Goal: Information Seeking & Learning: Learn about a topic

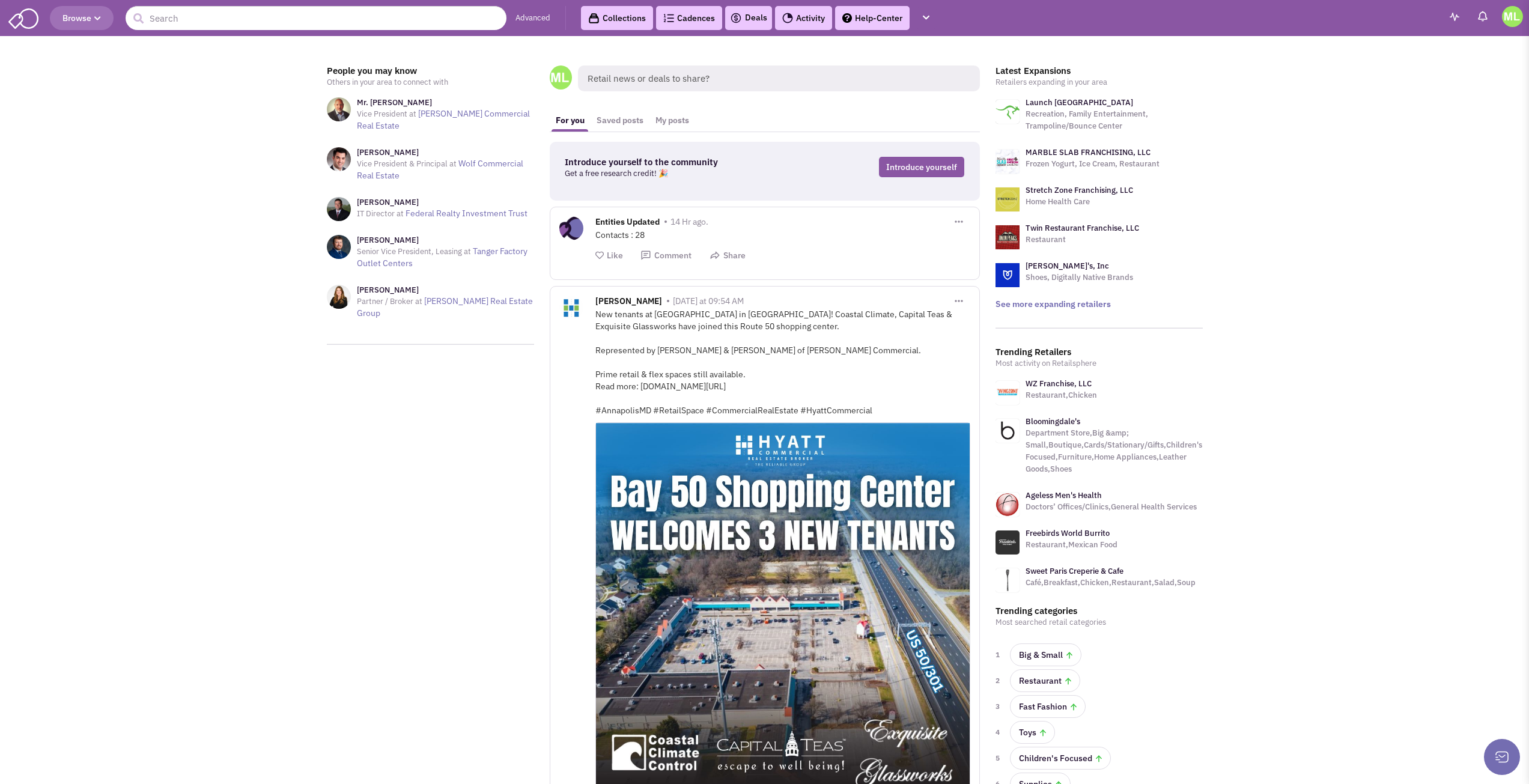
click at [89, 12] on button "Browse" at bounding box center [81, 18] width 64 height 24
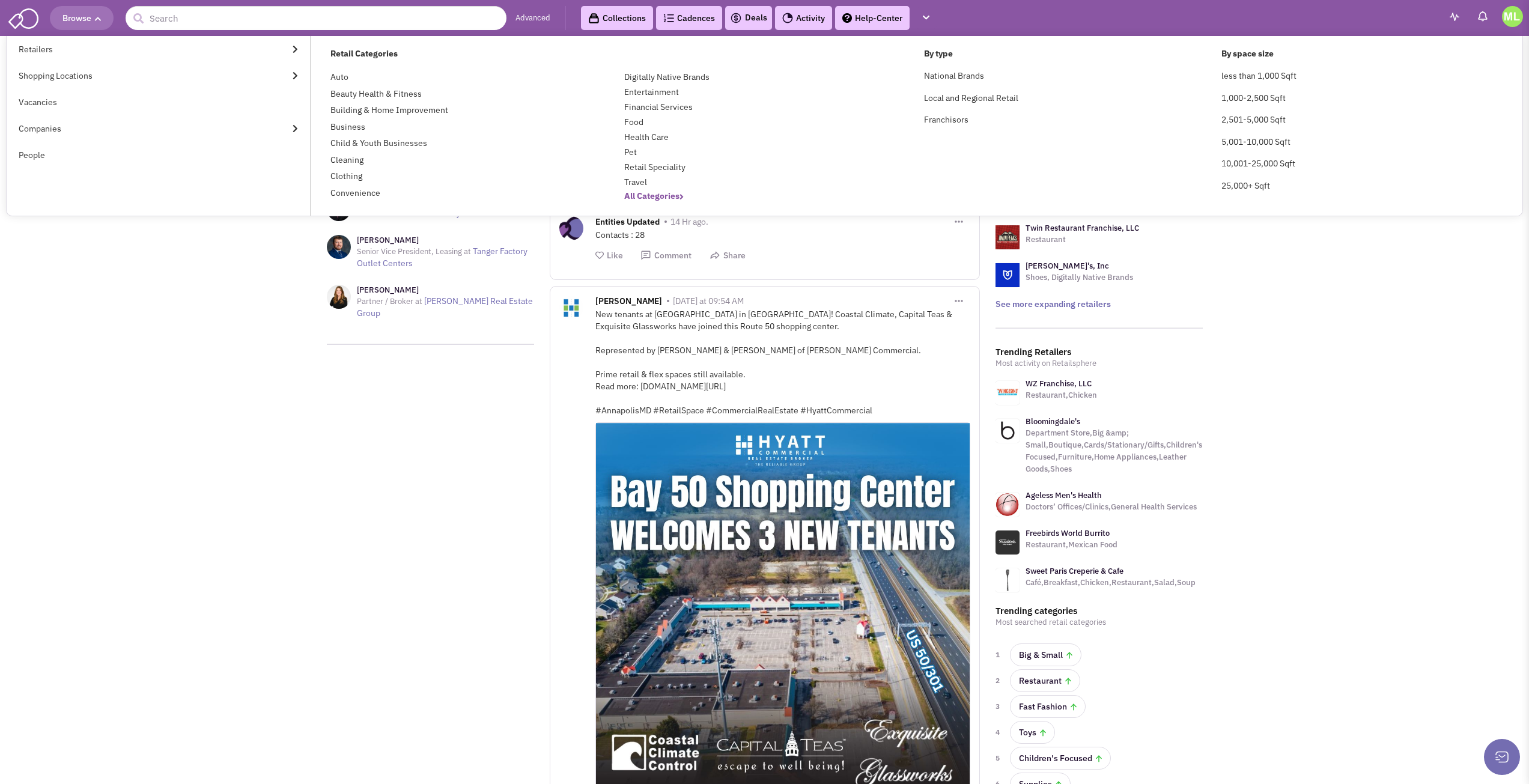
click at [669, 200] on b "All Categories" at bounding box center [654, 196] width 60 height 11
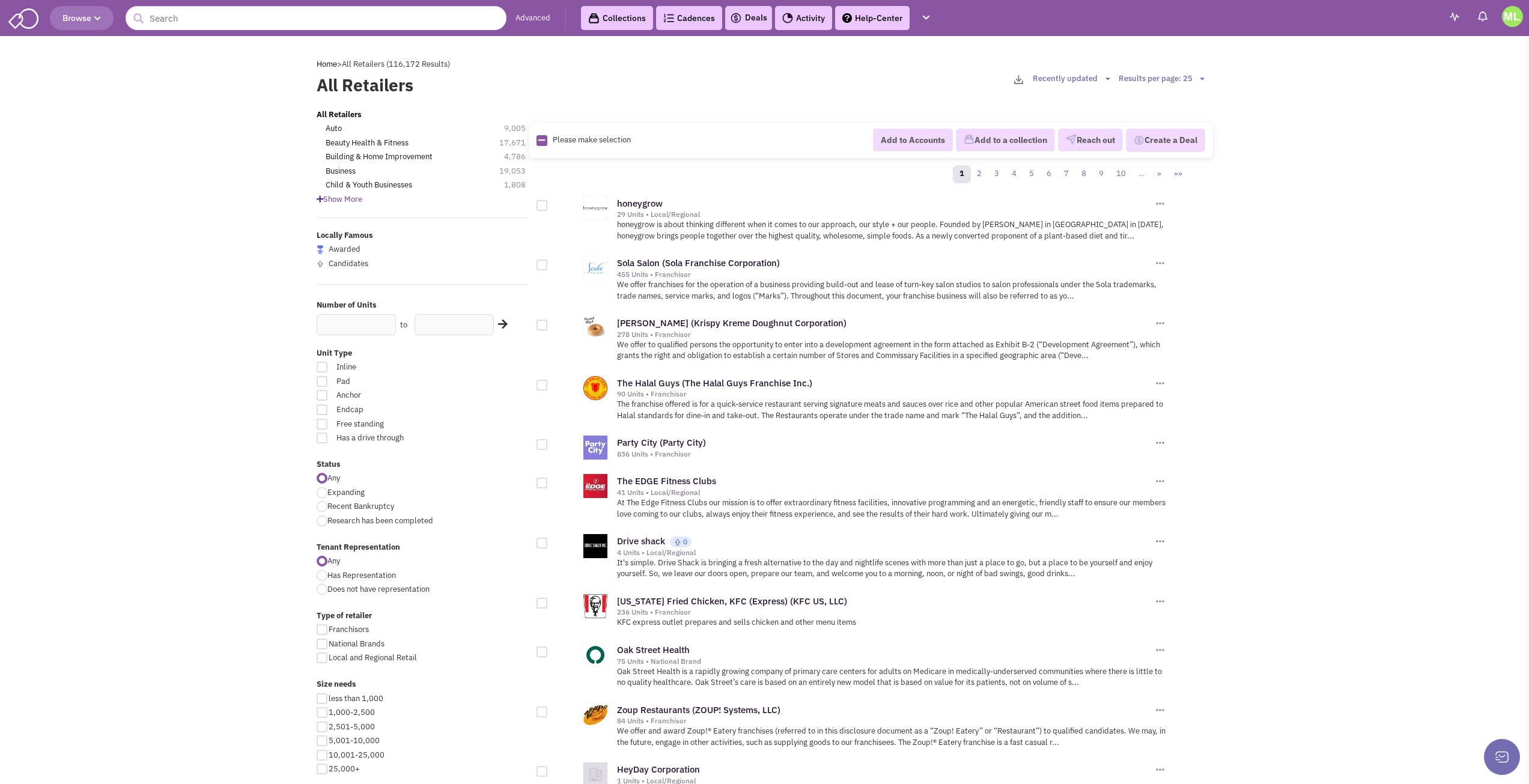
click at [318, 197] on icon at bounding box center [320, 199] width 7 height 8
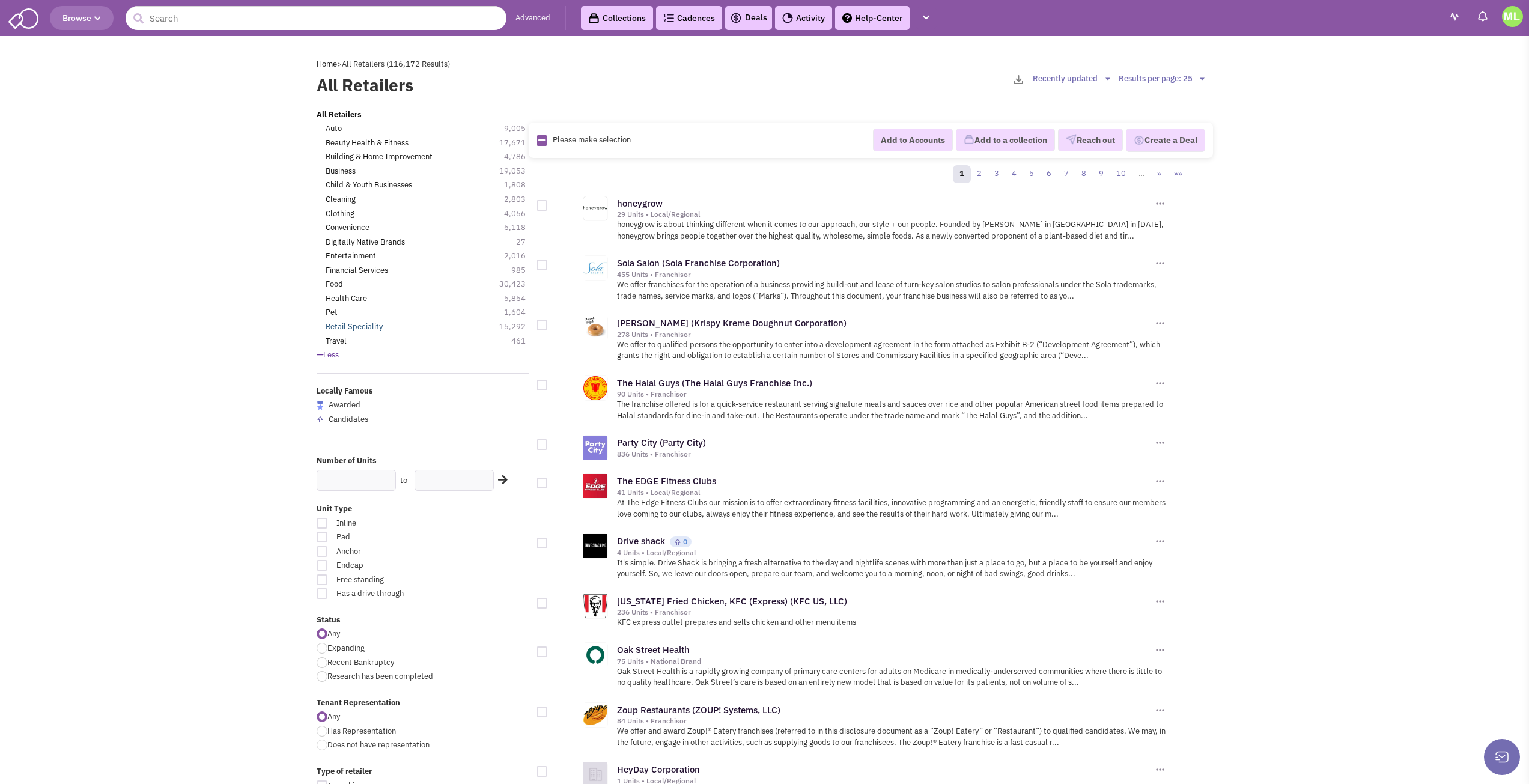
click at [348, 323] on link "Retail Speciality" at bounding box center [354, 327] width 57 height 12
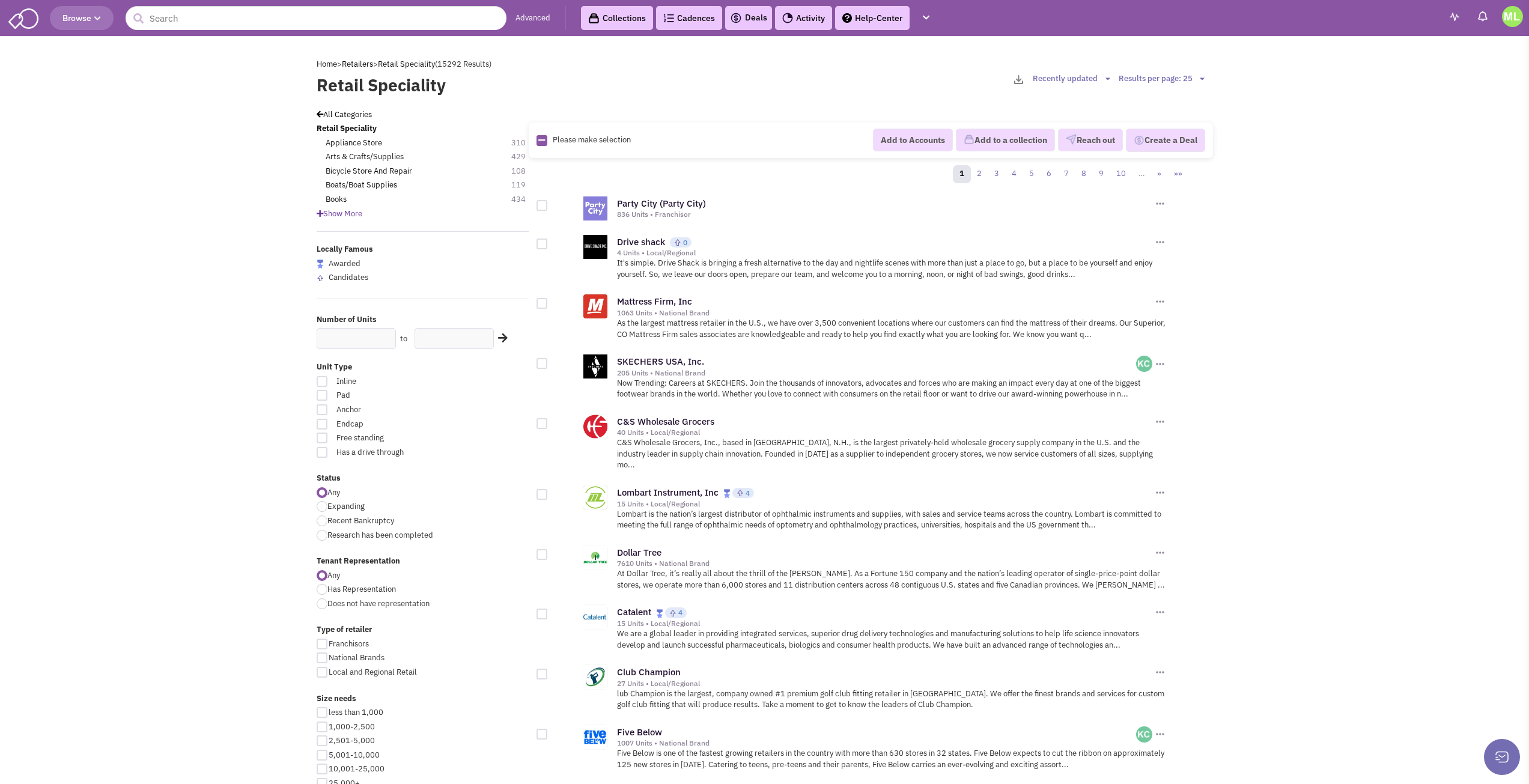
click at [317, 213] on icon at bounding box center [320, 213] width 7 height 8
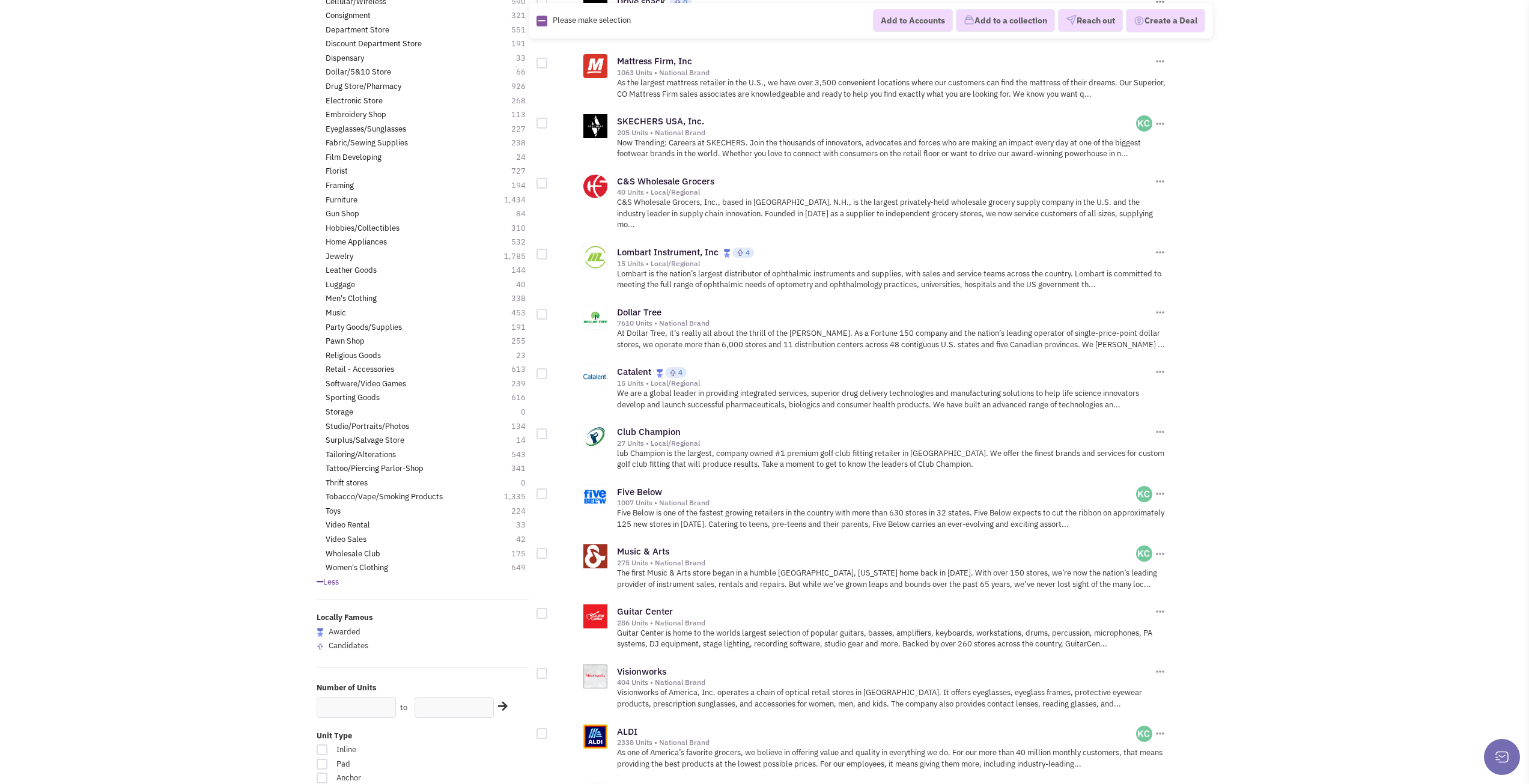
scroll to position [180, 0]
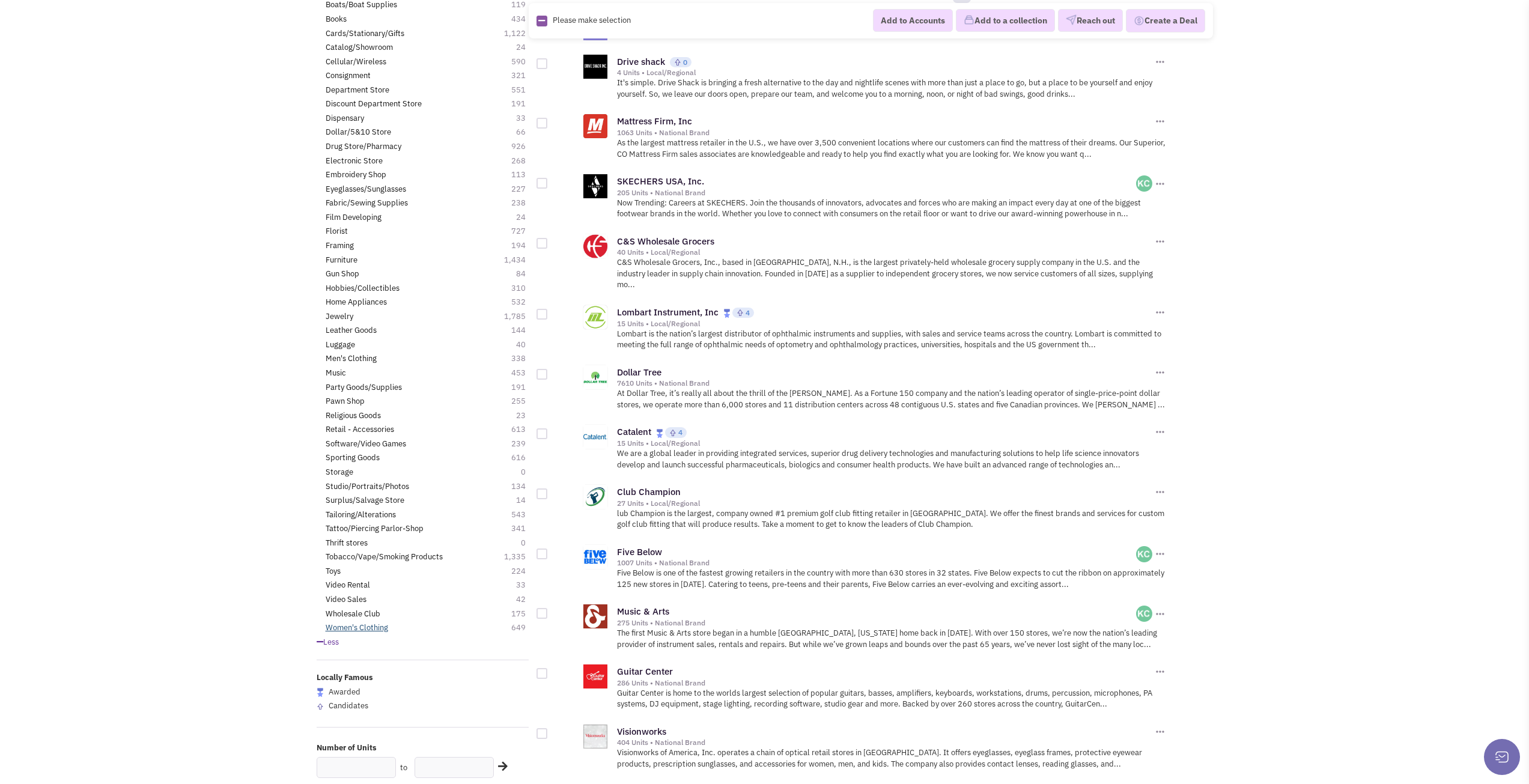
click at [368, 627] on link "Women's Clothing" at bounding box center [357, 628] width 62 height 12
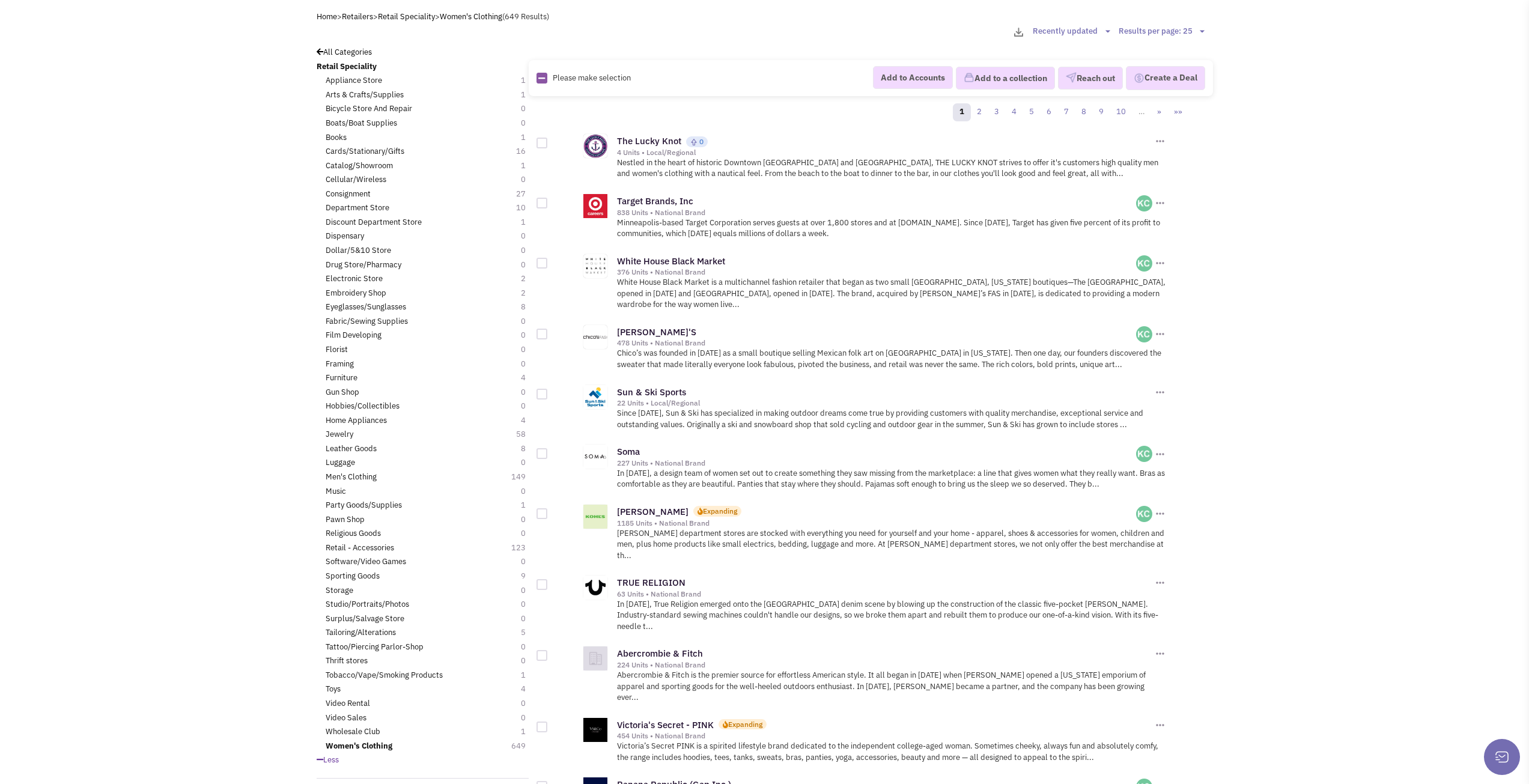
scroll to position [121, 0]
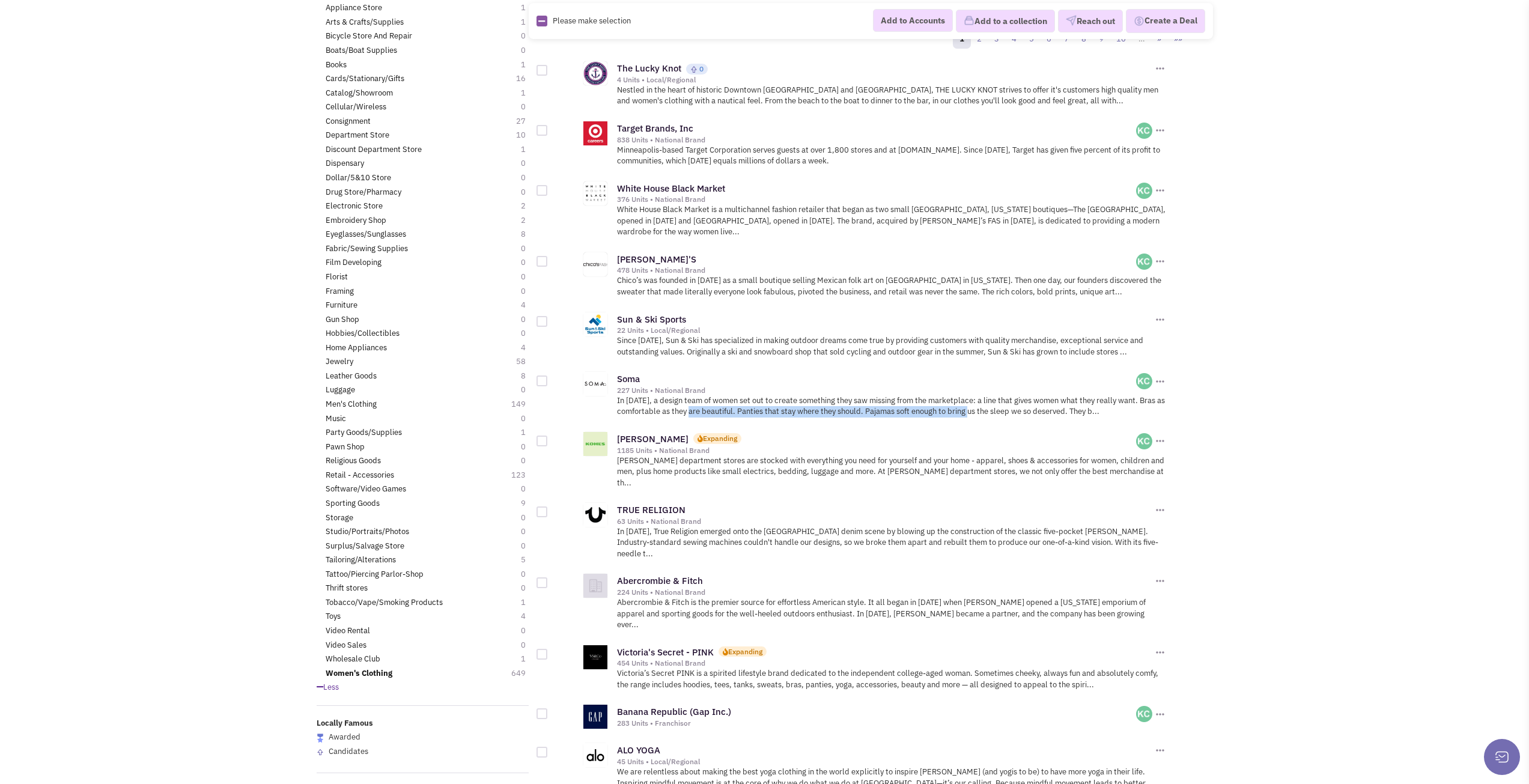
drag, startPoint x: 692, startPoint y: 400, endPoint x: 972, endPoint y: 398, distance: 280.0
click at [972, 398] on p "In 2004, a design team of women set out to create something they saw missing fr…" at bounding box center [892, 406] width 550 height 22
click at [883, 398] on p "In 2004, a design team of women set out to create something they saw missing fr…" at bounding box center [892, 406] width 550 height 22
click at [775, 395] on p "In 2004, a design team of women set out to create something they saw missing fr…" at bounding box center [892, 406] width 550 height 22
drag, startPoint x: 775, startPoint y: 385, endPoint x: 837, endPoint y: 395, distance: 62.8
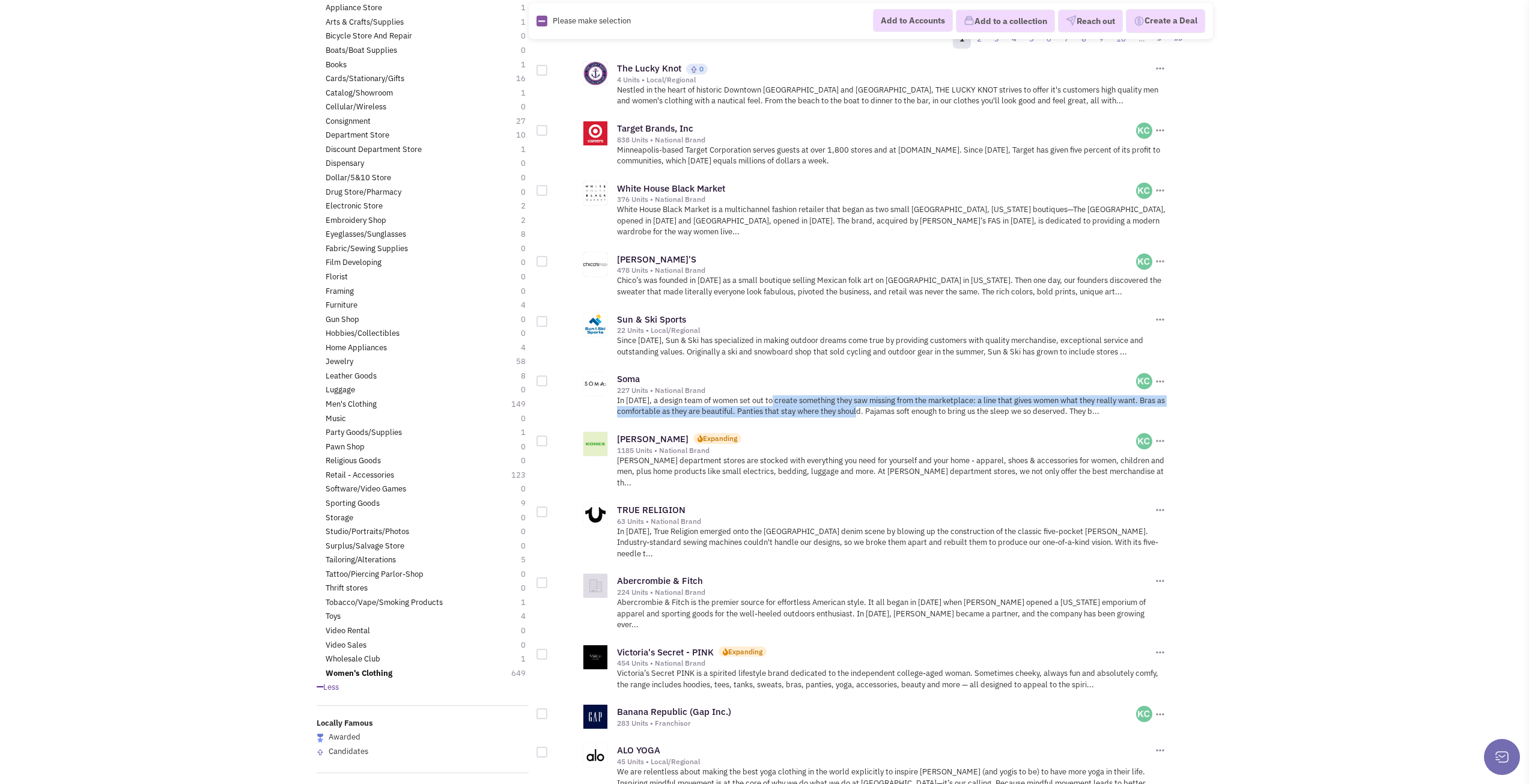
click at [837, 395] on p "In 2004, a design team of women set out to create something they saw missing fr…" at bounding box center [892, 406] width 550 height 22
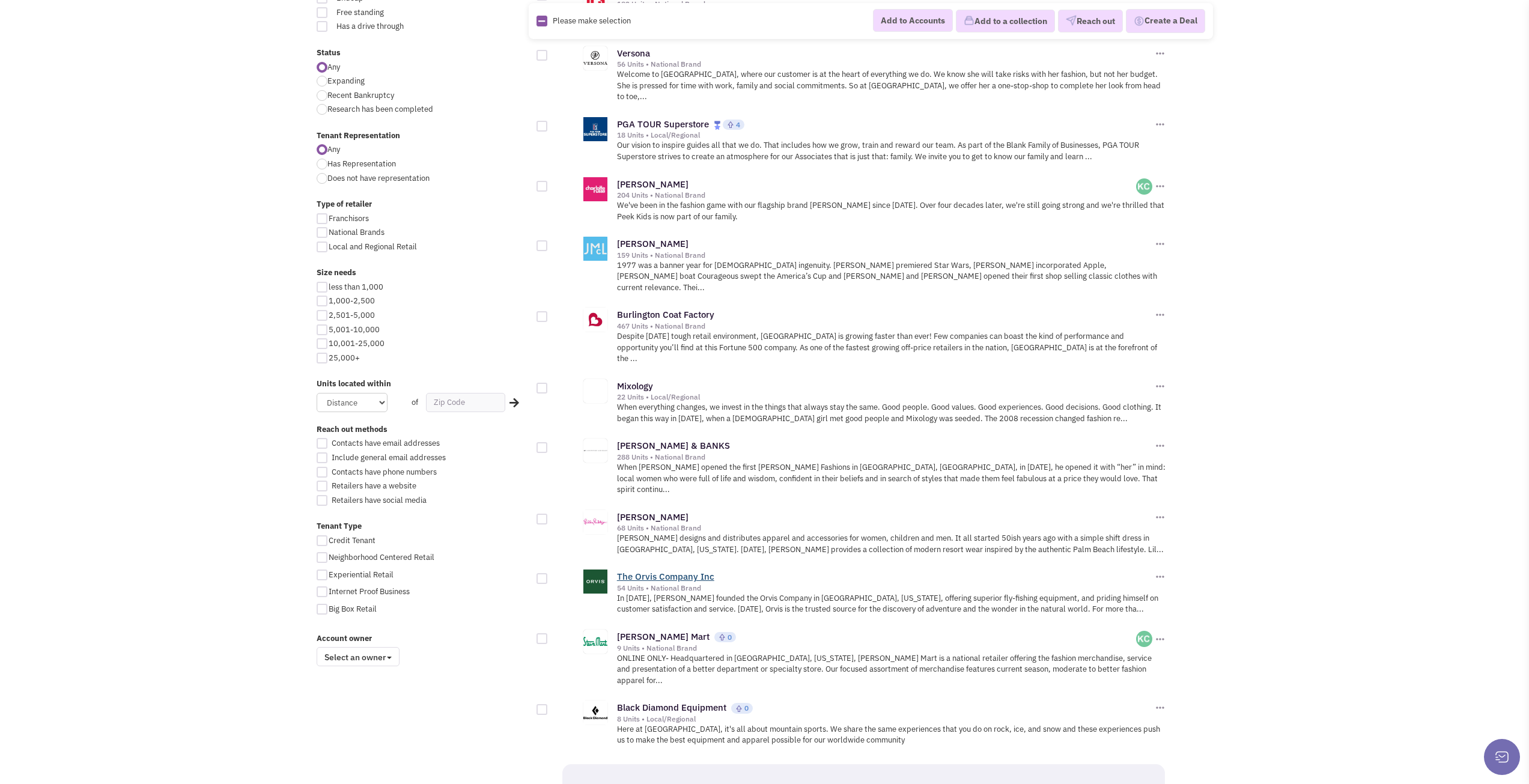
scroll to position [1059, 0]
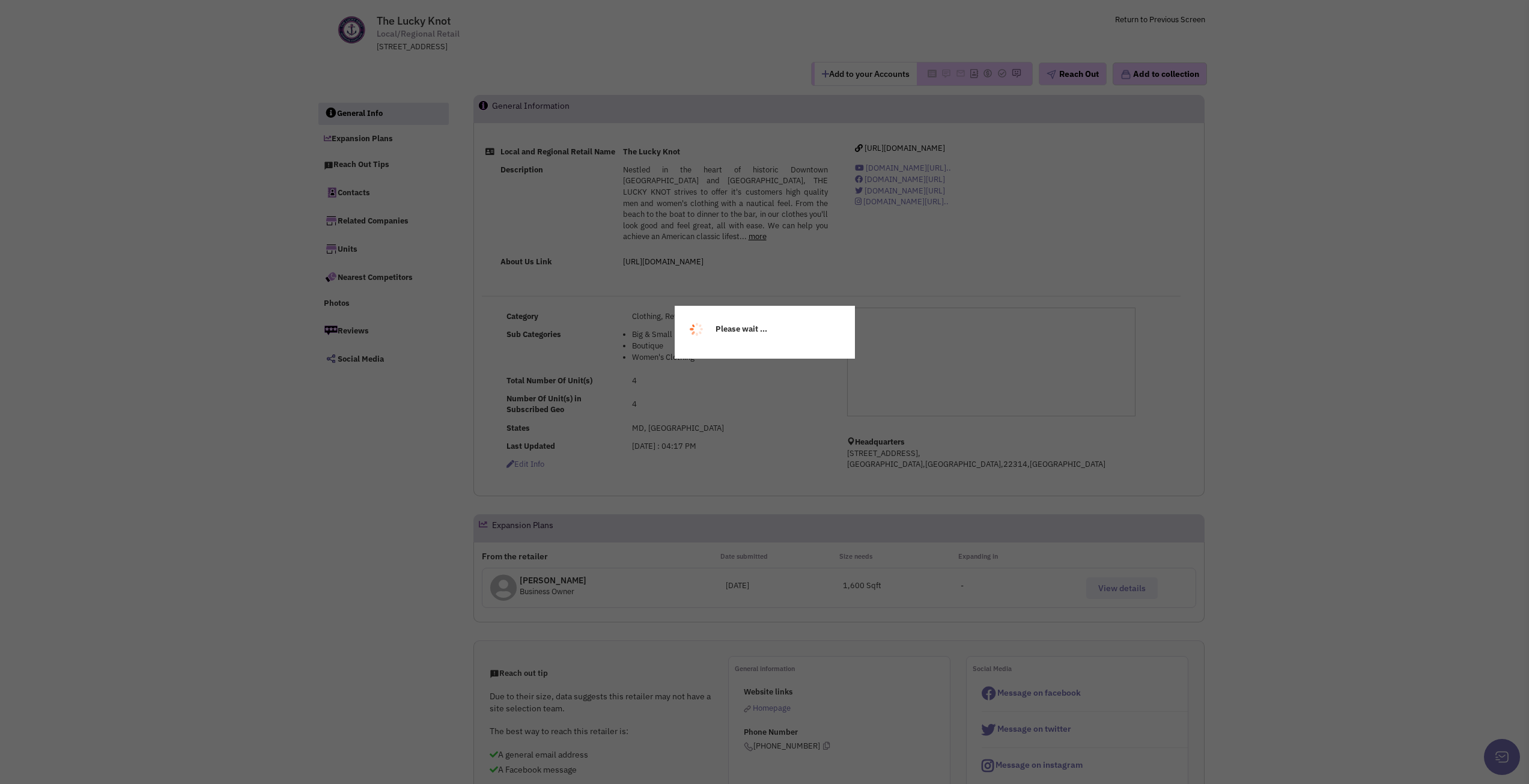
scroll to position [60, 0]
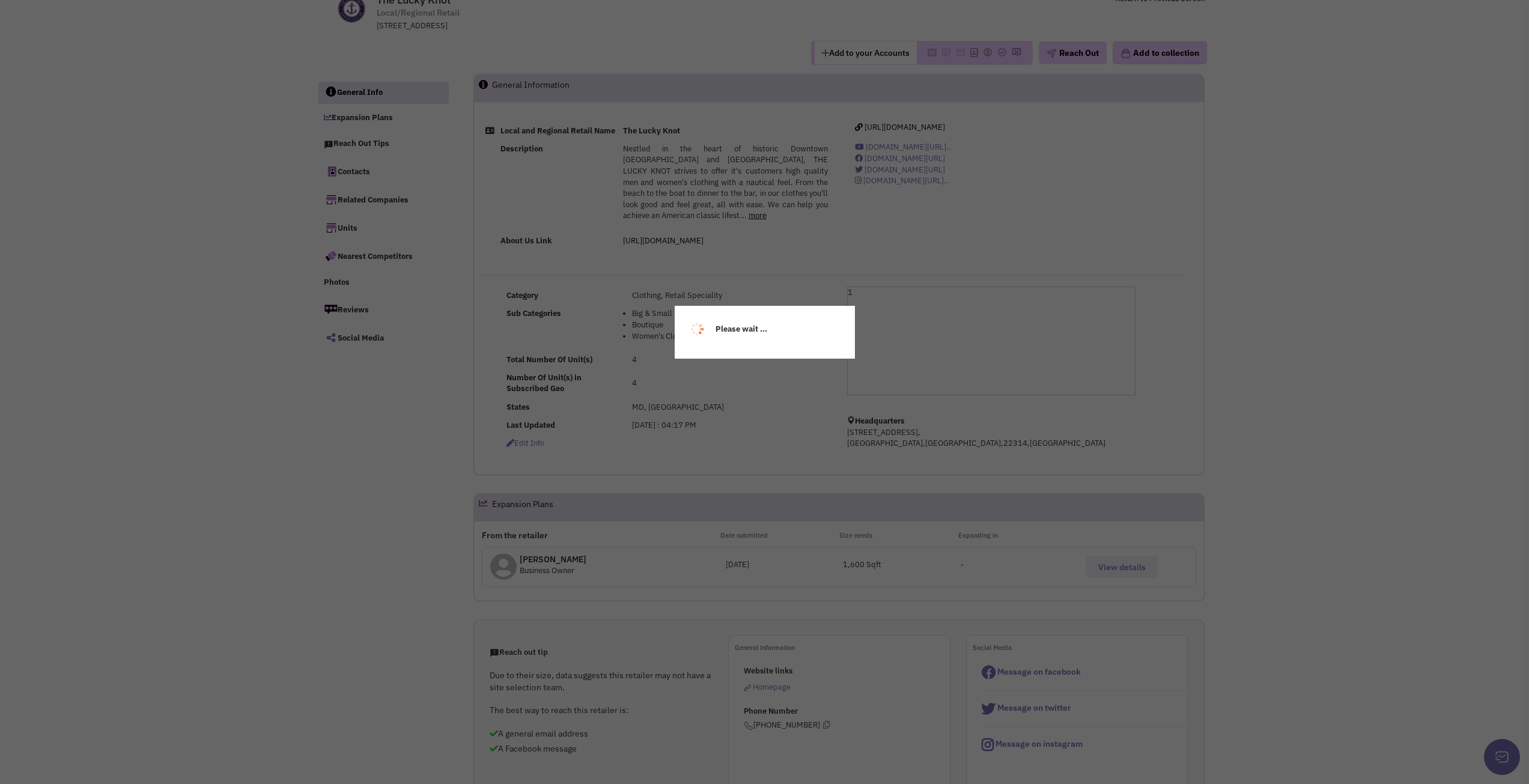
select select
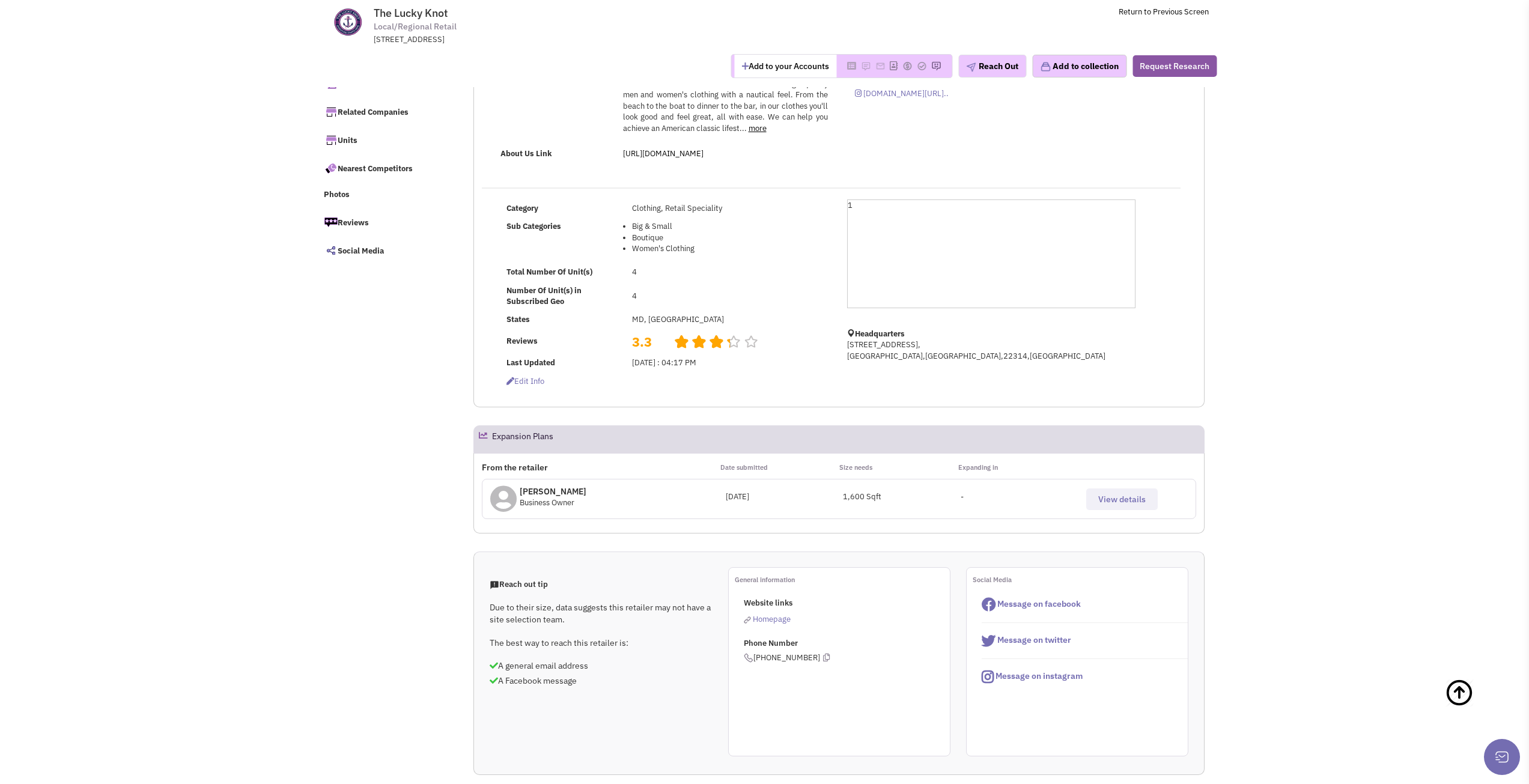
click at [1112, 505] on span "View details" at bounding box center [1122, 499] width 47 height 11
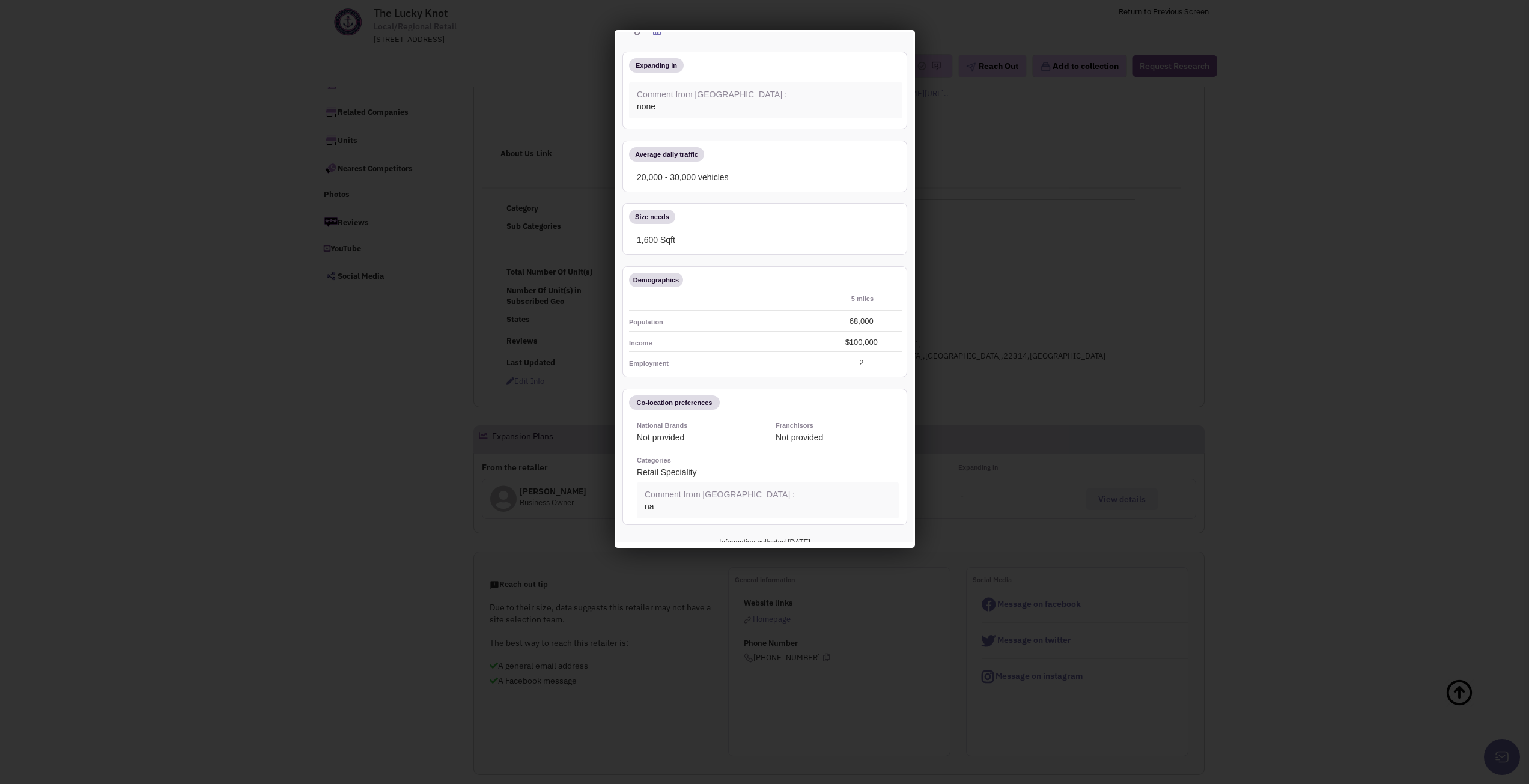
scroll to position [113, 0]
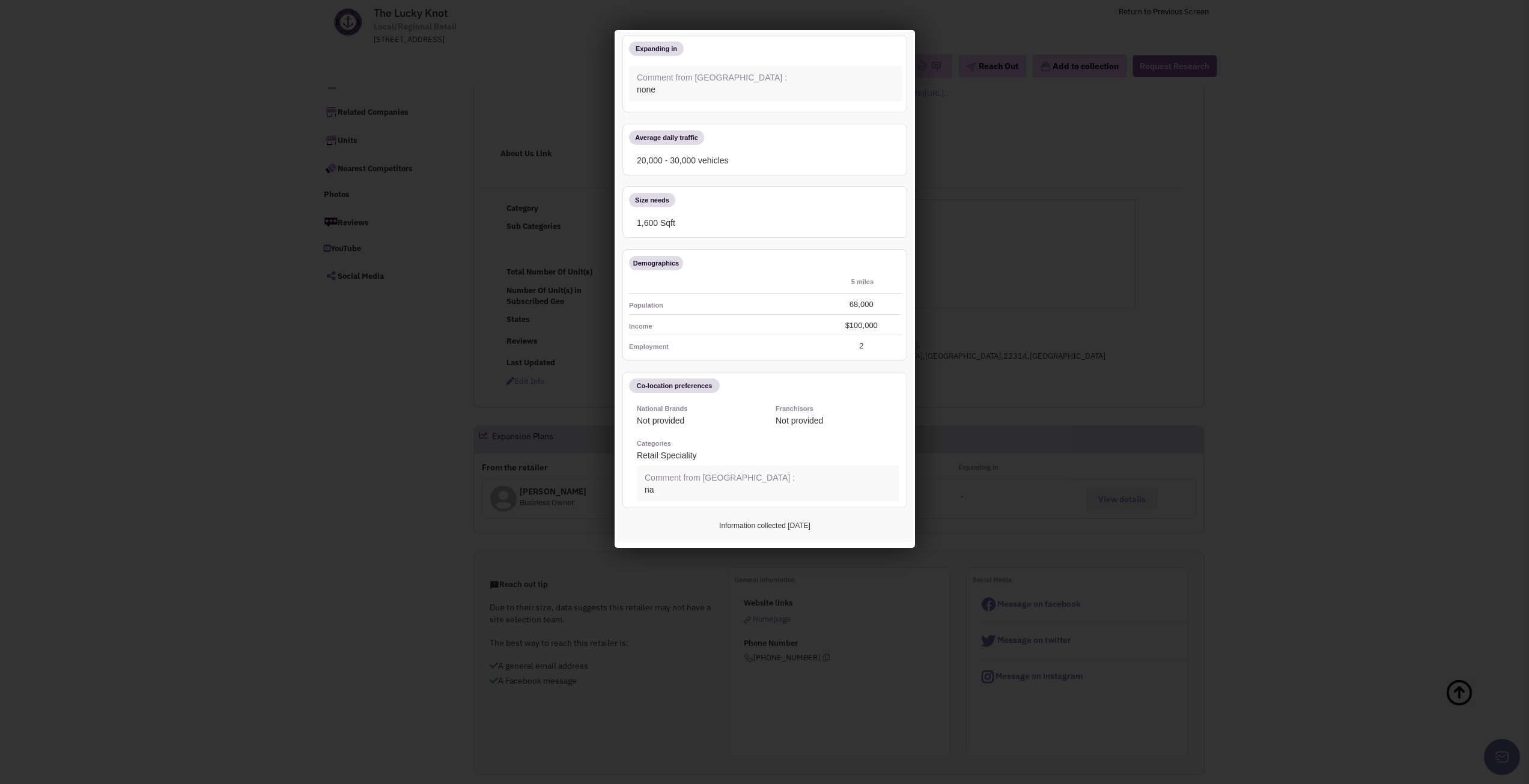
click at [1348, 382] on div at bounding box center [764, 392] width 1529 height 784
click at [351, 143] on div at bounding box center [764, 392] width 1529 height 784
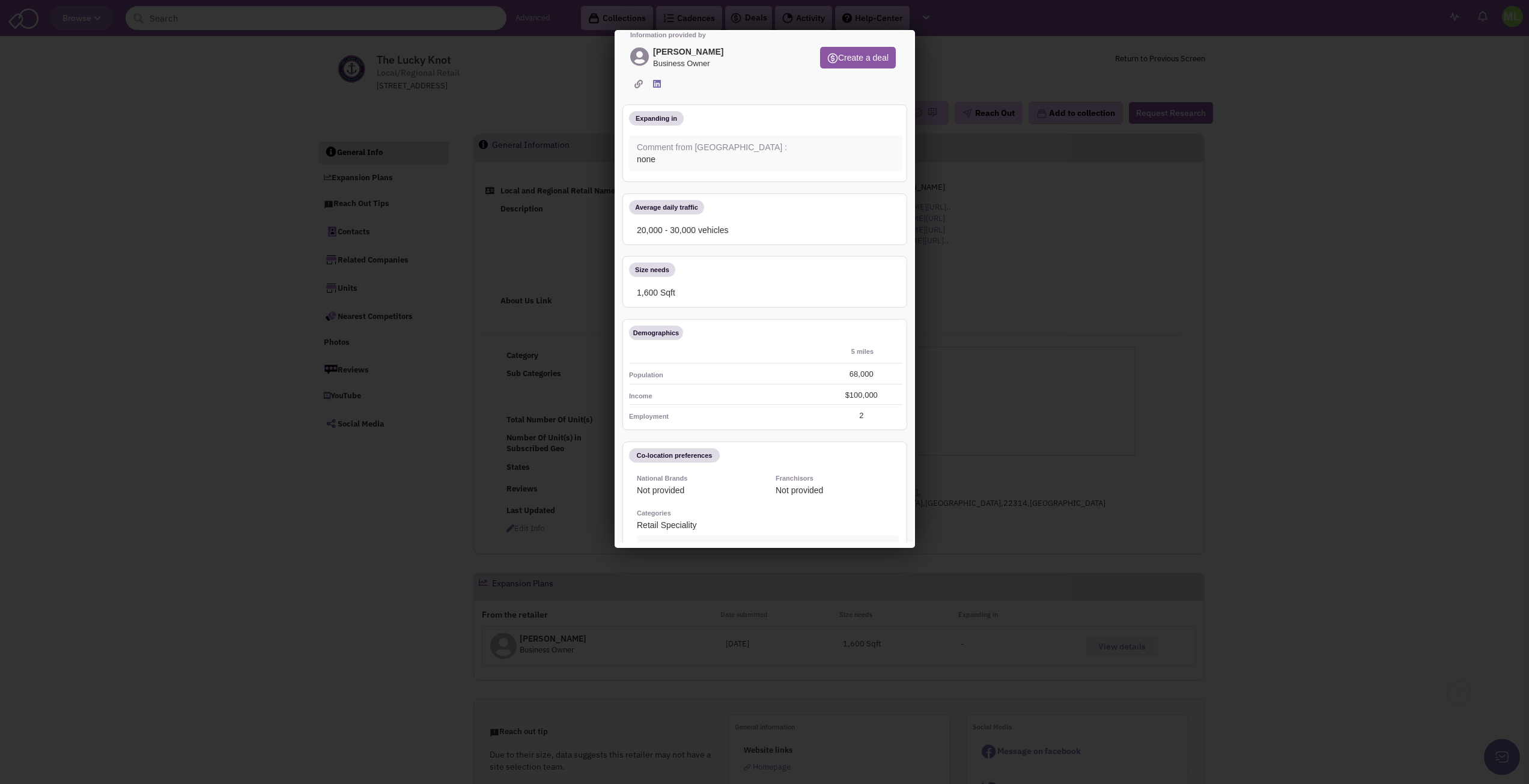
scroll to position [0, 0]
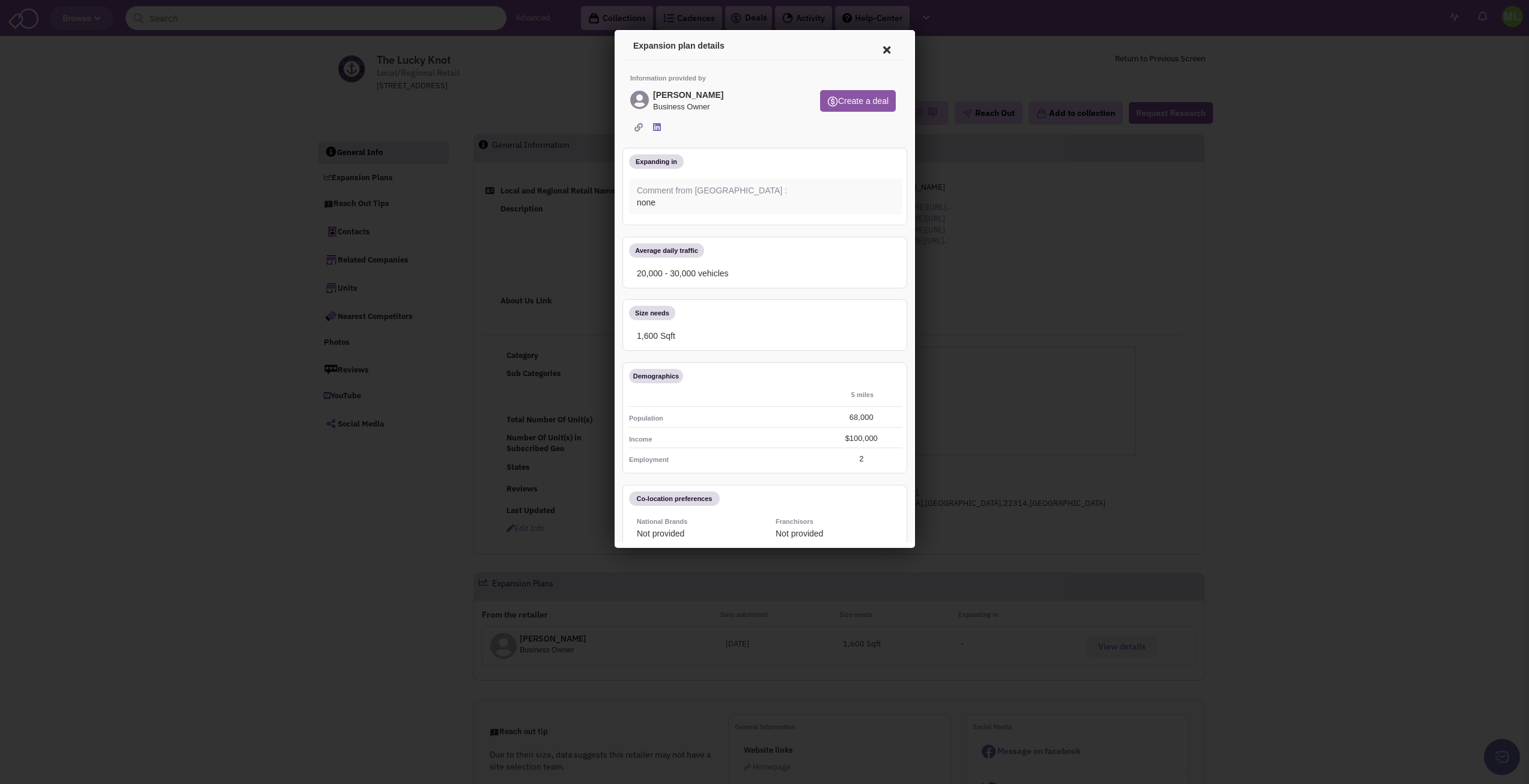
click at [872, 46] on icon at bounding box center [884, 48] width 25 height 29
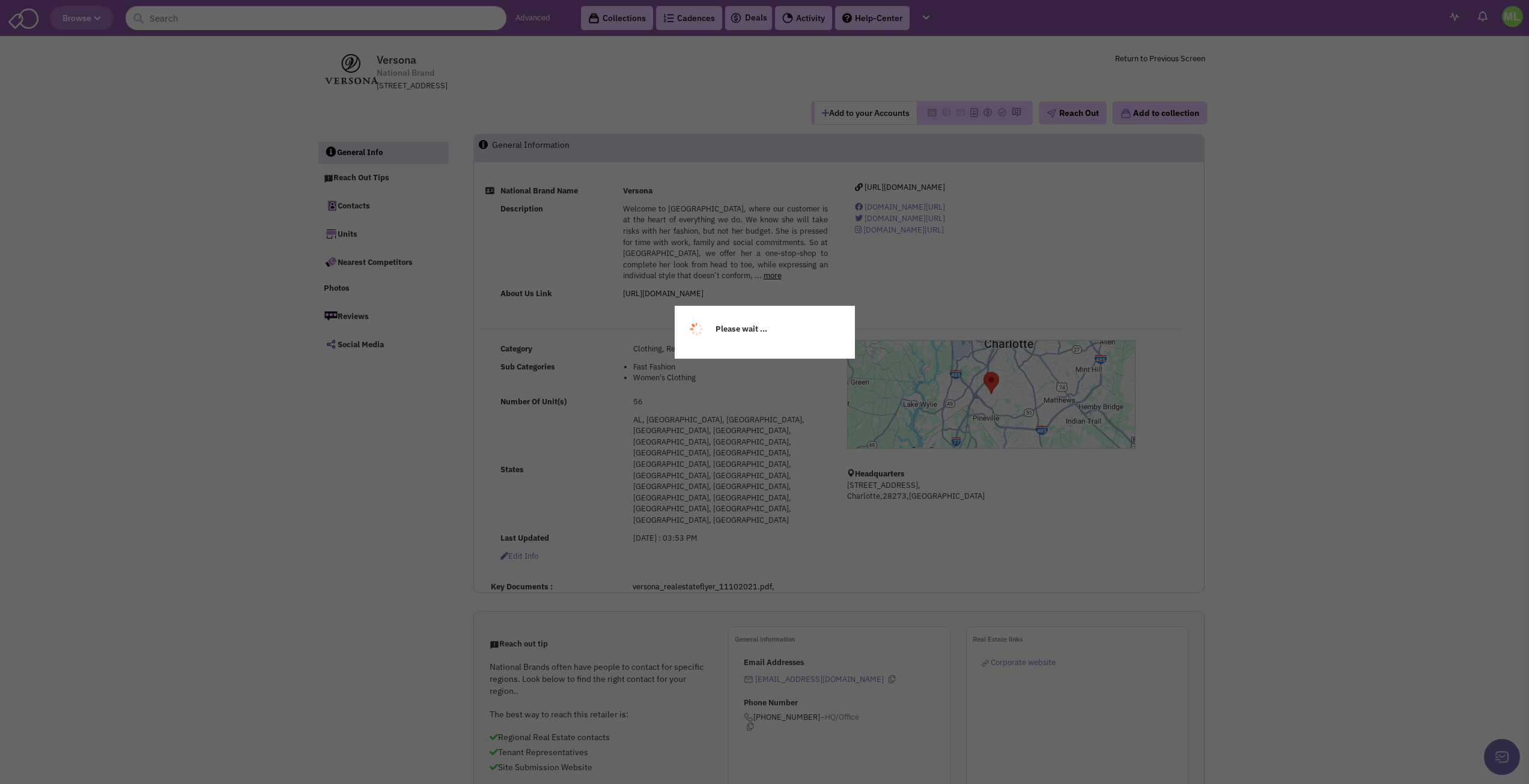
select select
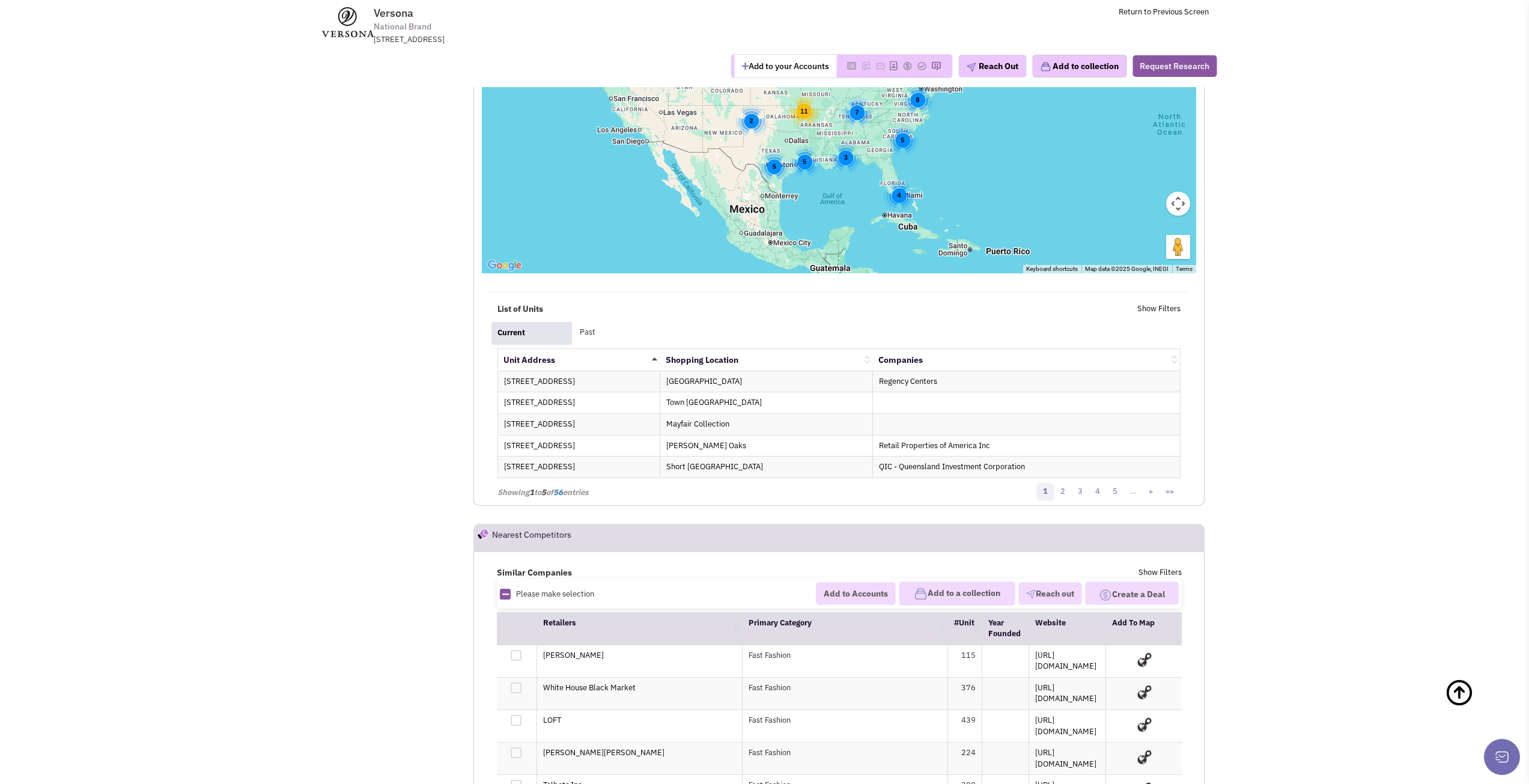
scroll to position [1803, 0]
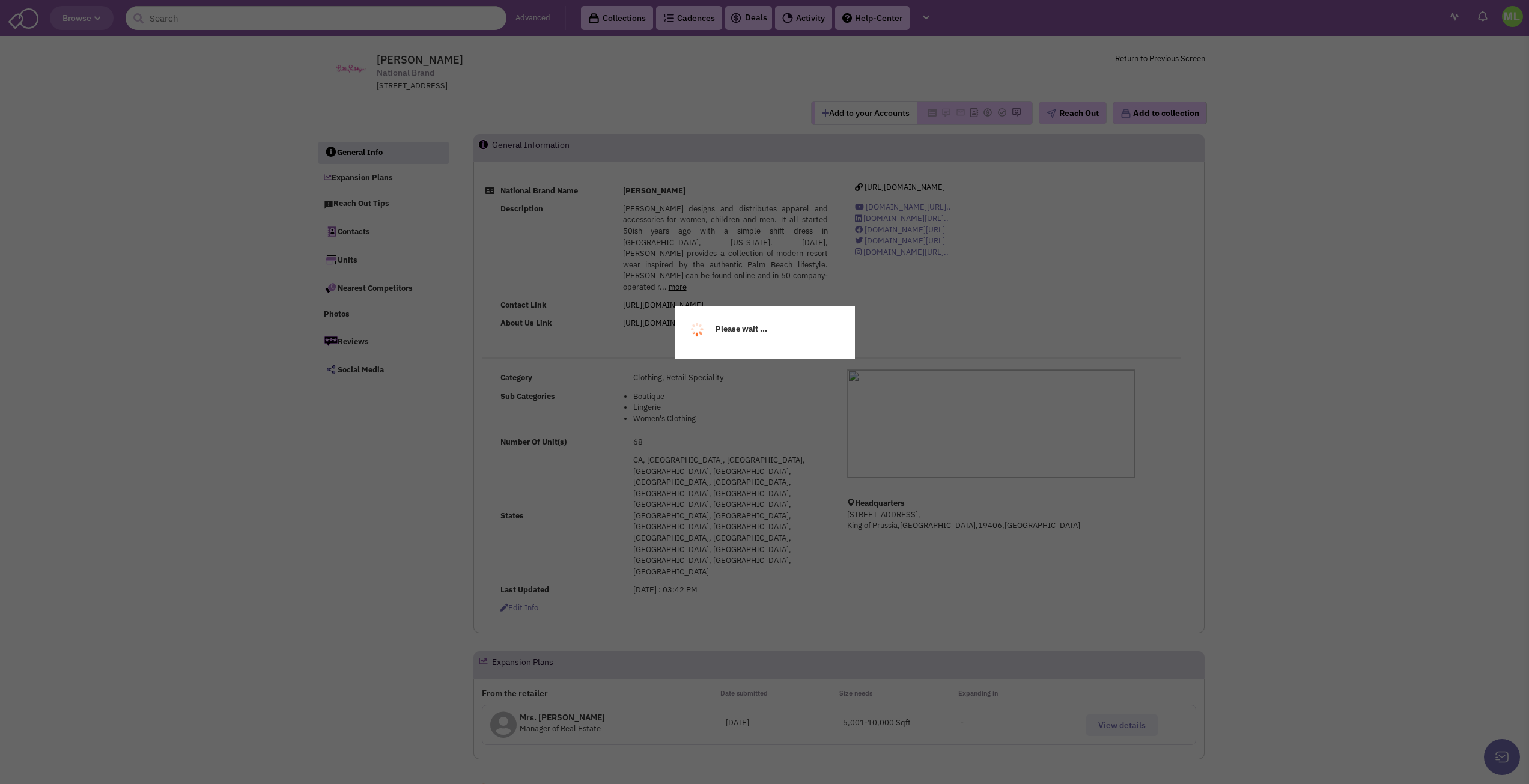
select select
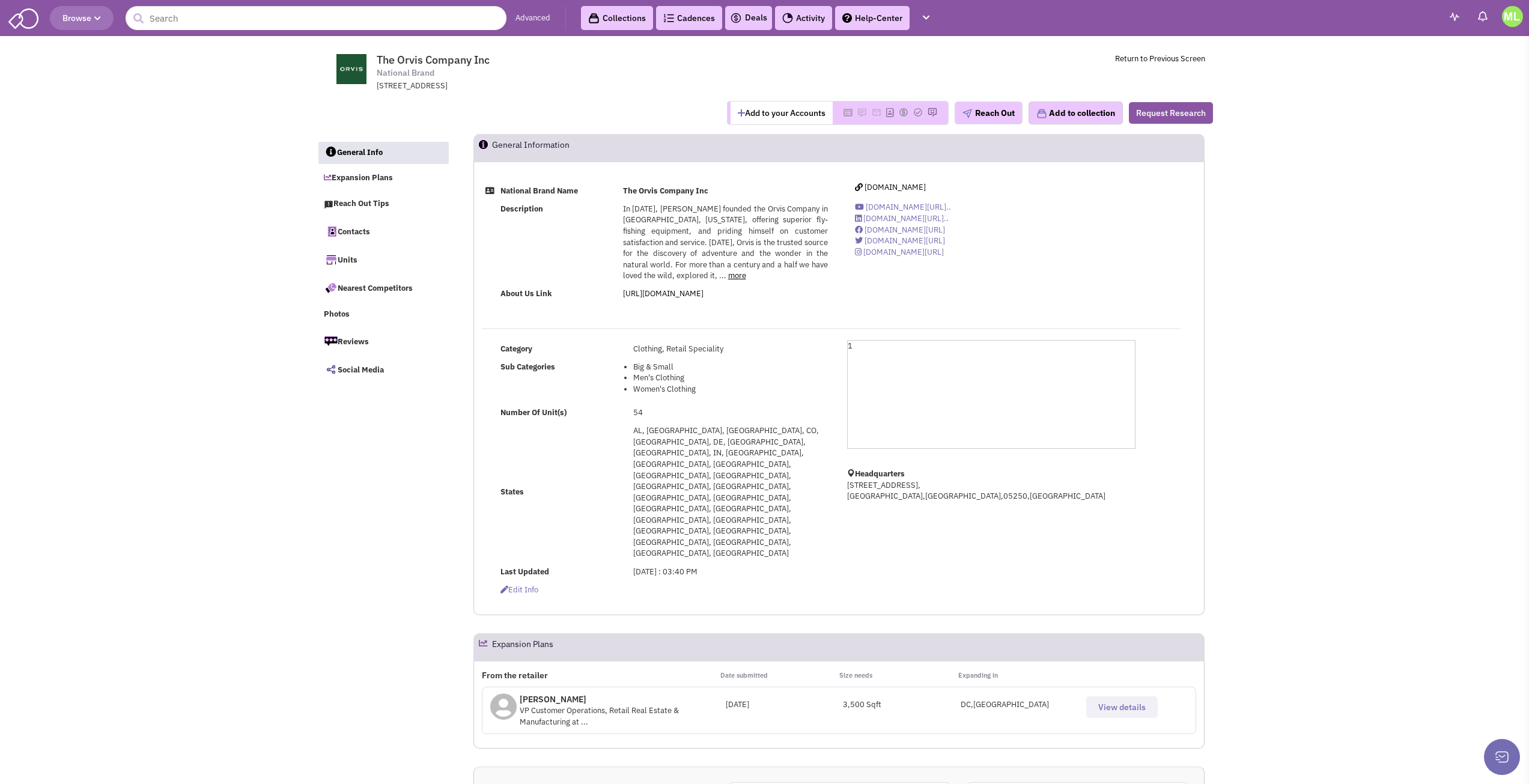
select select
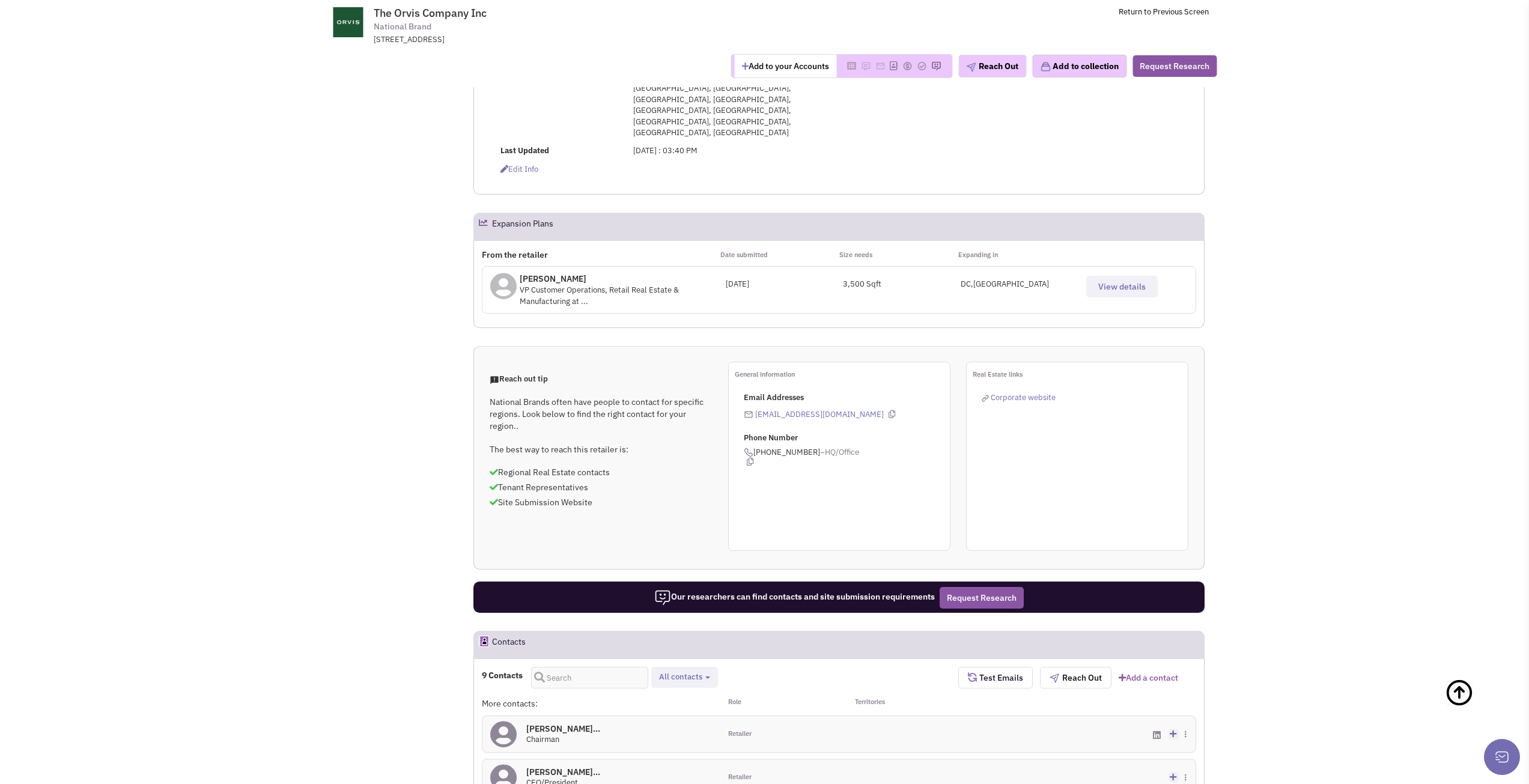
scroll to position [481, 0]
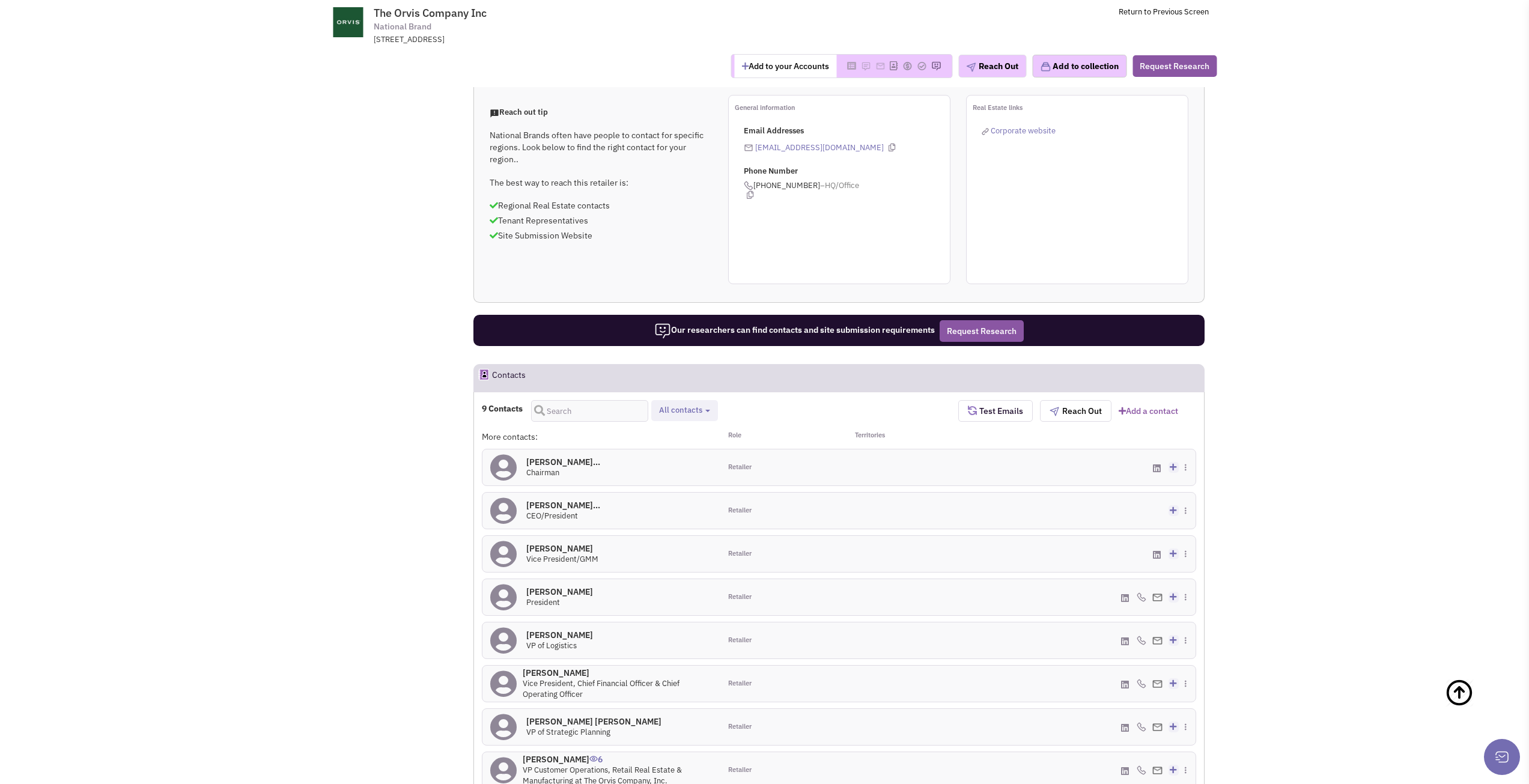
select select
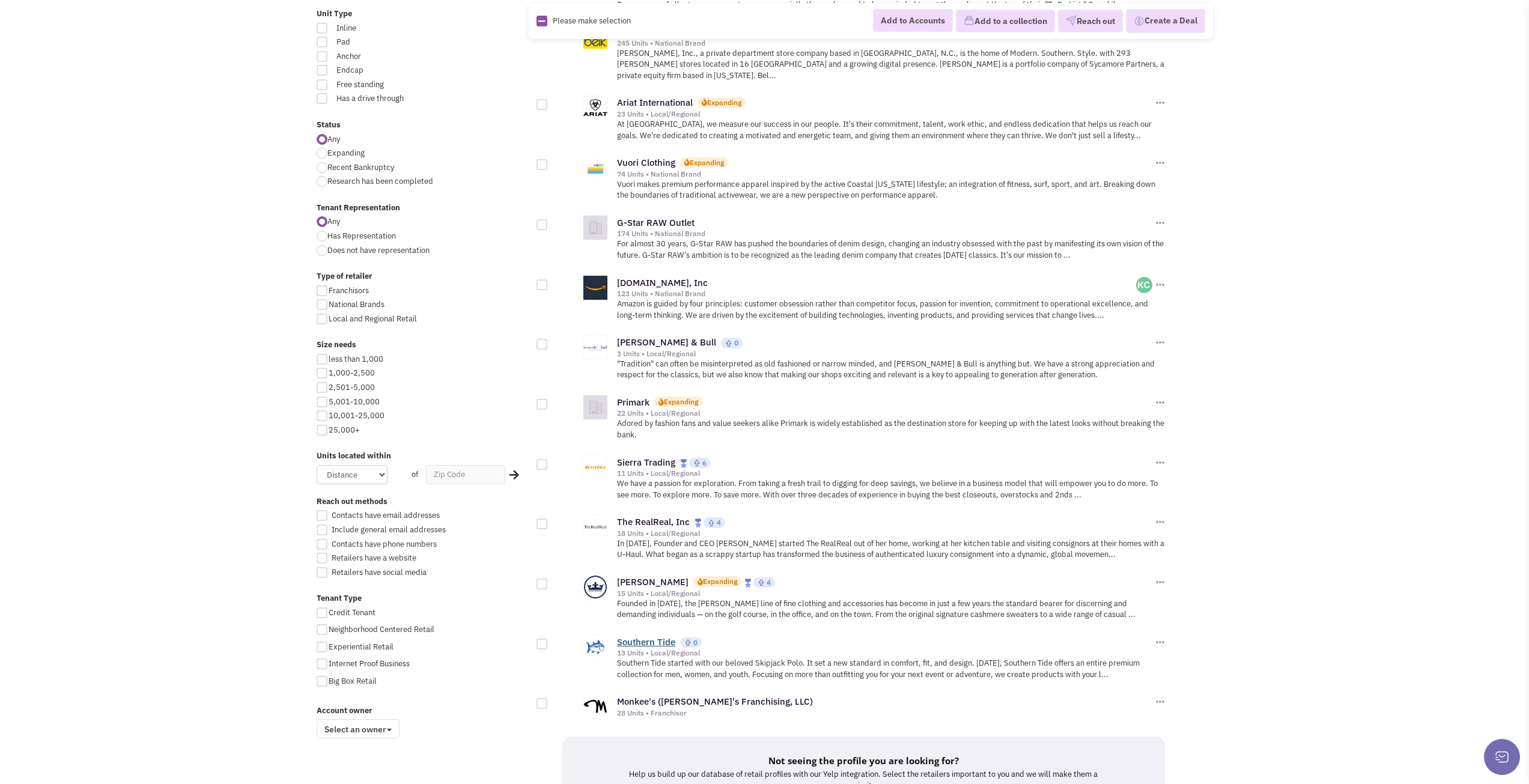
scroll to position [1049, 0]
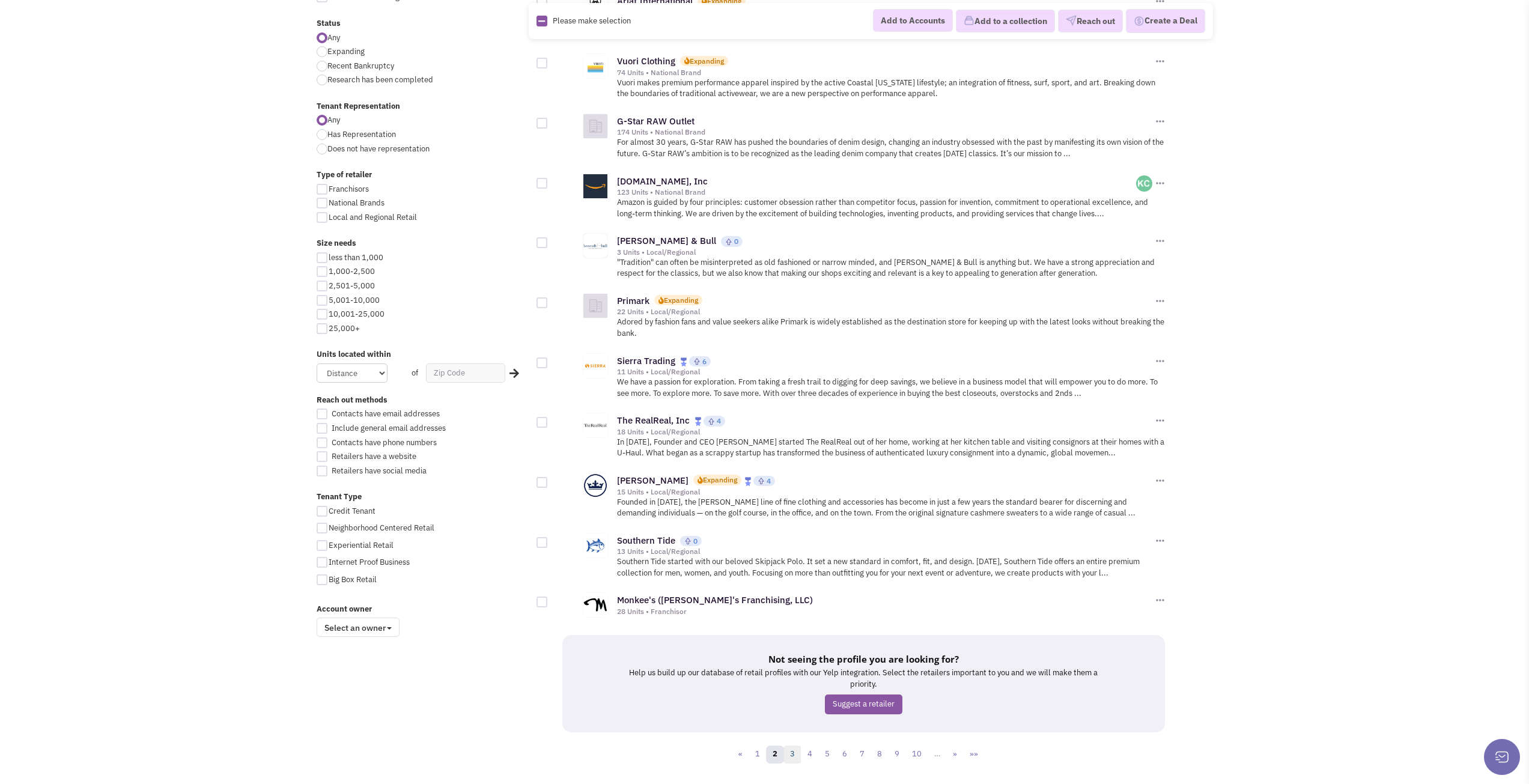
click at [793, 746] on link "3" at bounding box center [792, 755] width 18 height 18
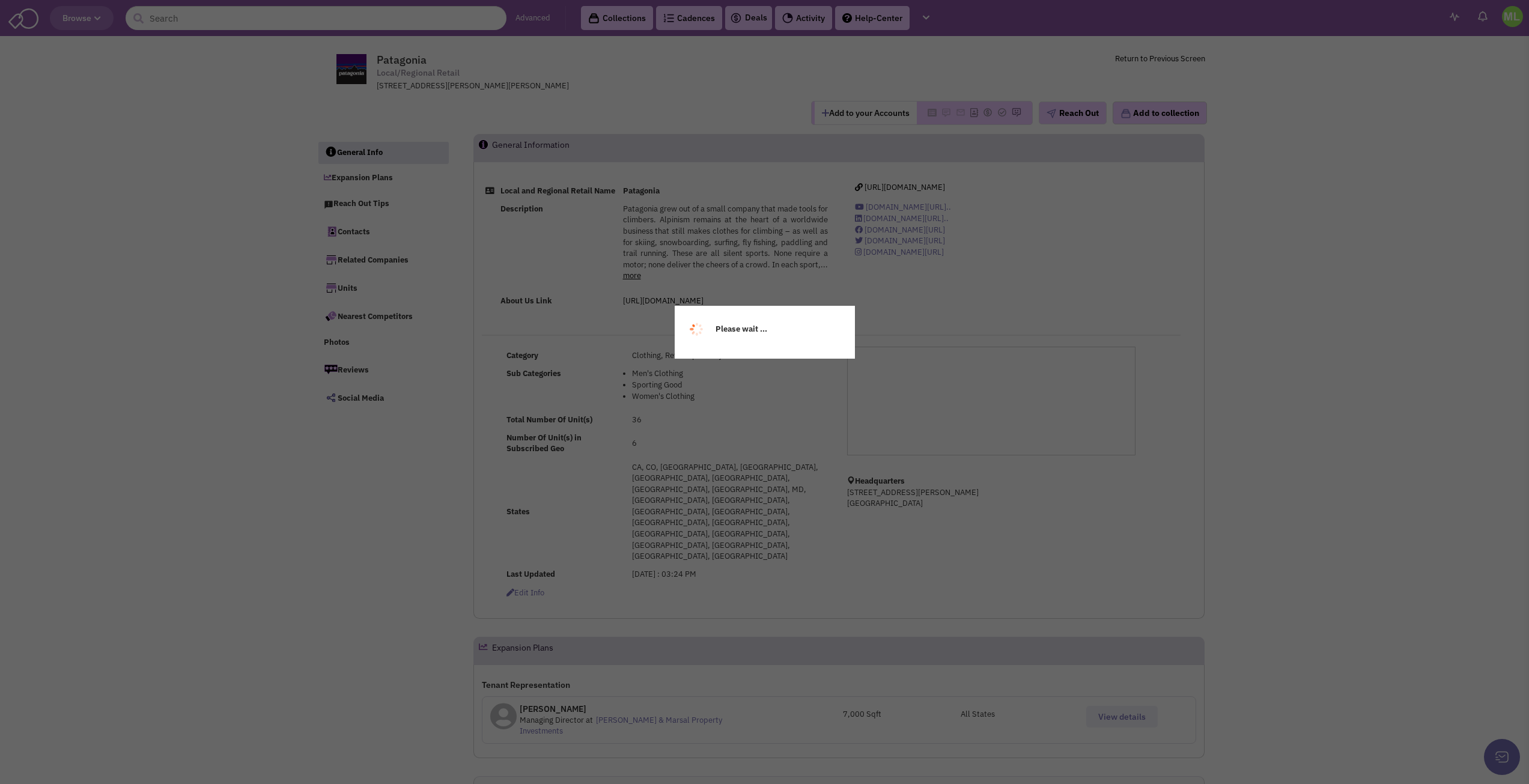
select select
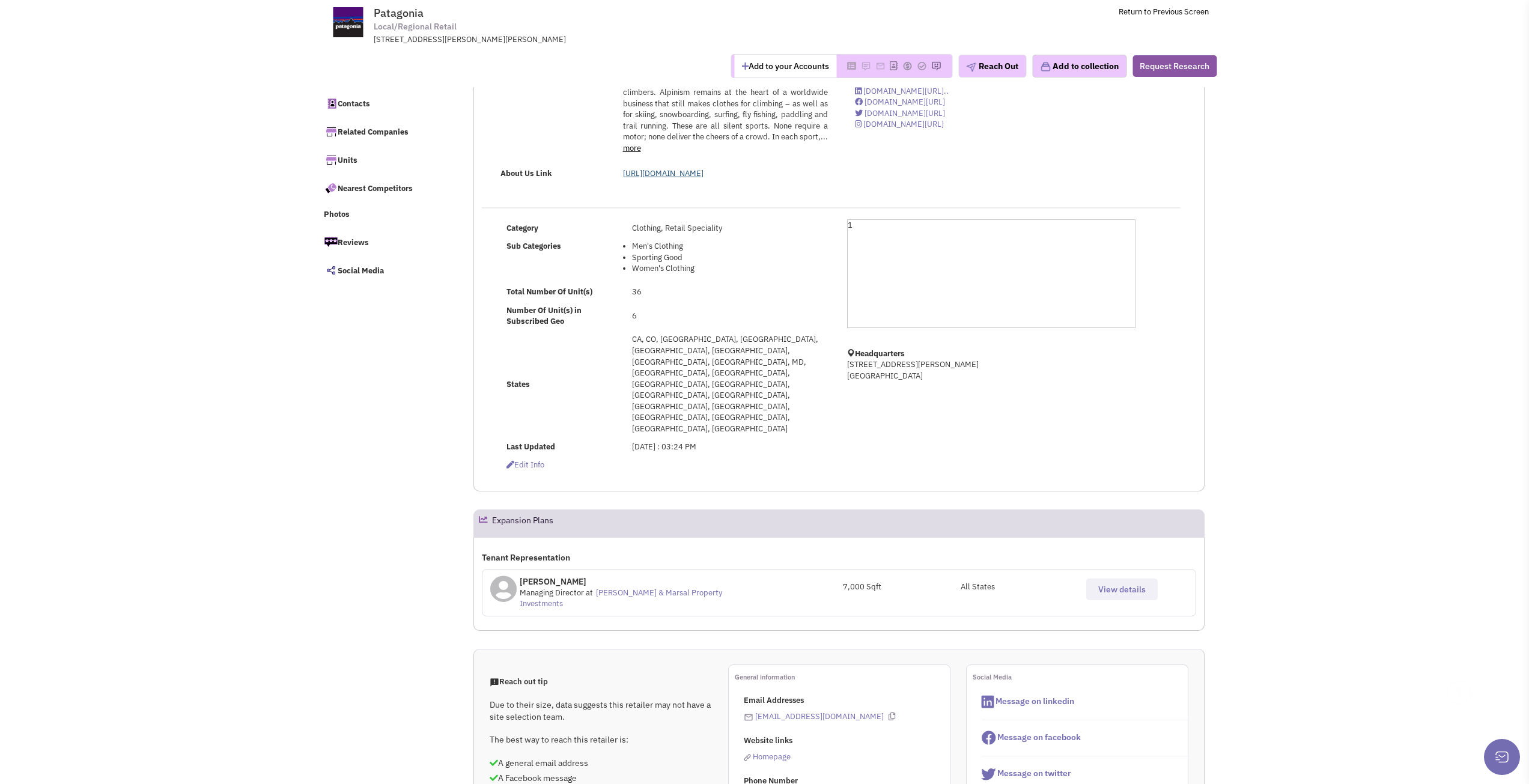
scroll to position [180, 0]
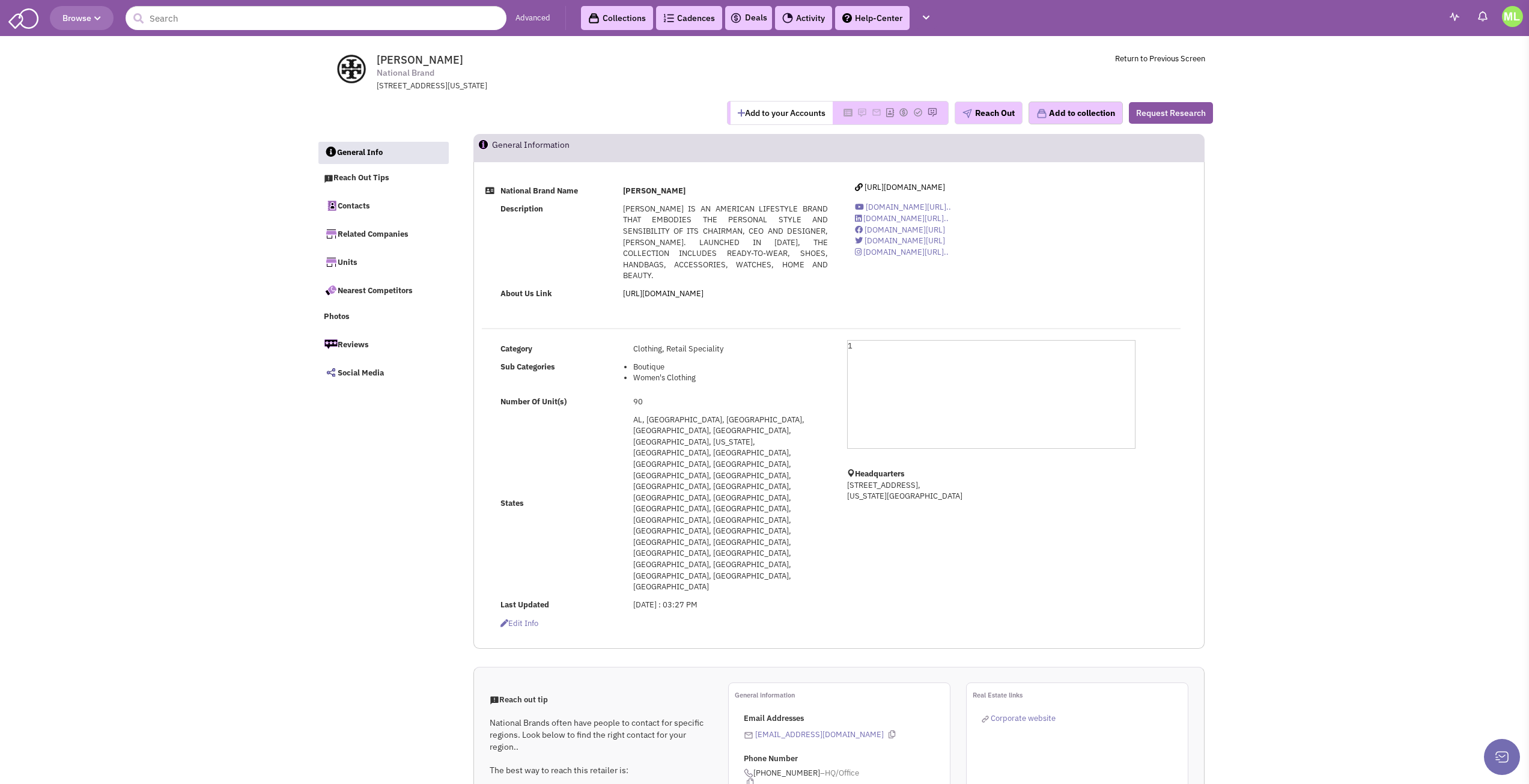
select select
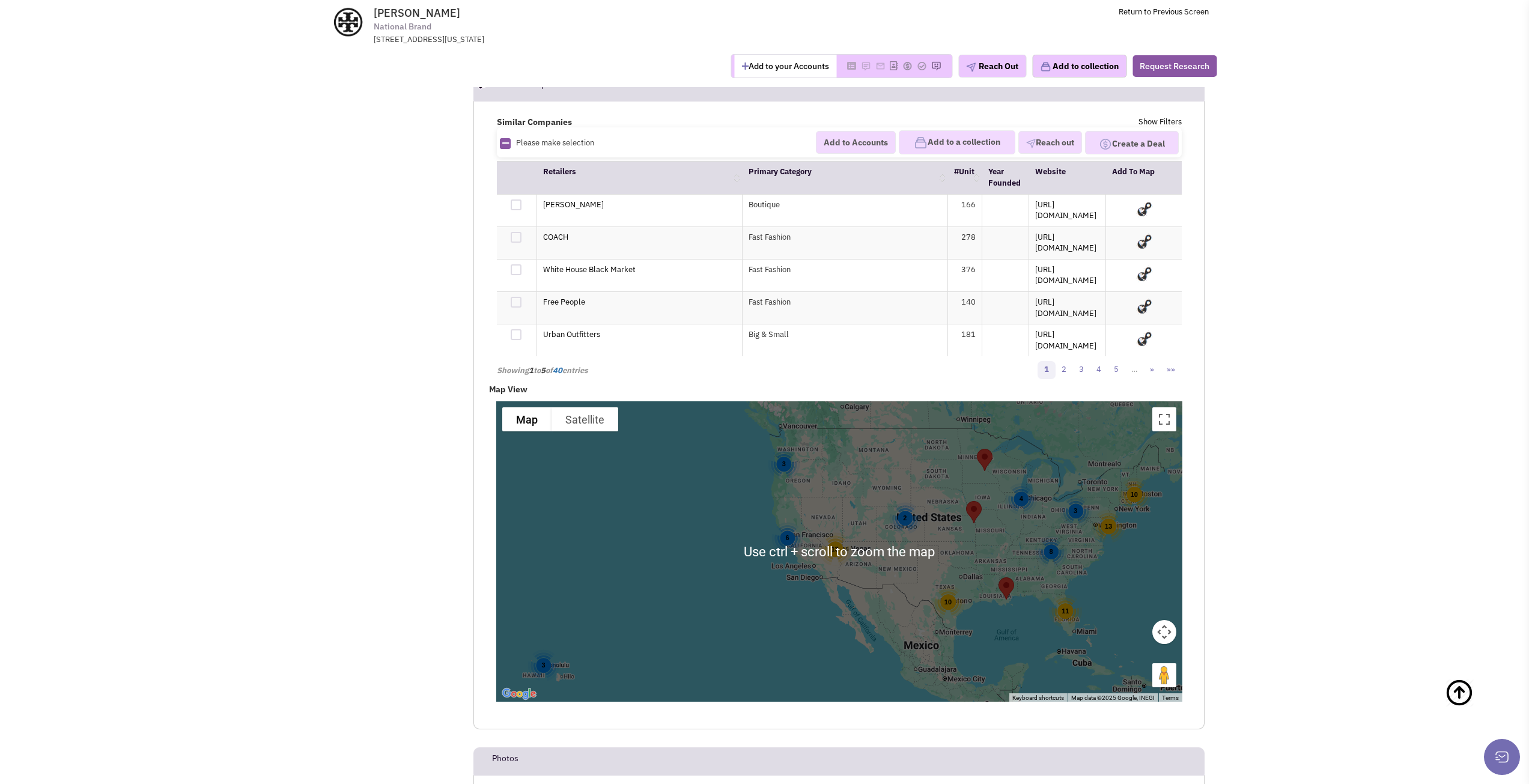
scroll to position [2163, 0]
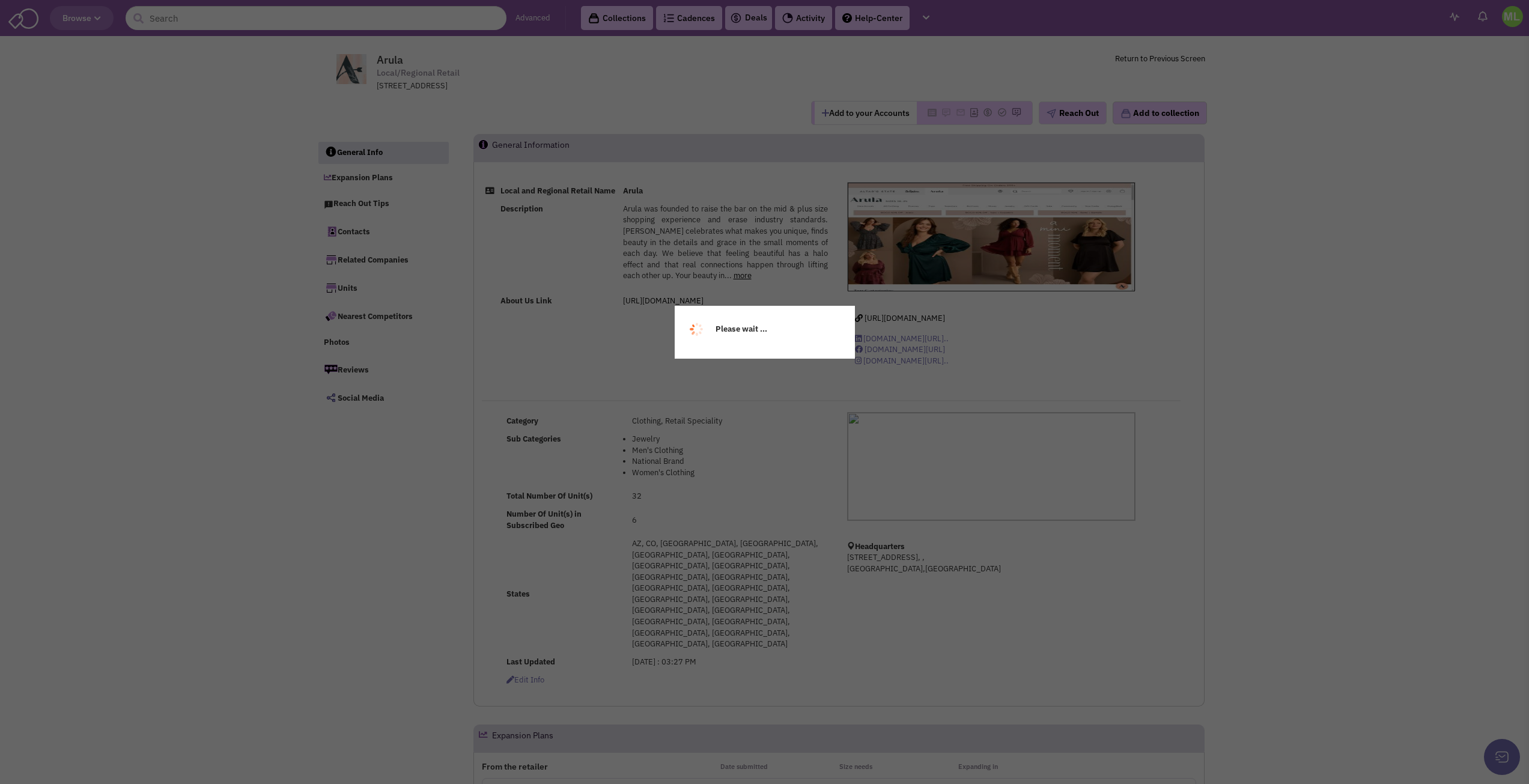
select select
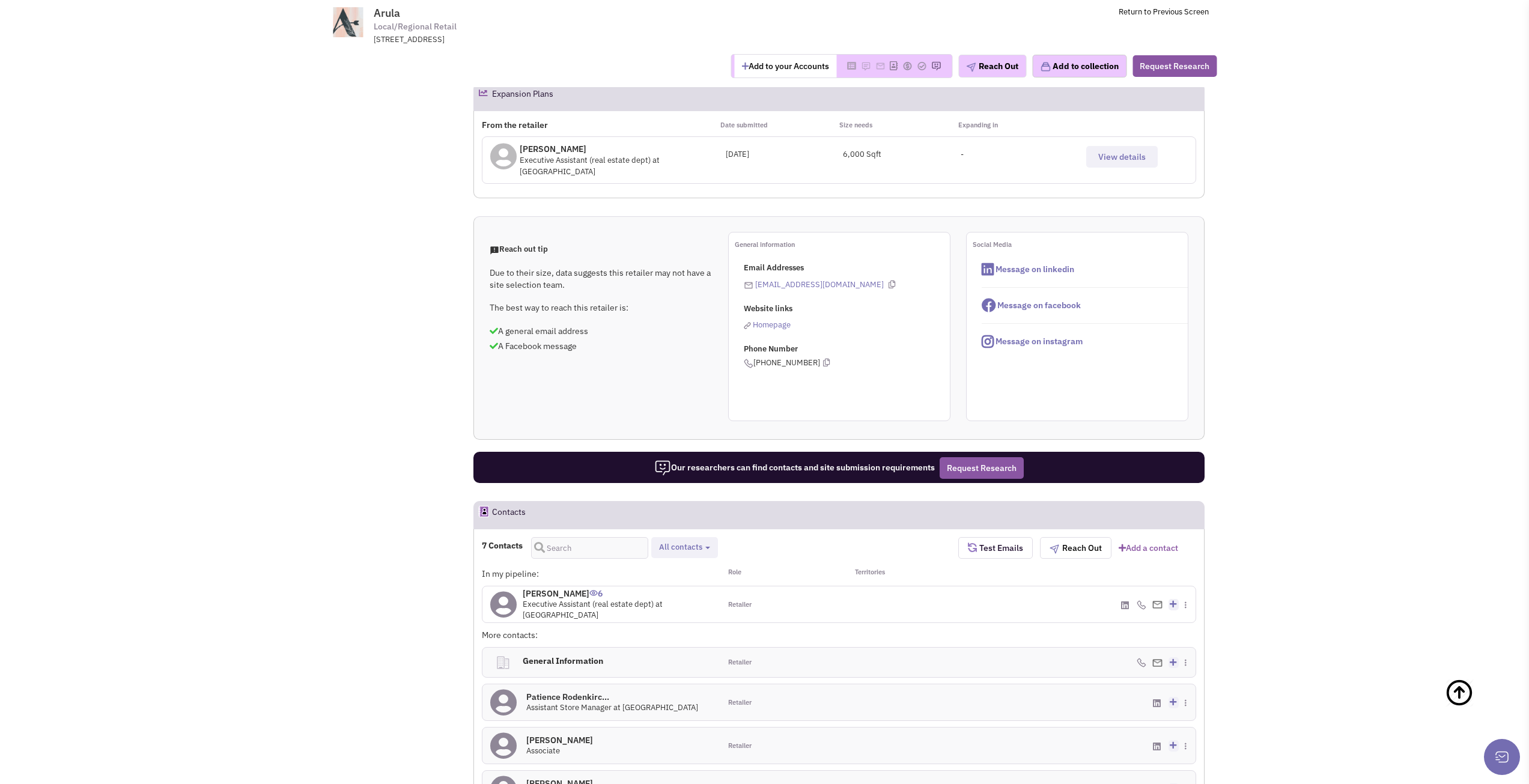
scroll to position [601, 0]
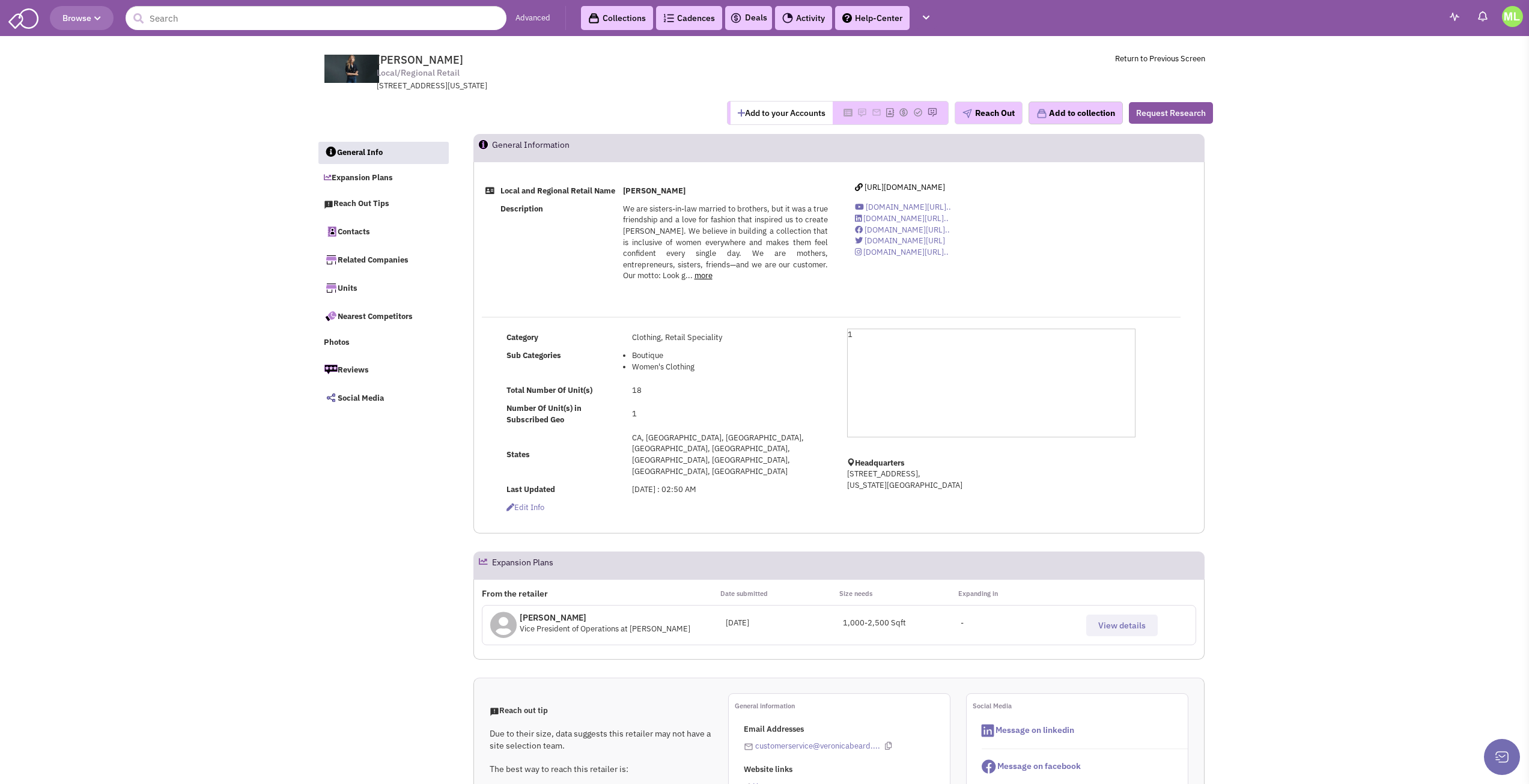
select select
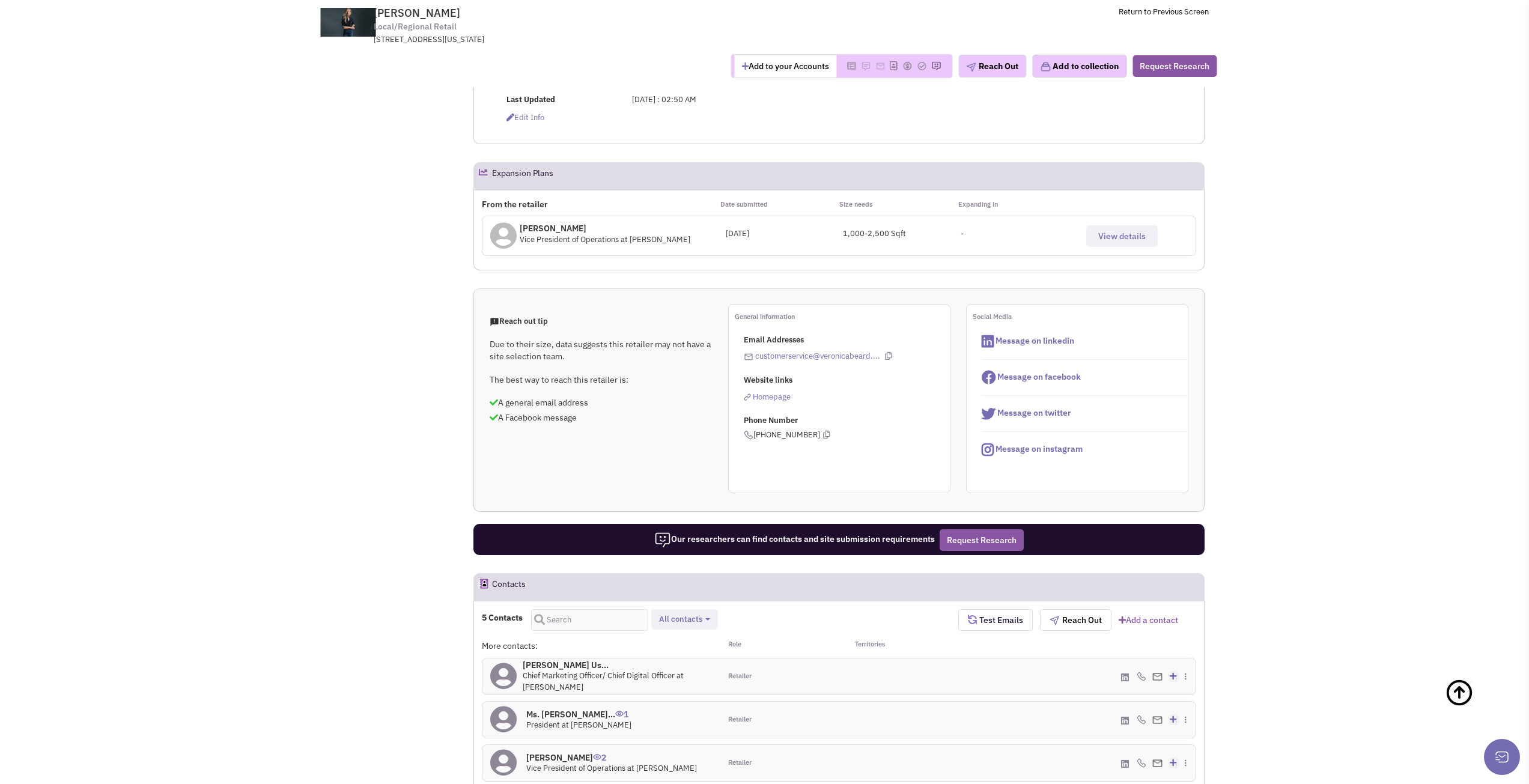
scroll to position [361, 0]
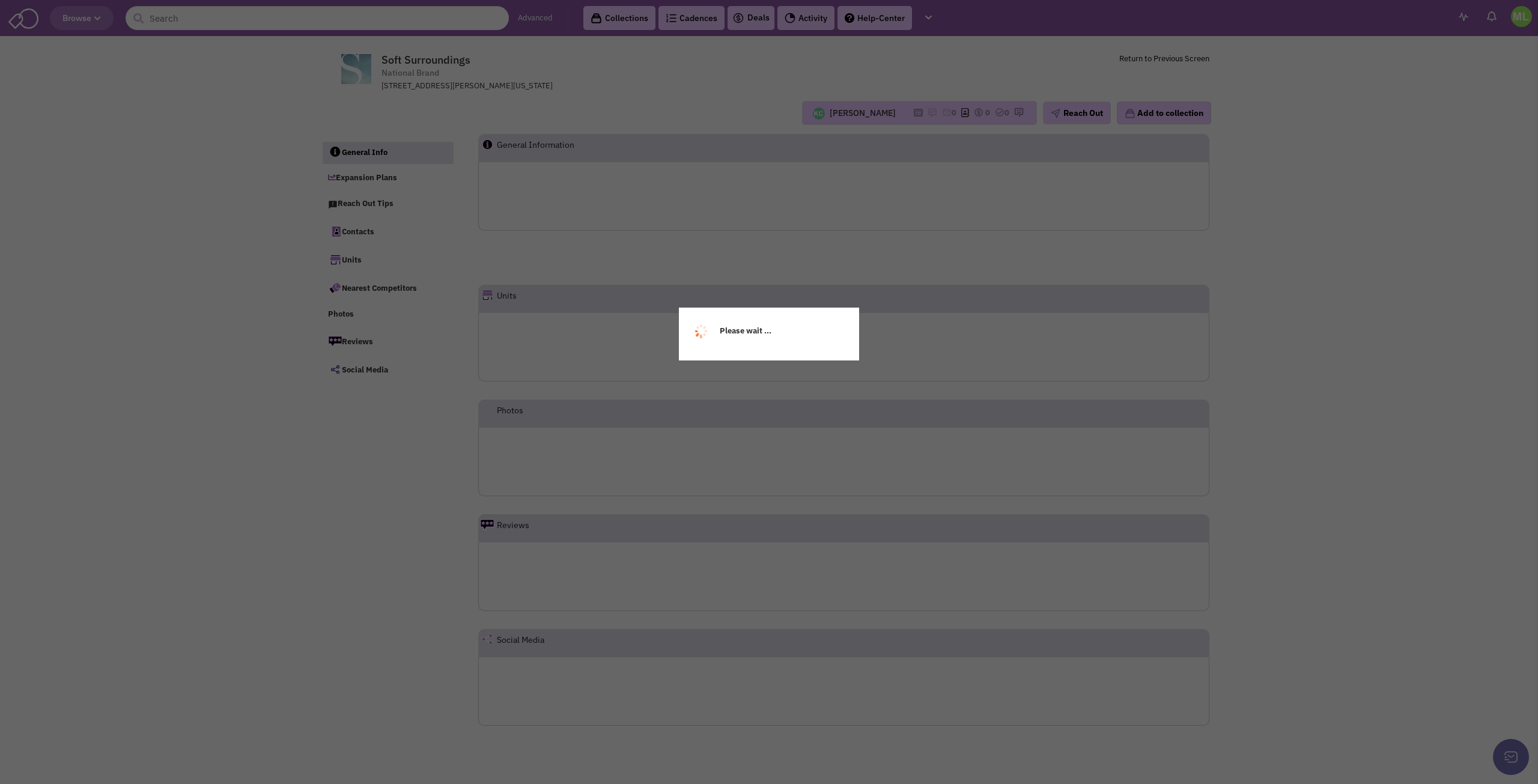
click at [336, 570] on div "Please wait ..." at bounding box center [769, 392] width 1538 height 784
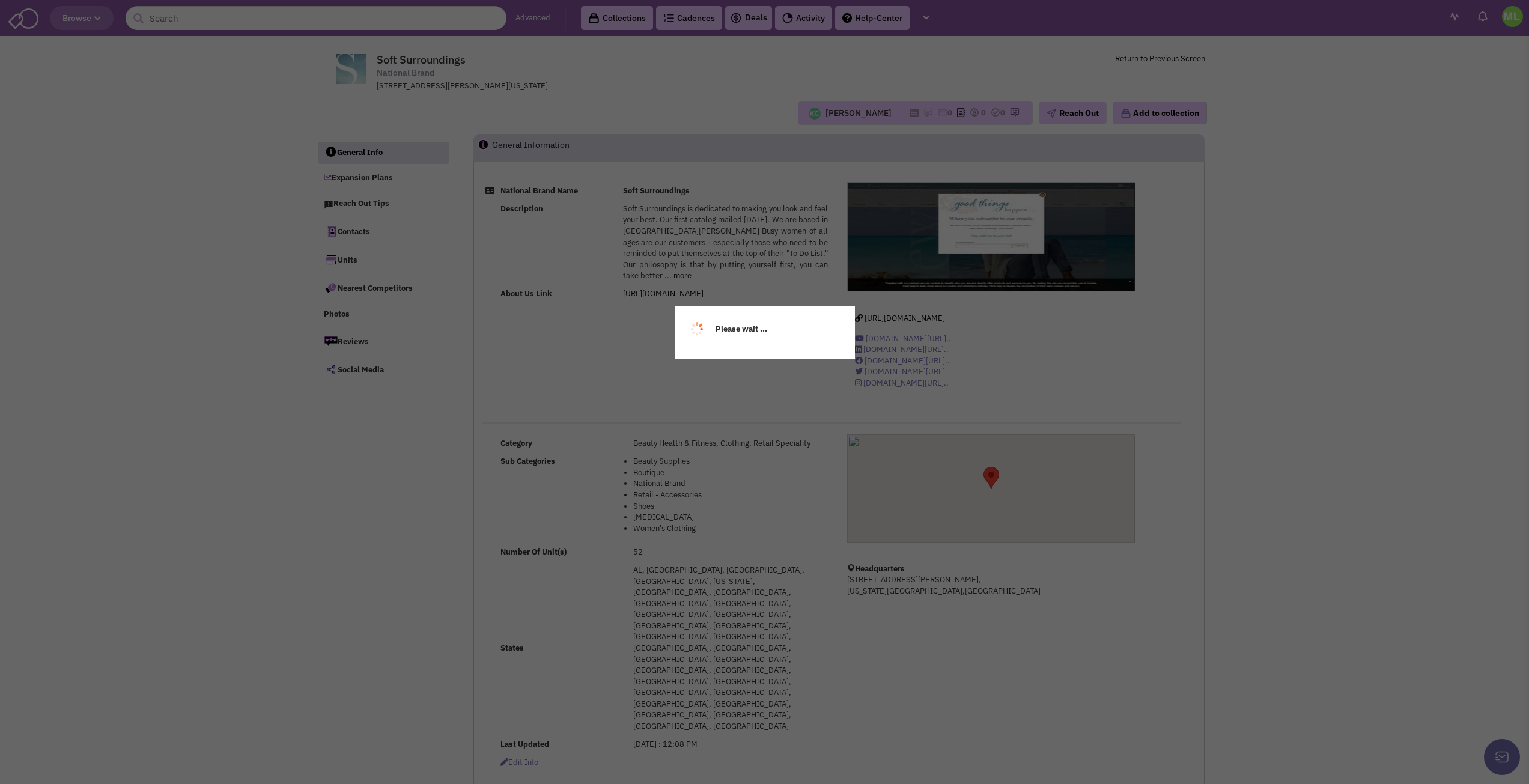
select select
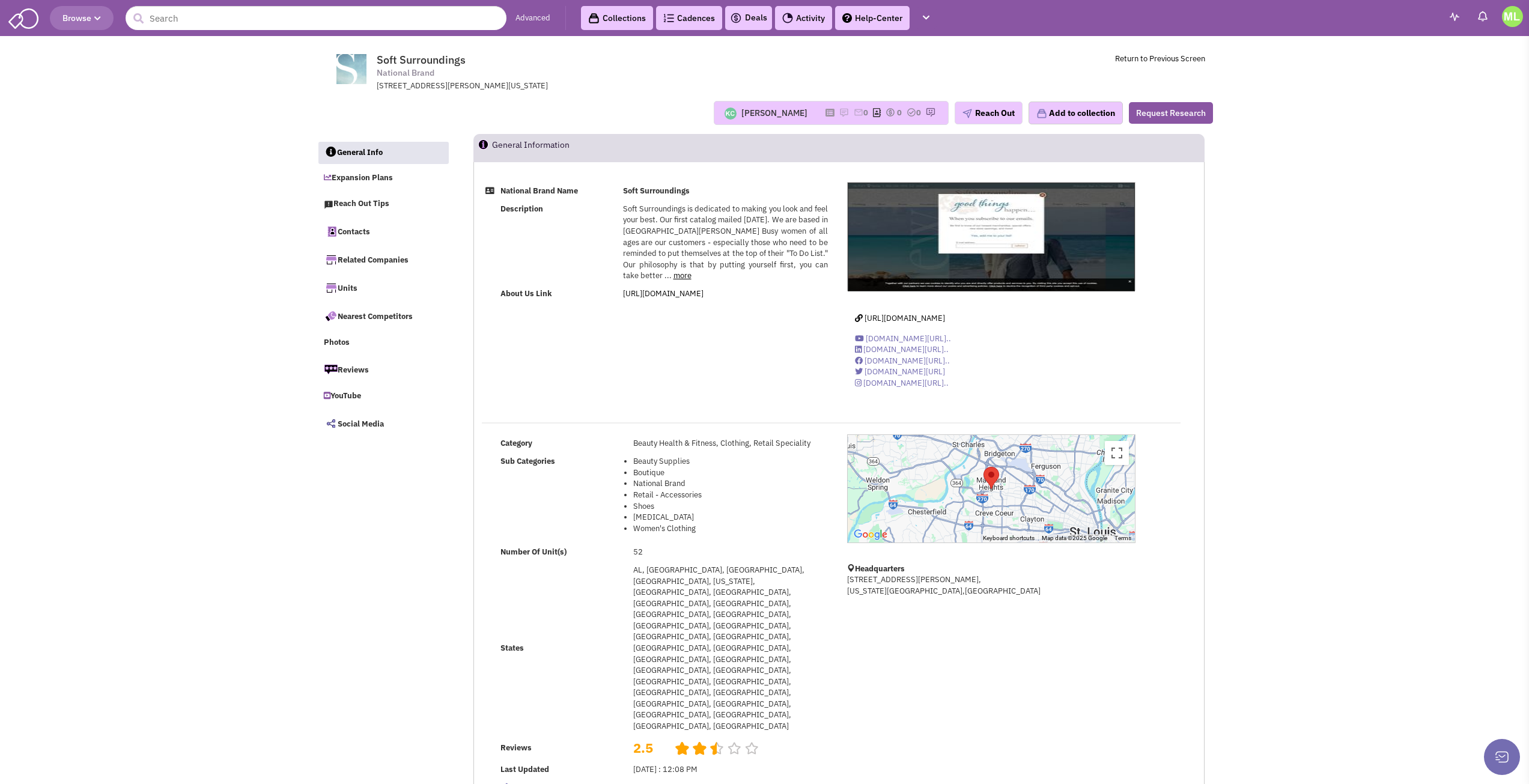
click at [674, 275] on link "more" at bounding box center [683, 275] width 18 height 10
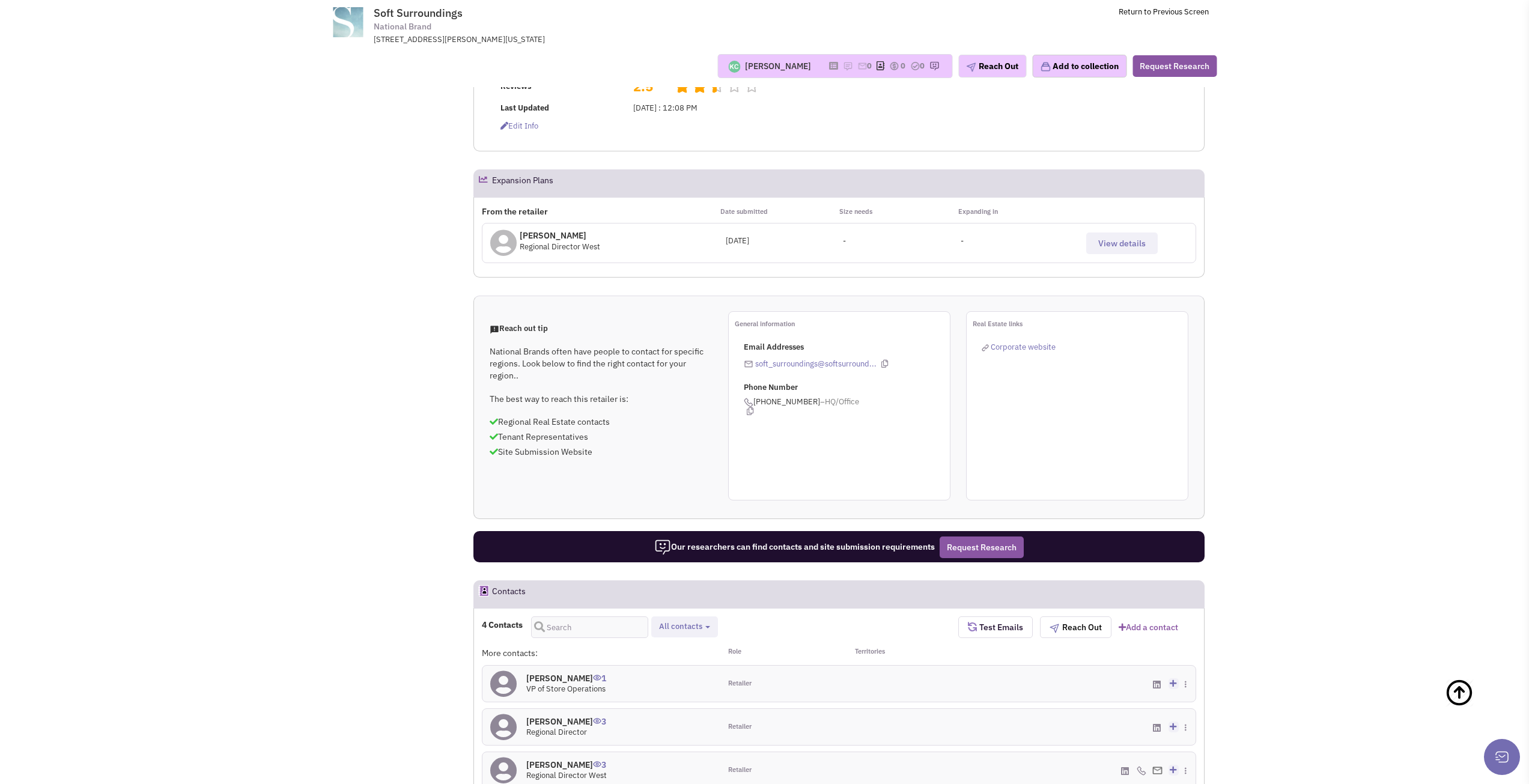
scroll to position [601, 0]
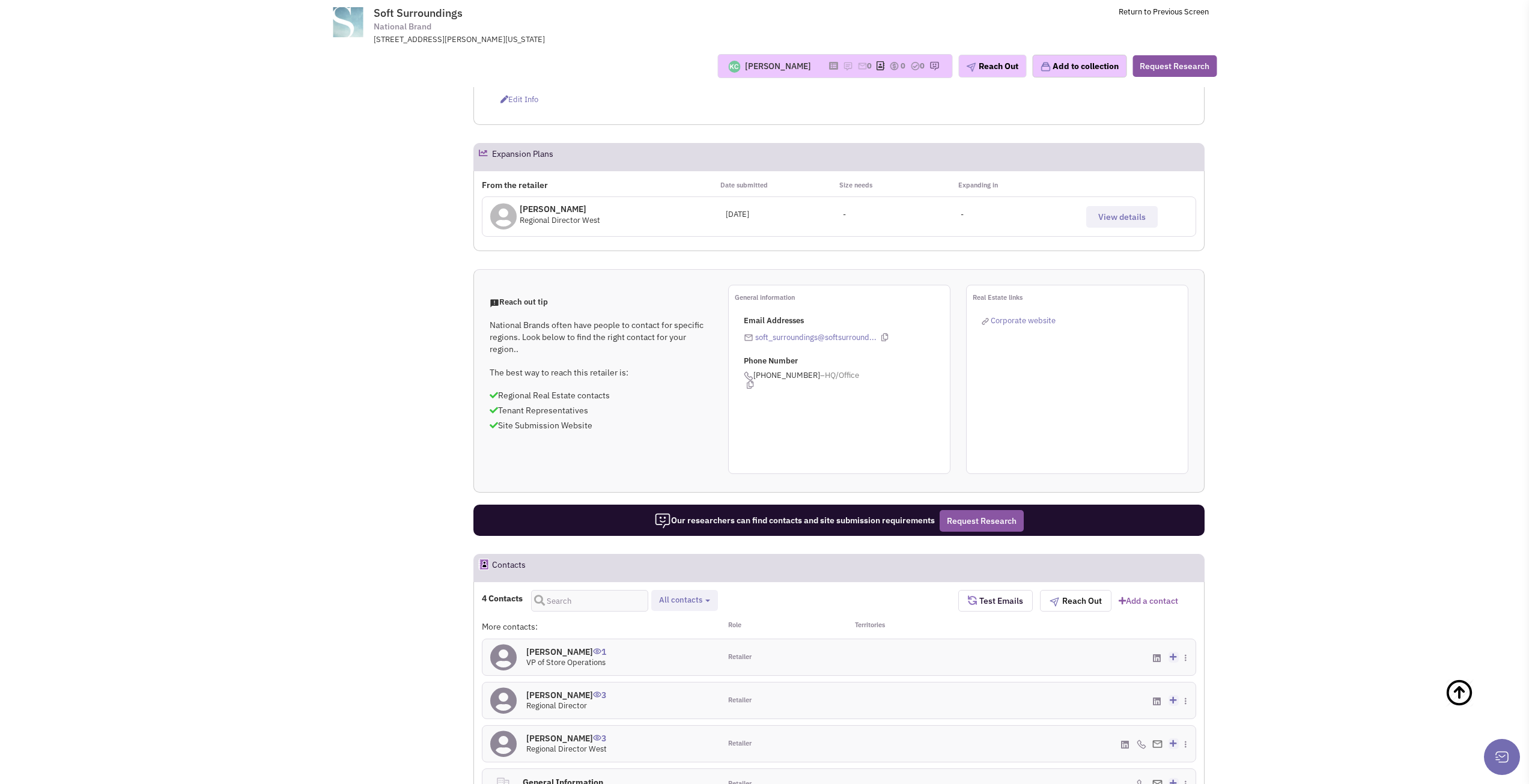
click at [651, 640] on div "Marc Galloway 1 VP of Store Operations" at bounding box center [602, 657] width 238 height 36
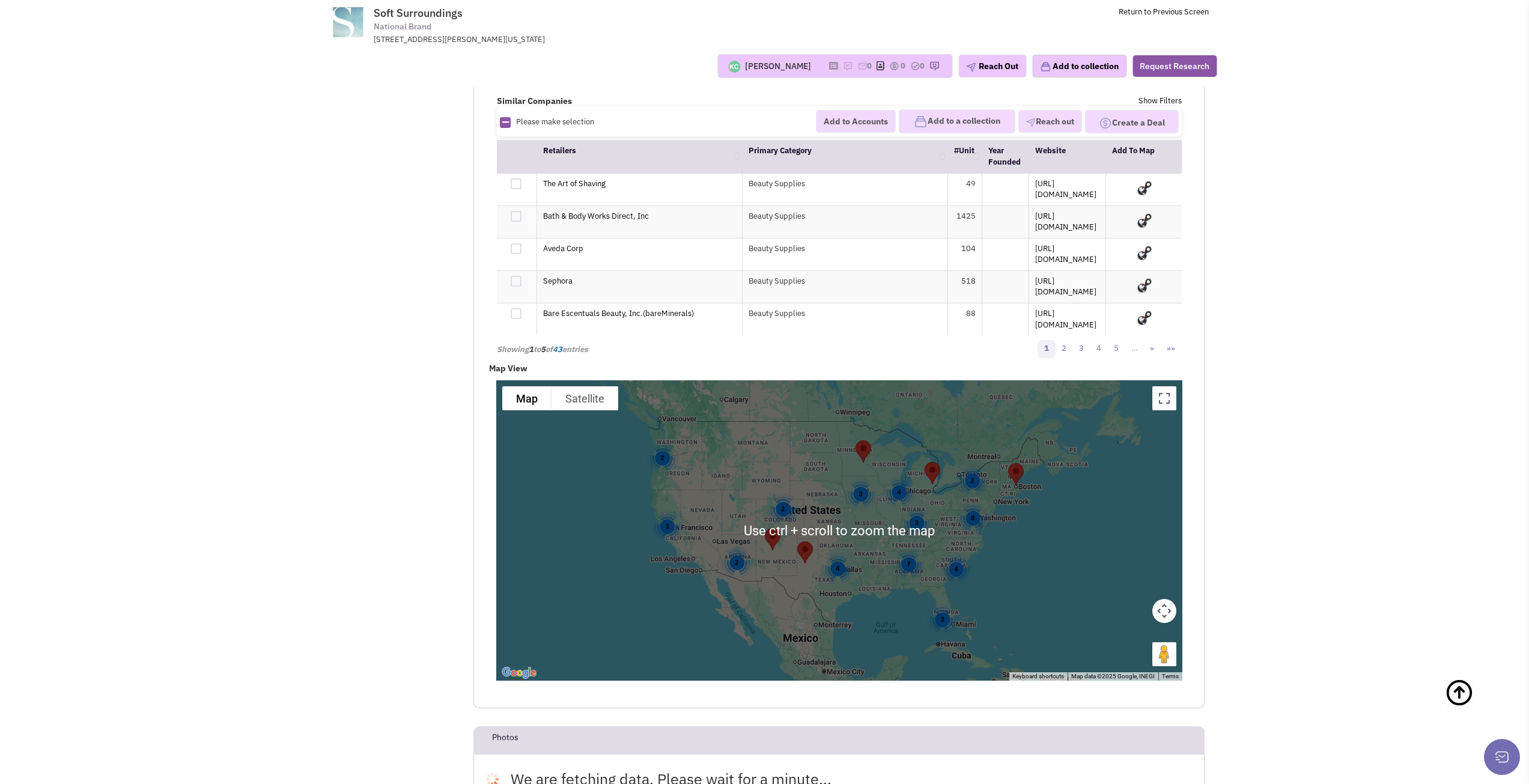
scroll to position [2524, 0]
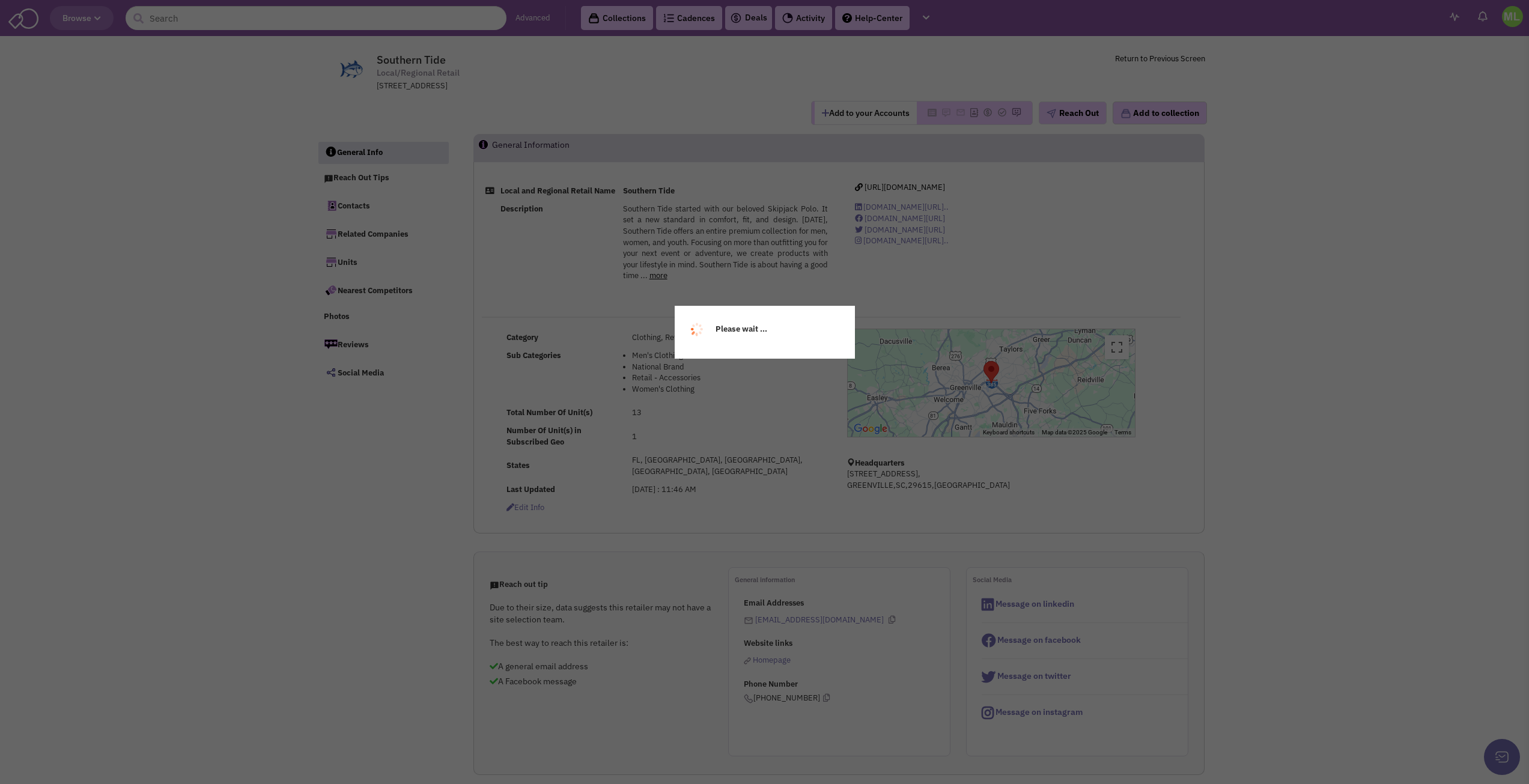
select select
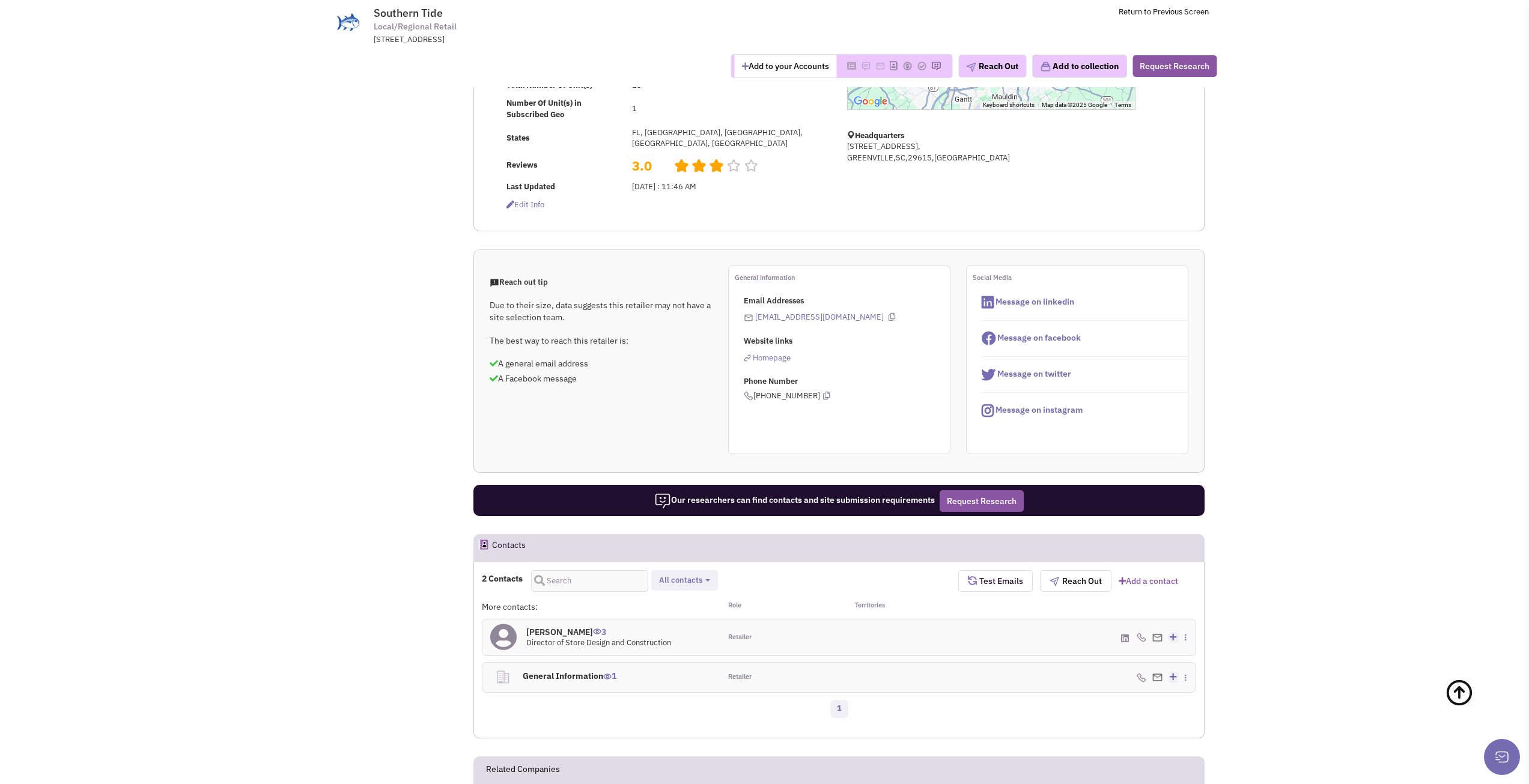
scroll to position [541, 0]
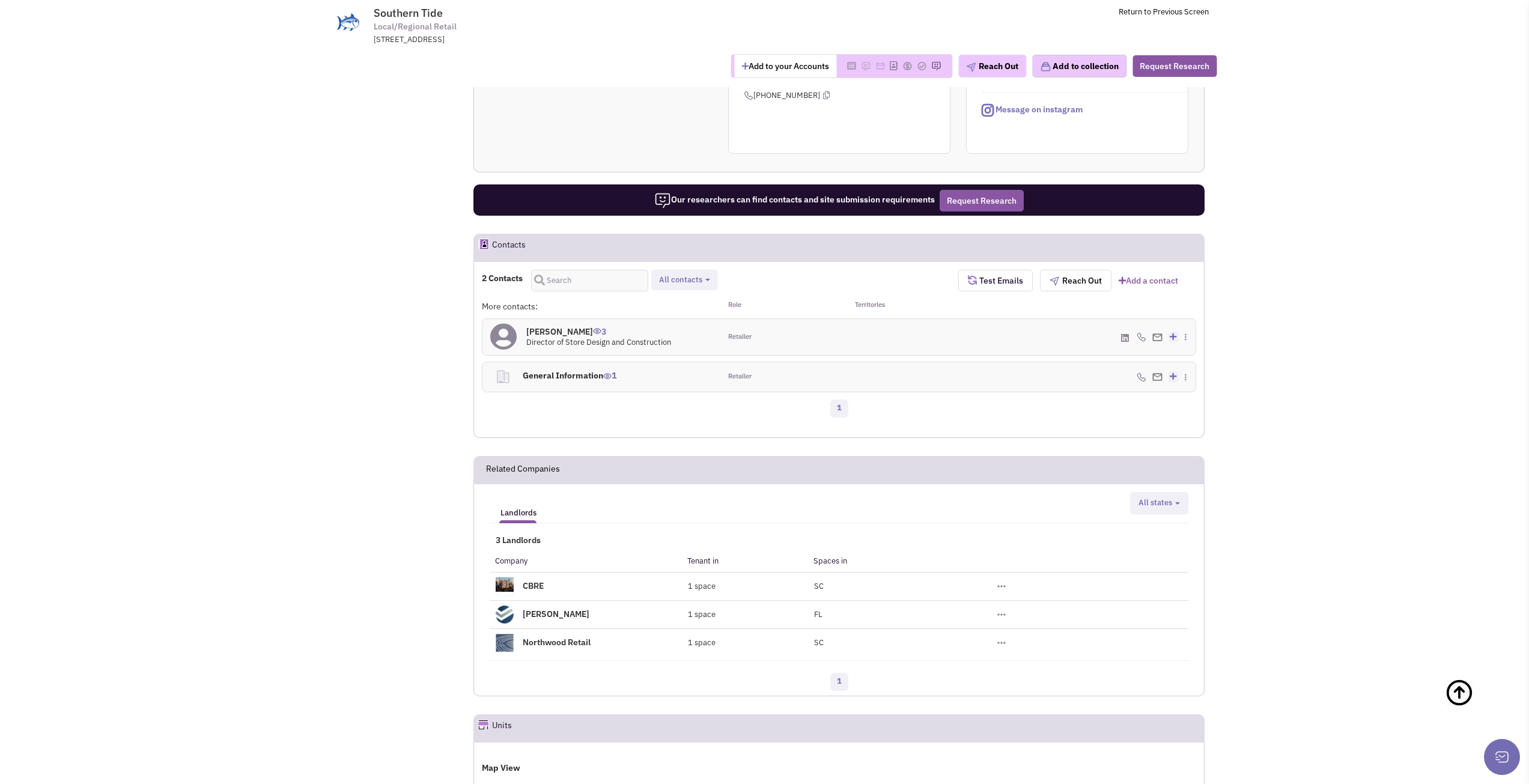
click at [677, 336] on div "Andrew Hoffman 3 Director of Store Design and Construction" at bounding box center [602, 337] width 238 height 36
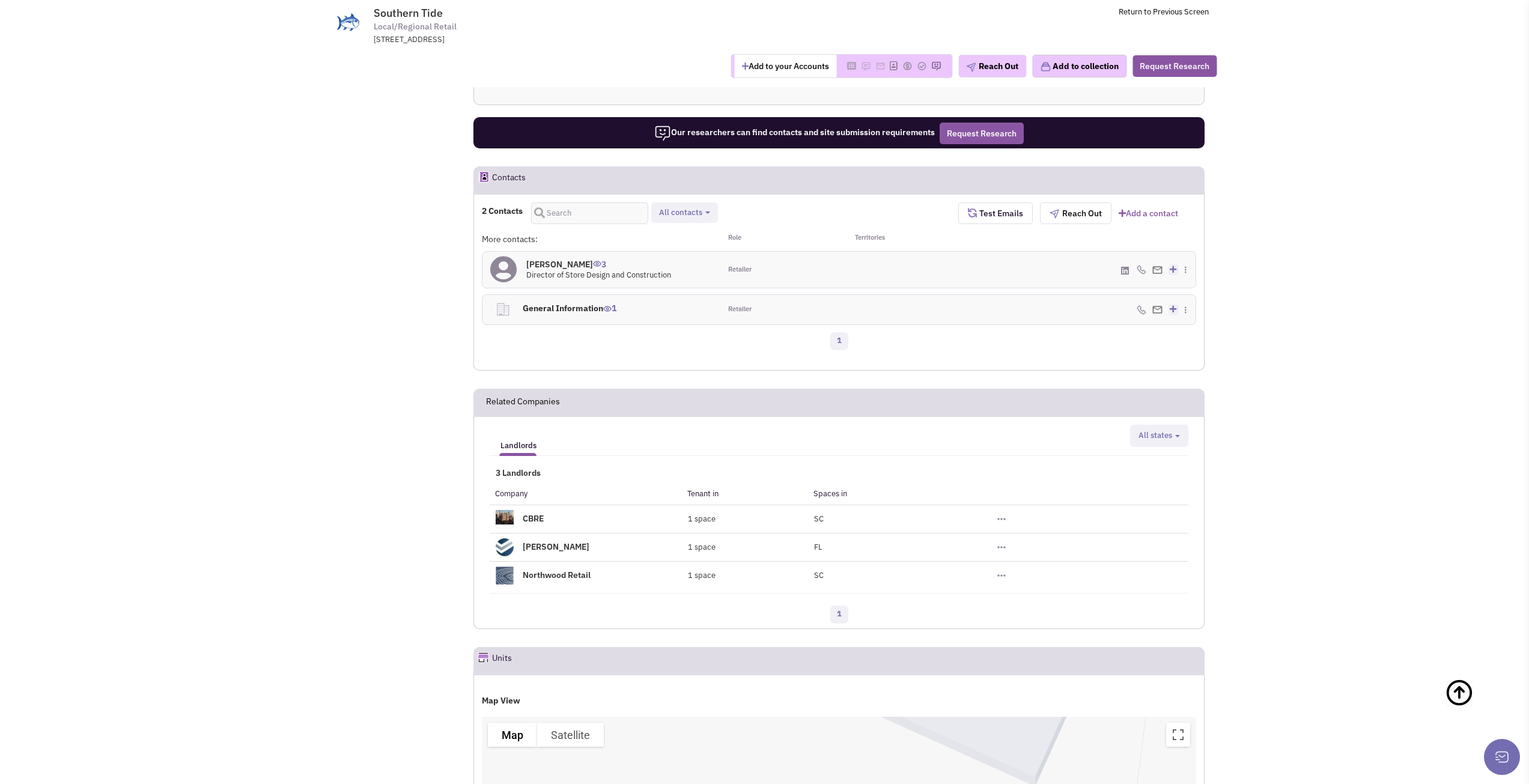
scroll to position [481, 0]
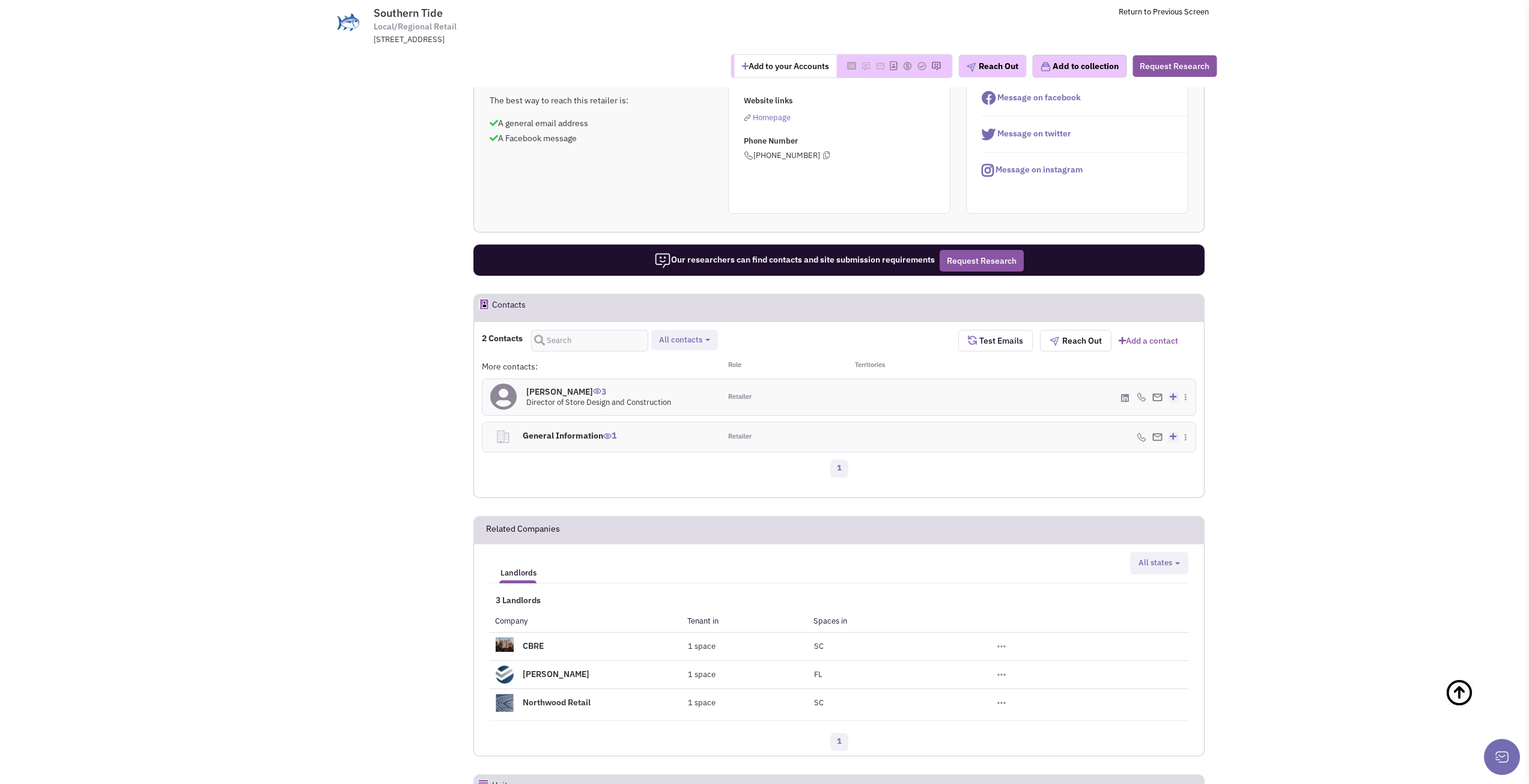
click at [590, 397] on span "Director of Store Design and Construction" at bounding box center [598, 402] width 144 height 10
click at [1158, 396] on img at bounding box center [1157, 397] width 10 height 8
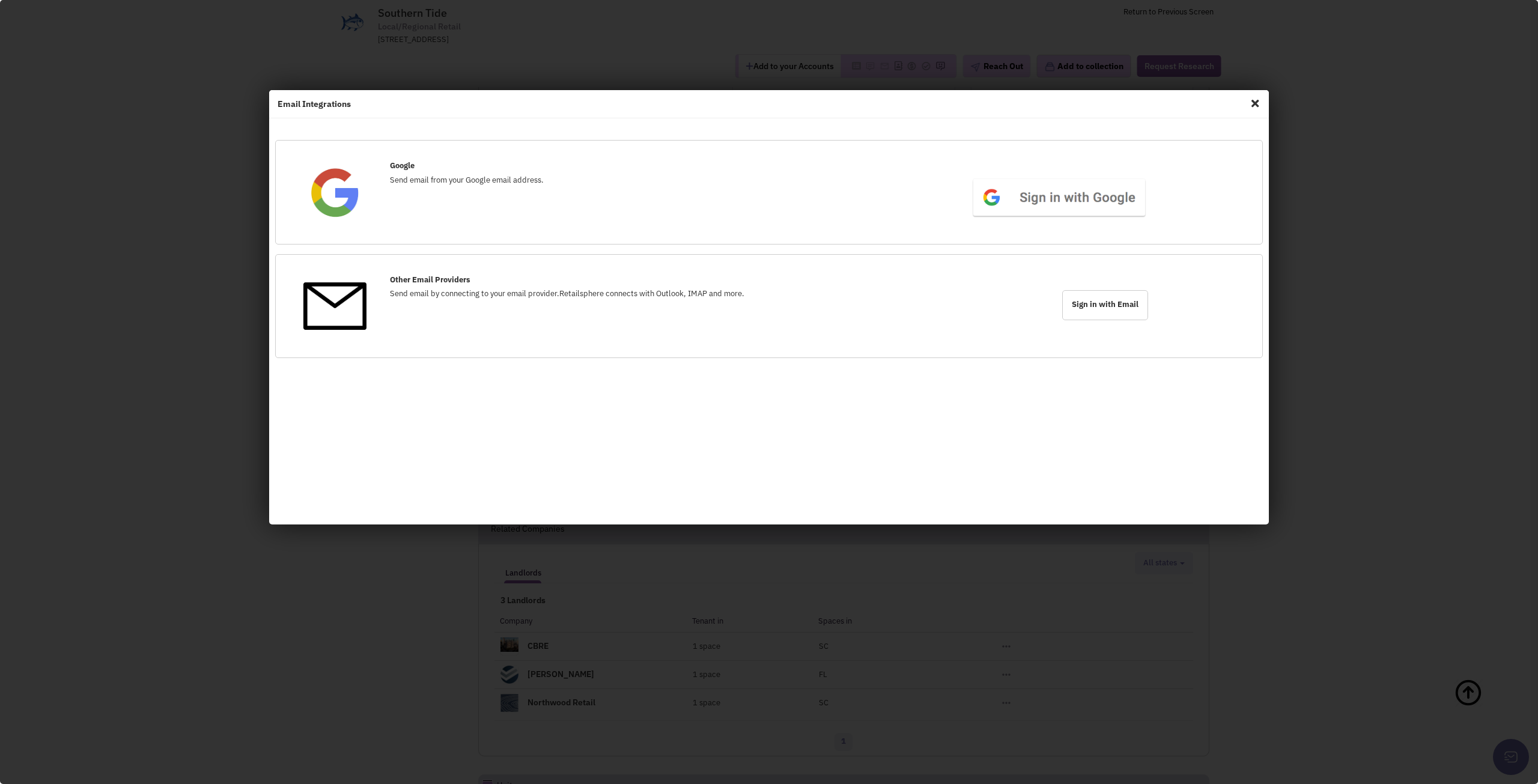
click at [1249, 103] on span "Close" at bounding box center [1255, 103] width 16 height 19
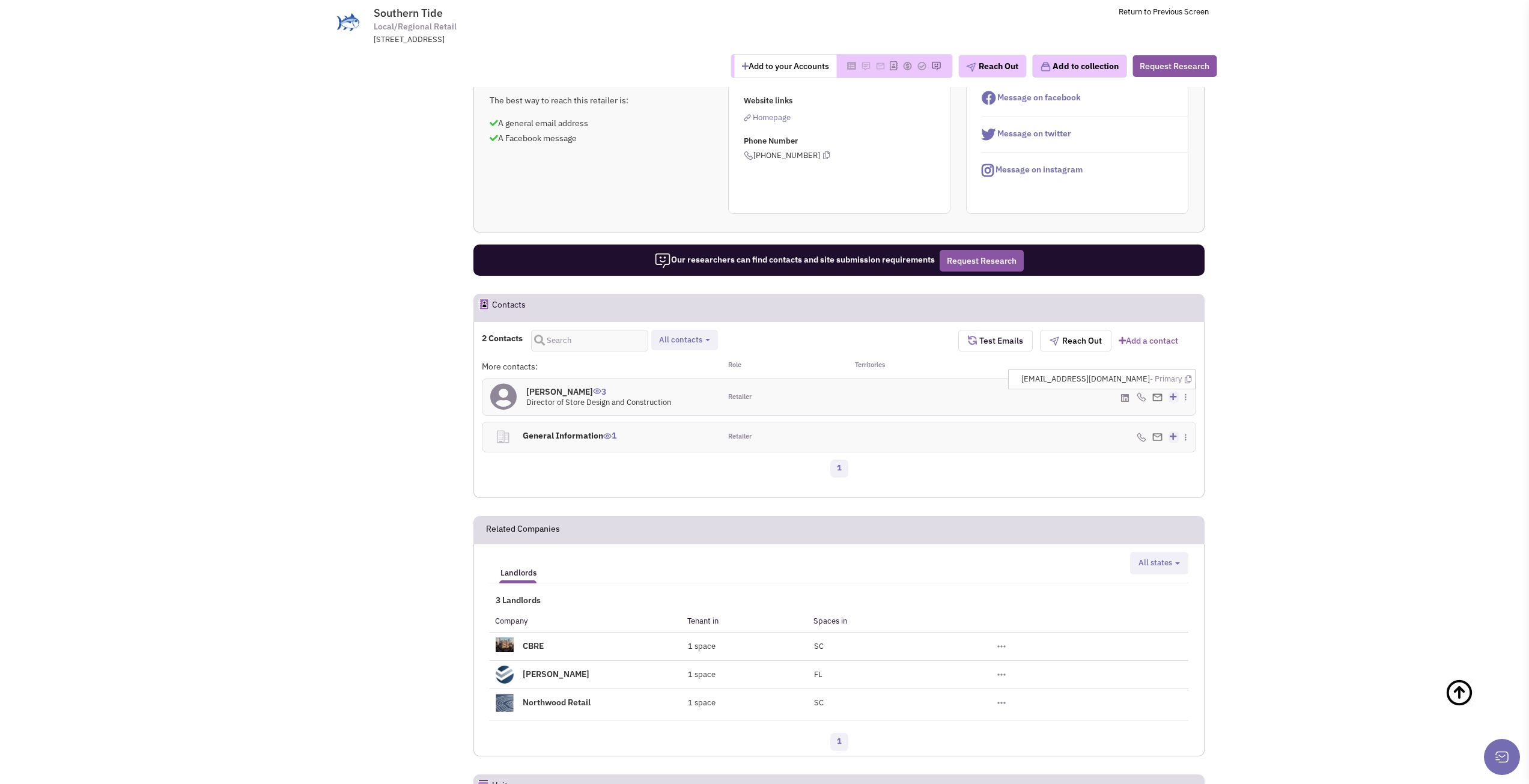
click at [1142, 381] on span "ahoffman@southerntide.com - Primary" at bounding box center [1107, 379] width 170 height 12
copy span "ahoffman@southerntide.com"
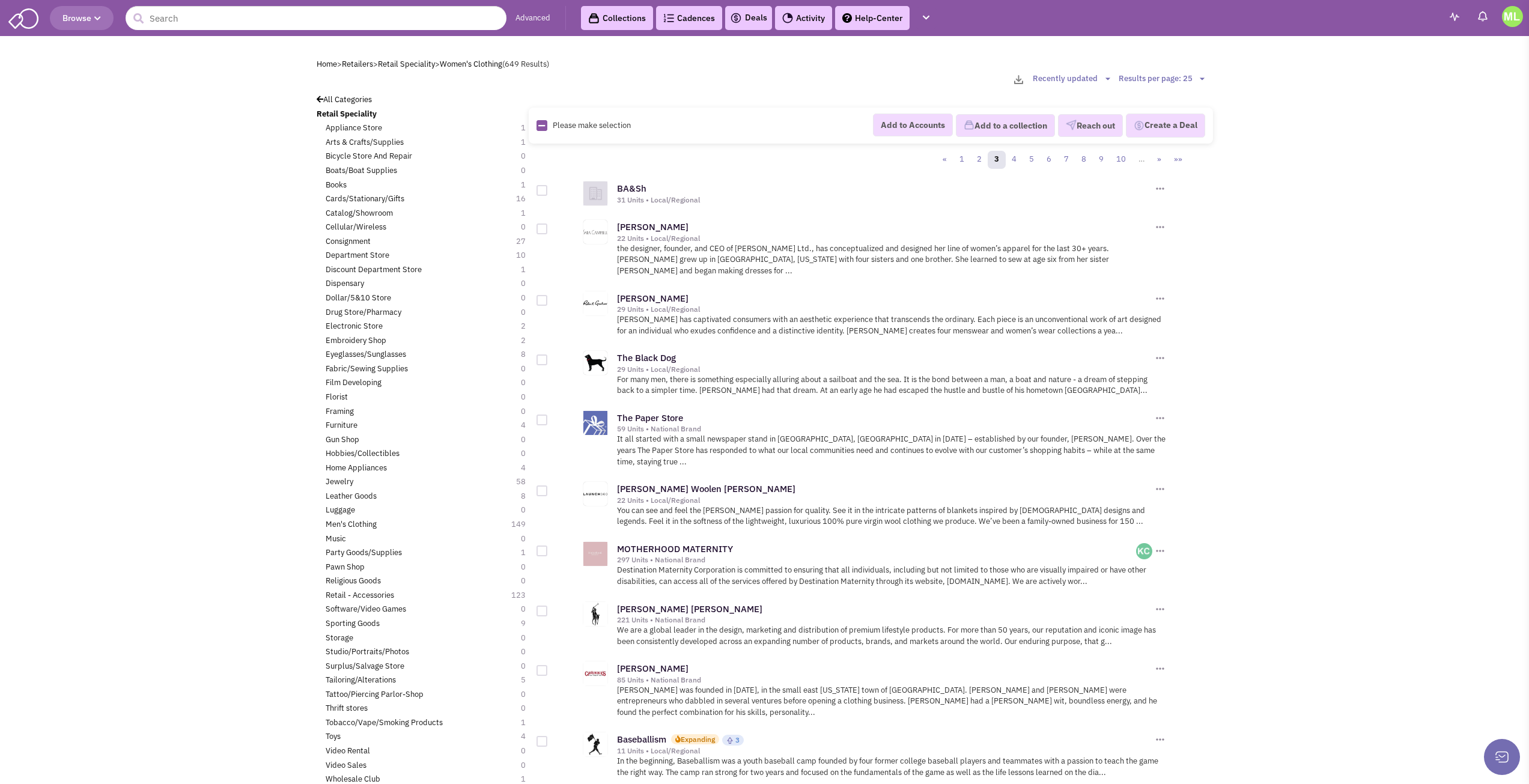
click at [700, 685] on p "[PERSON_NAME] was founded in [DATE], in the small east [US_STATE] town of [GEOG…" at bounding box center [892, 701] width 550 height 34
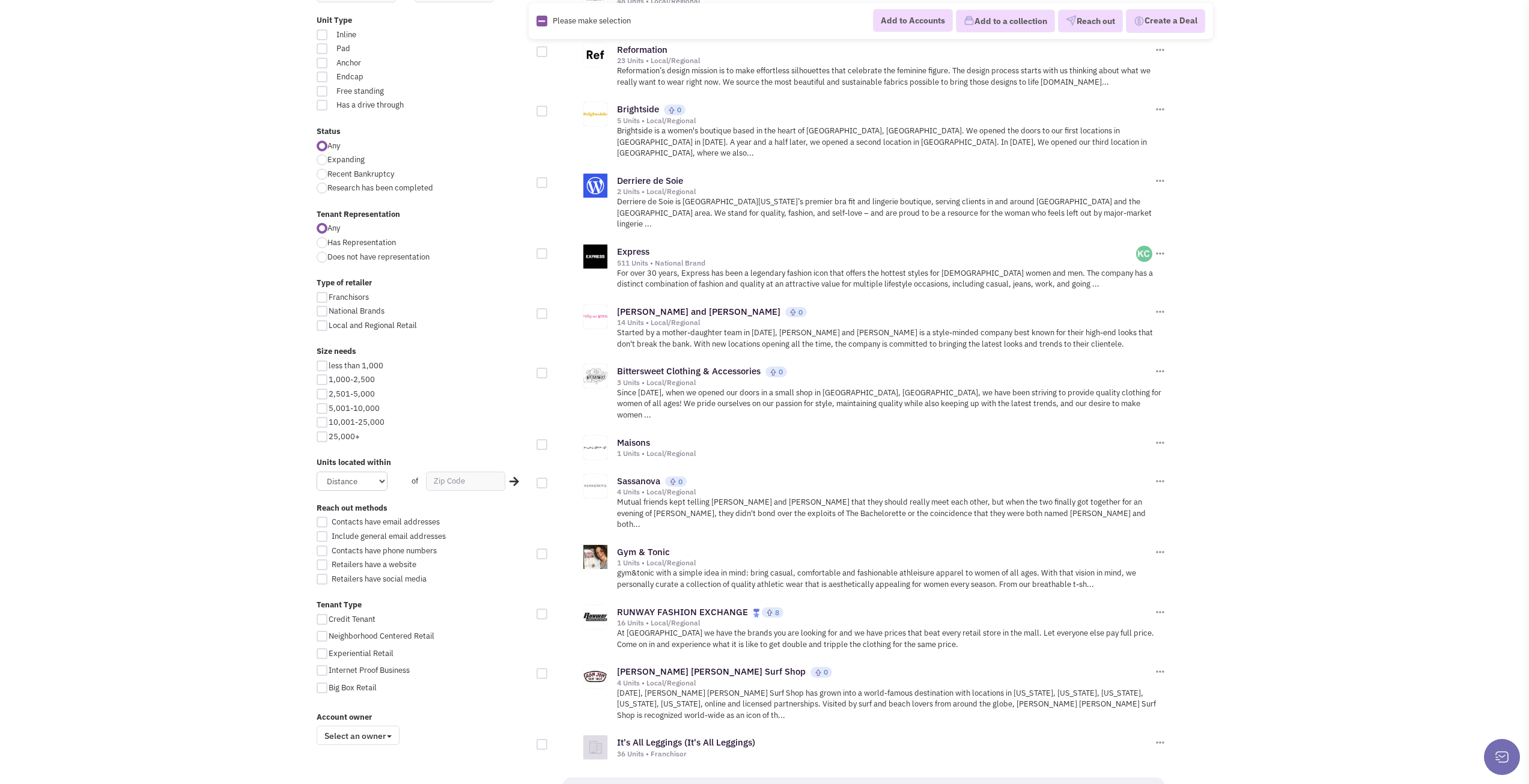
scroll to position [1017, 0]
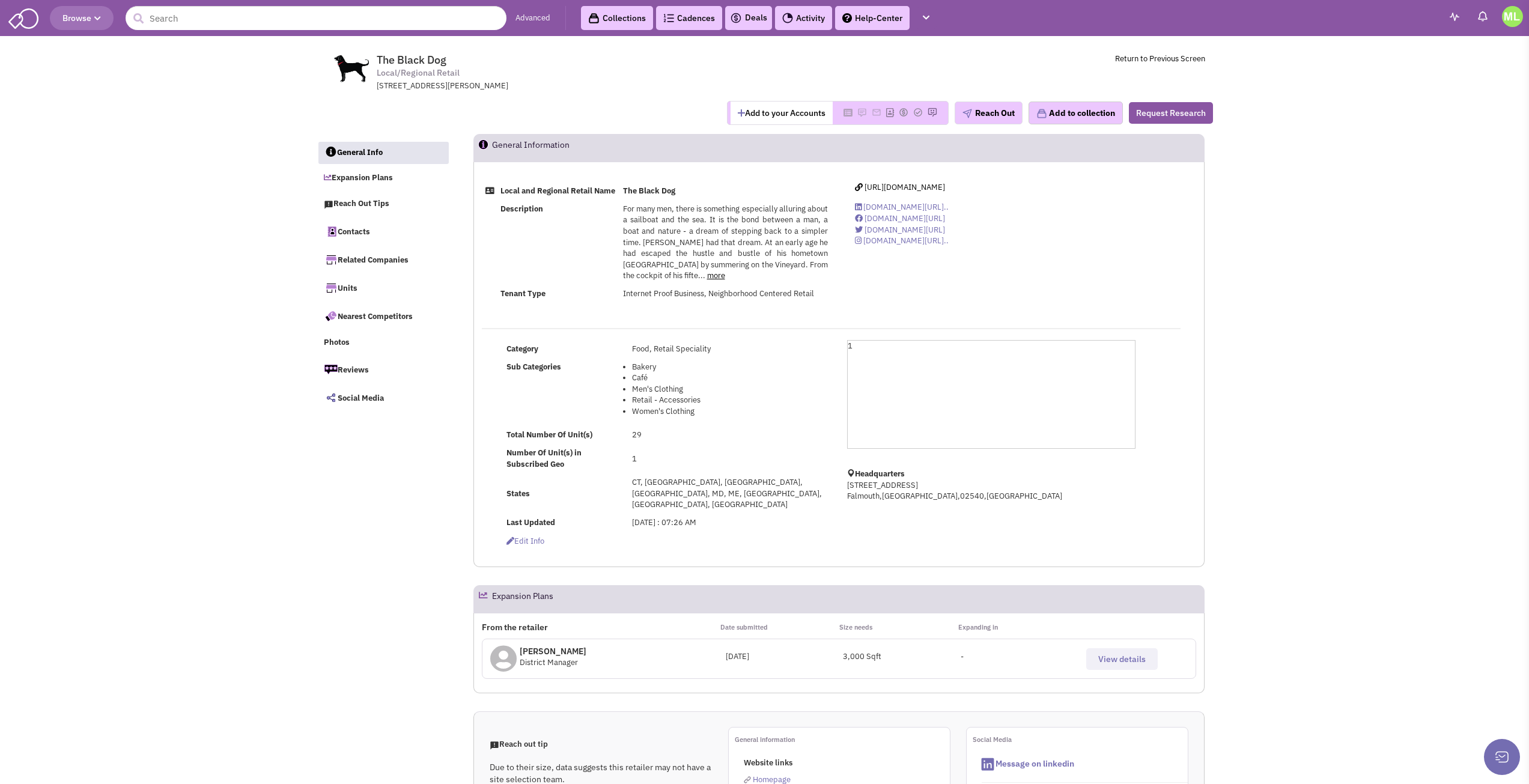
select select
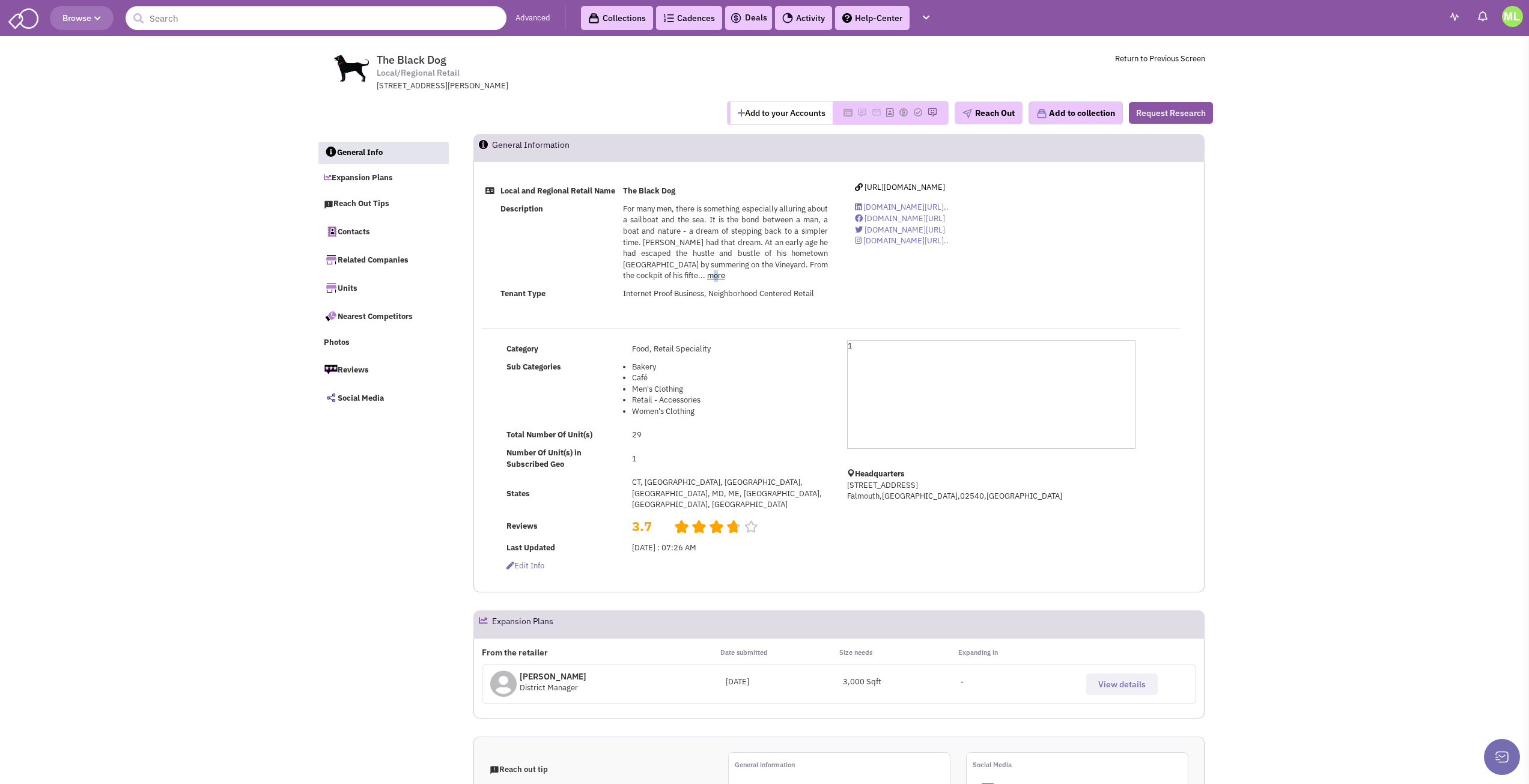
click at [707, 281] on link "more" at bounding box center [716, 275] width 18 height 10
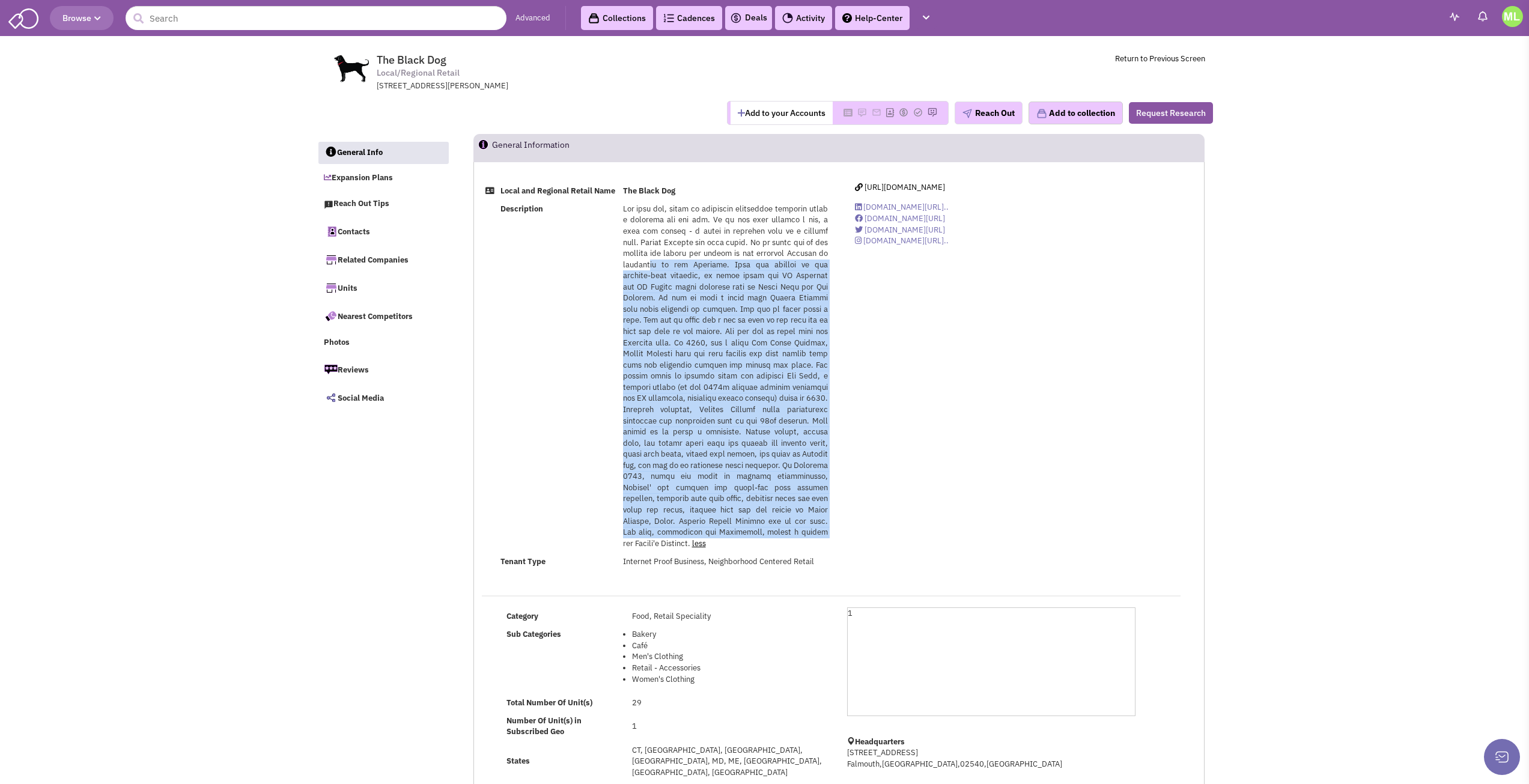
drag, startPoint x: 696, startPoint y: 280, endPoint x: 817, endPoint y: 547, distance: 293.1
click at [817, 547] on span at bounding box center [725, 376] width 205 height 345
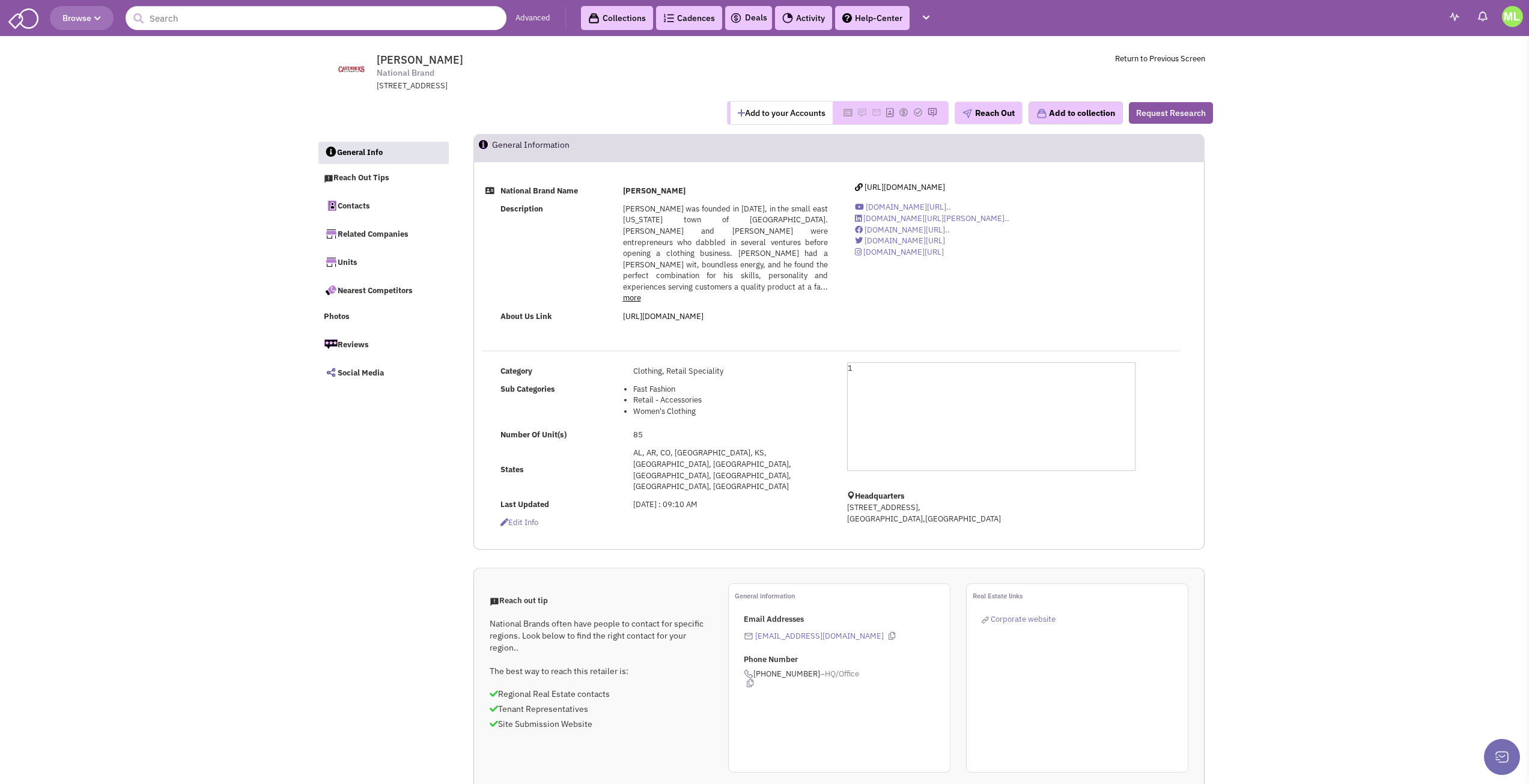
select select
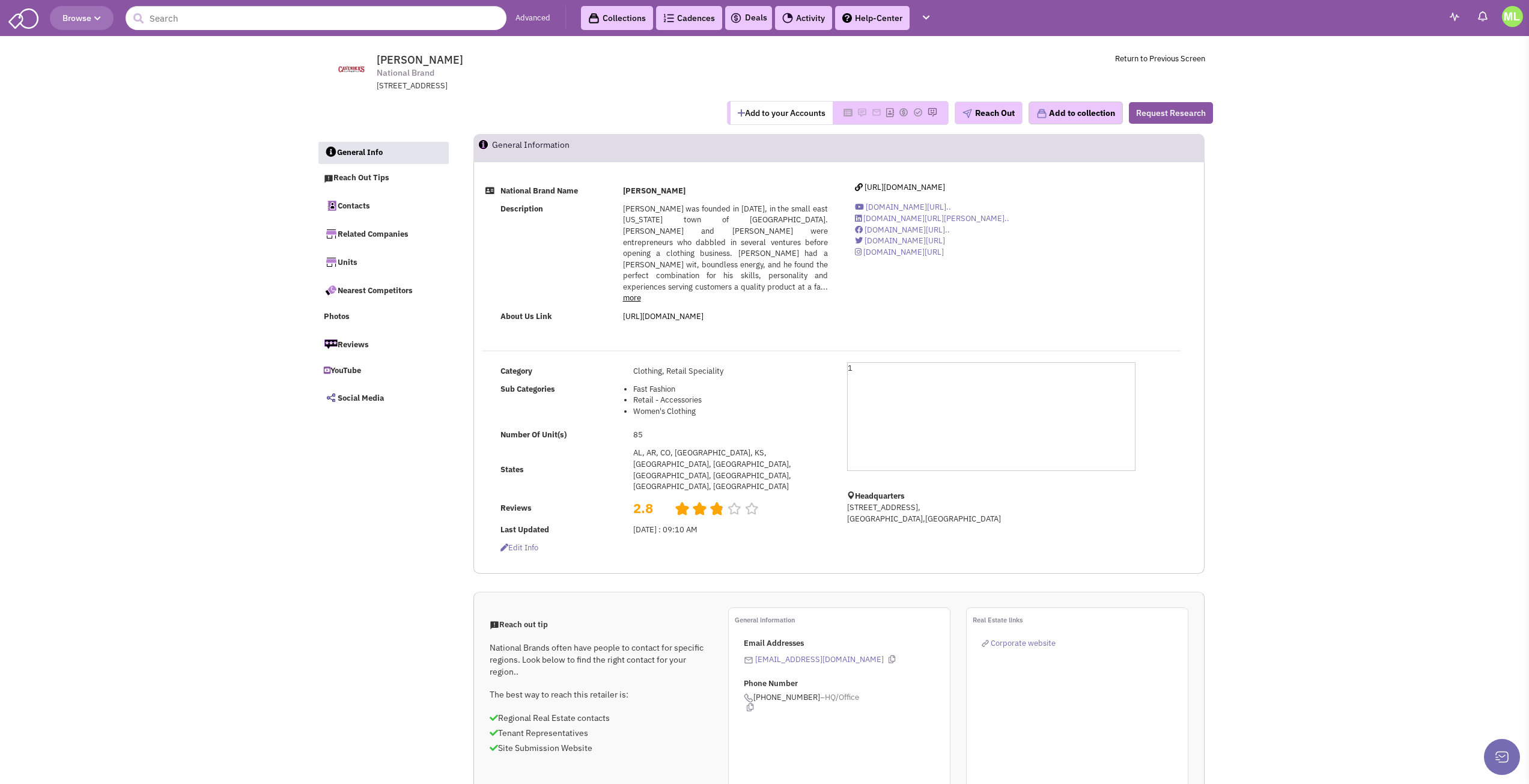
click at [641, 292] on link "more" at bounding box center [632, 297] width 18 height 10
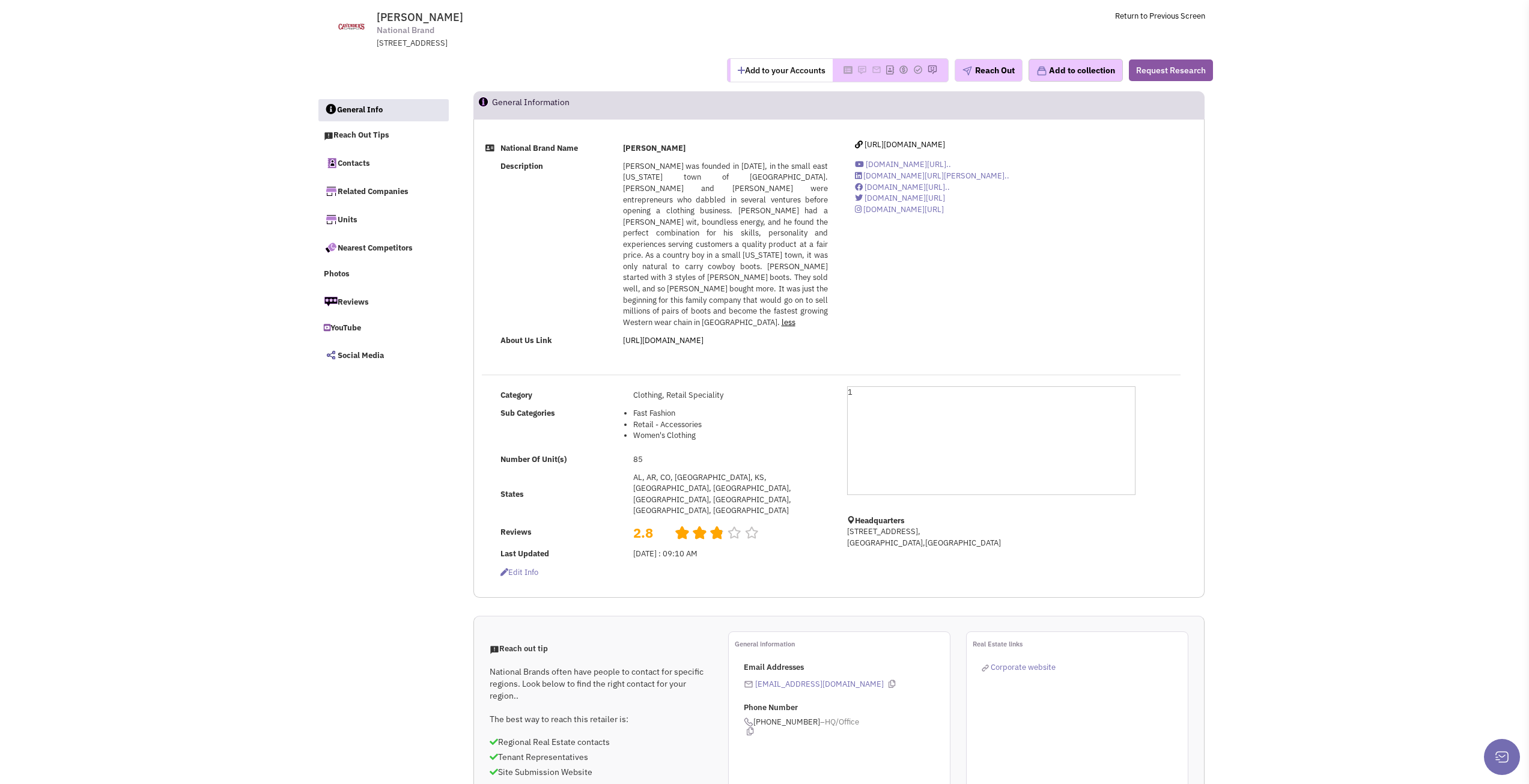
scroll to position [60, 0]
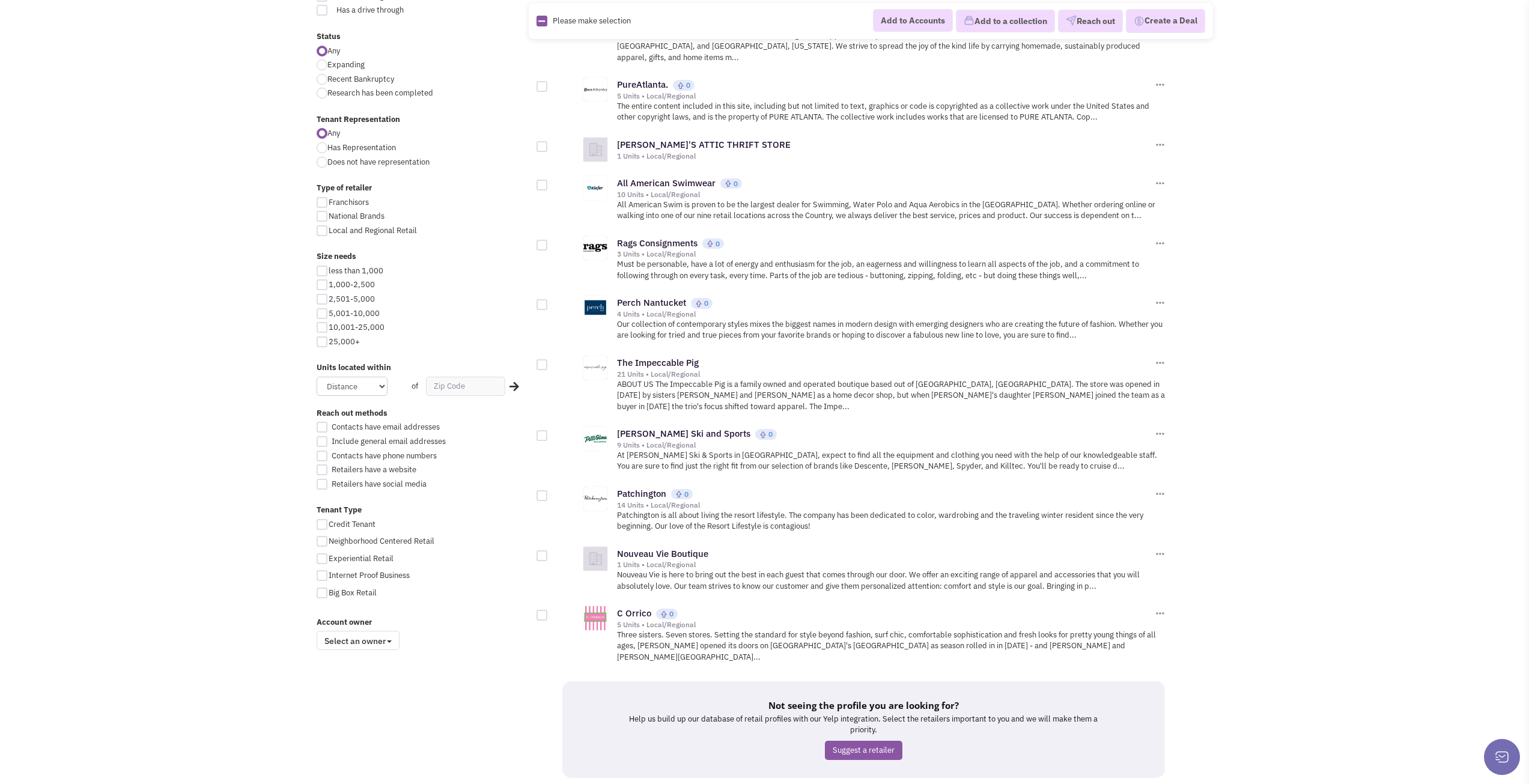
scroll to position [1048, 0]
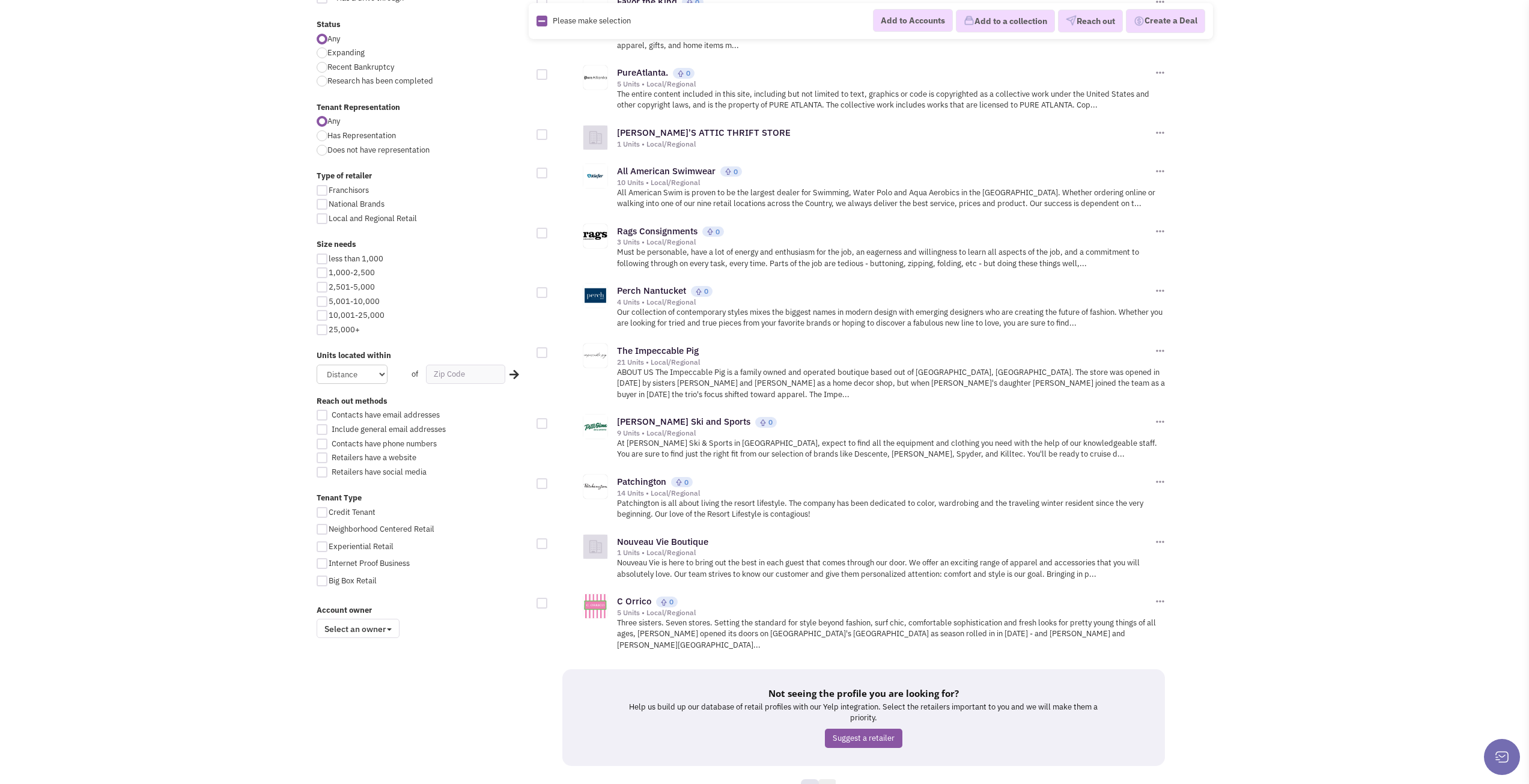
click at [824, 779] on link "5" at bounding box center [827, 788] width 18 height 18
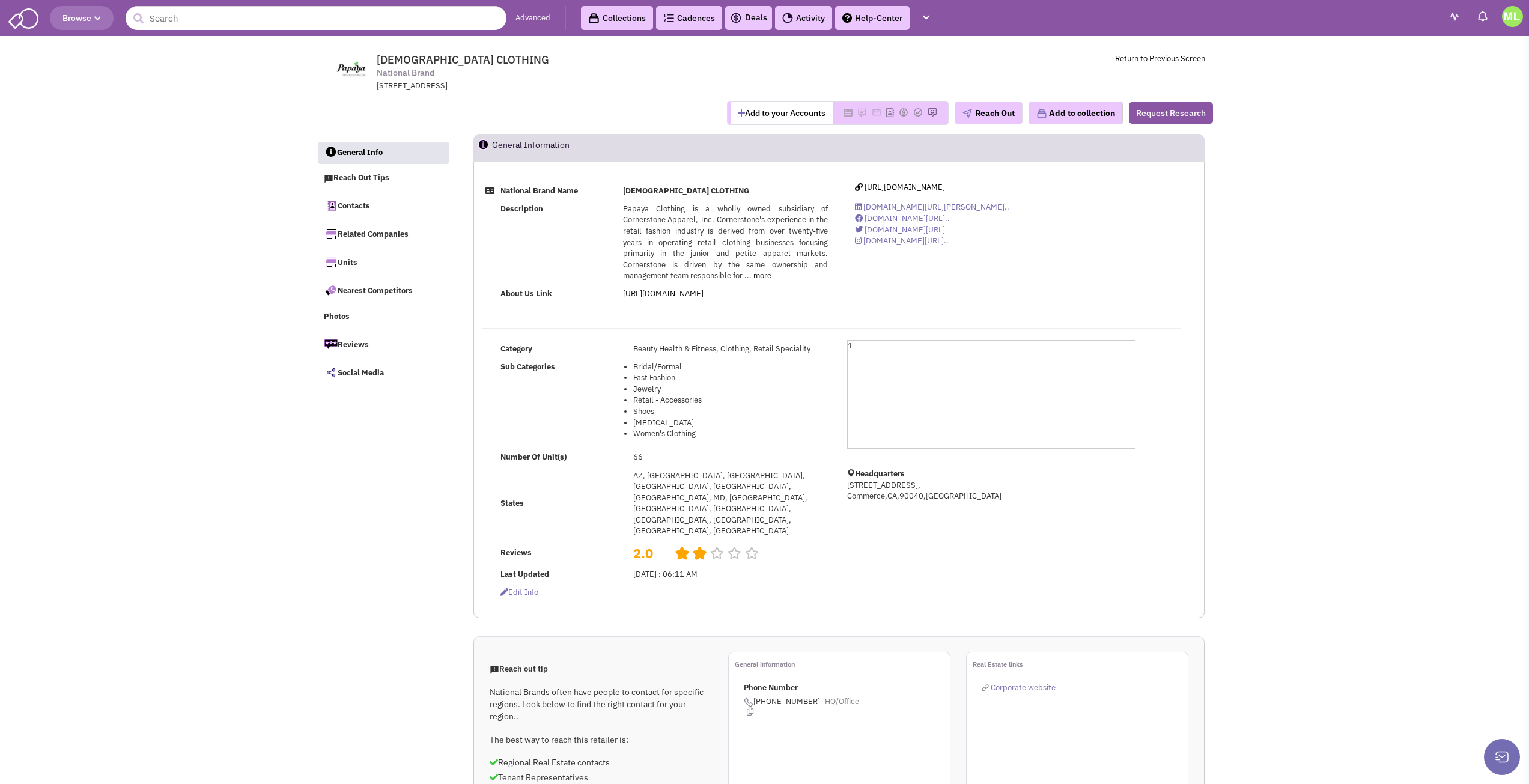
select select
click at [762, 275] on link "more" at bounding box center [762, 275] width 18 height 10
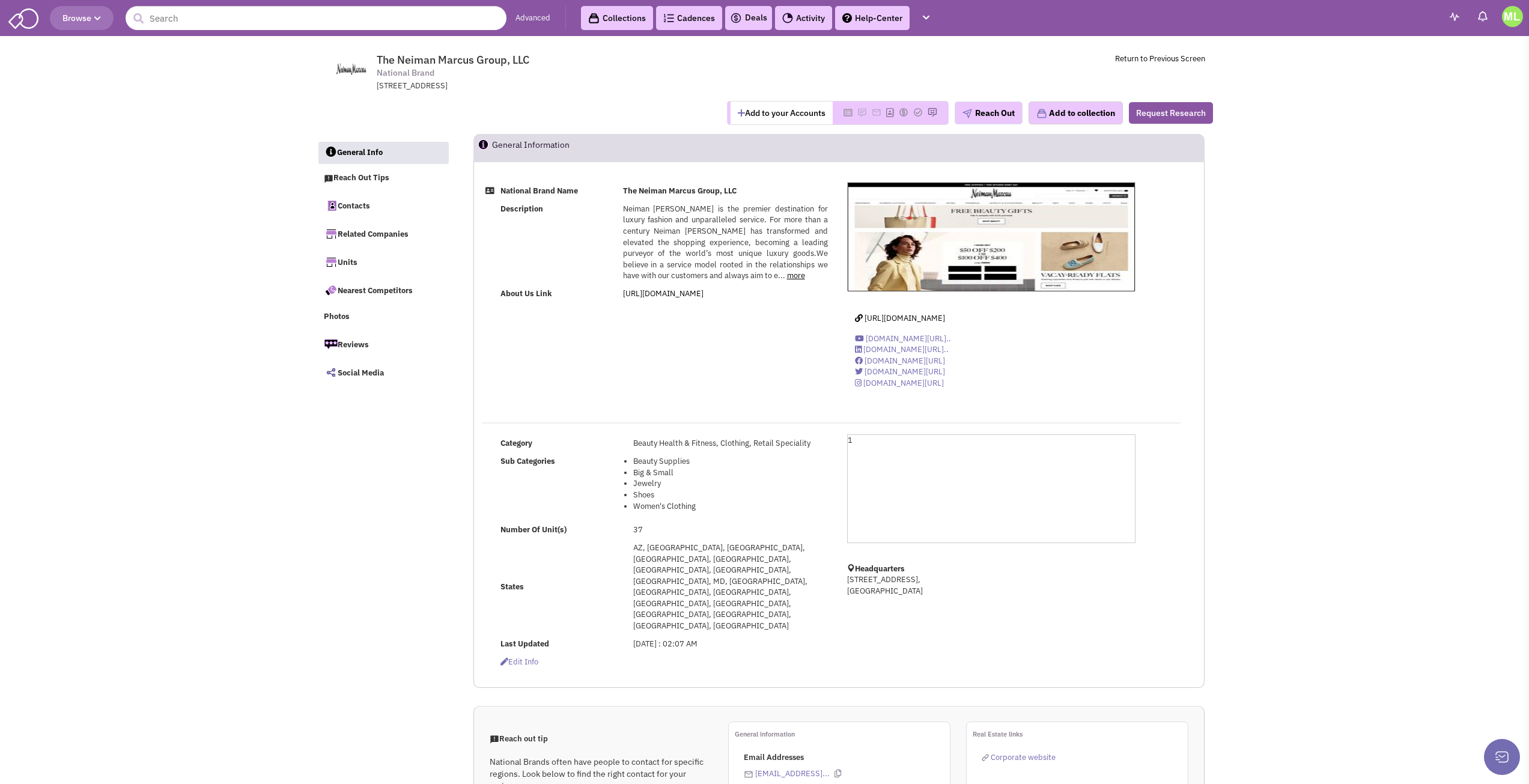
select select
click at [787, 275] on link "more" at bounding box center [796, 275] width 18 height 10
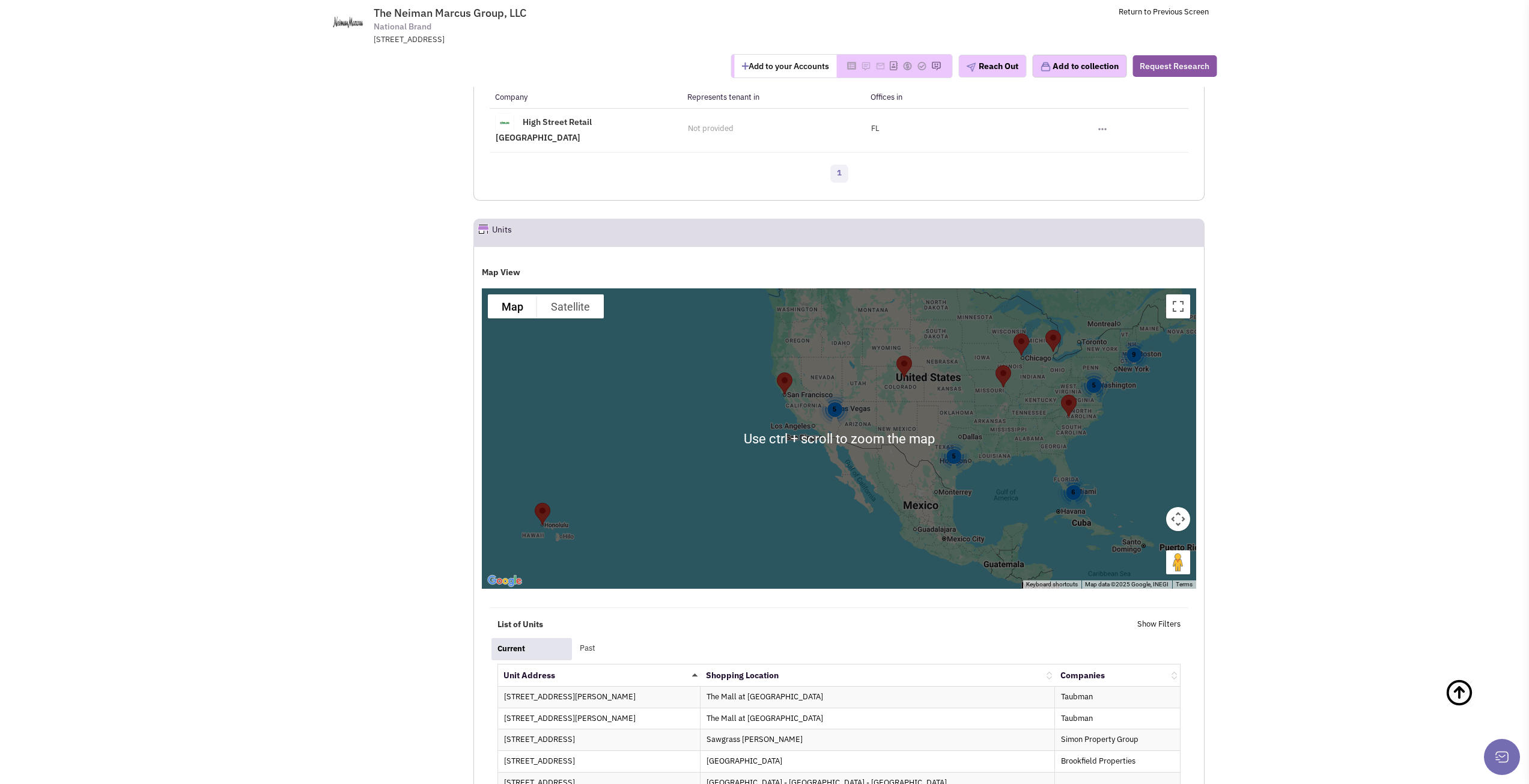
scroll to position [961, 0]
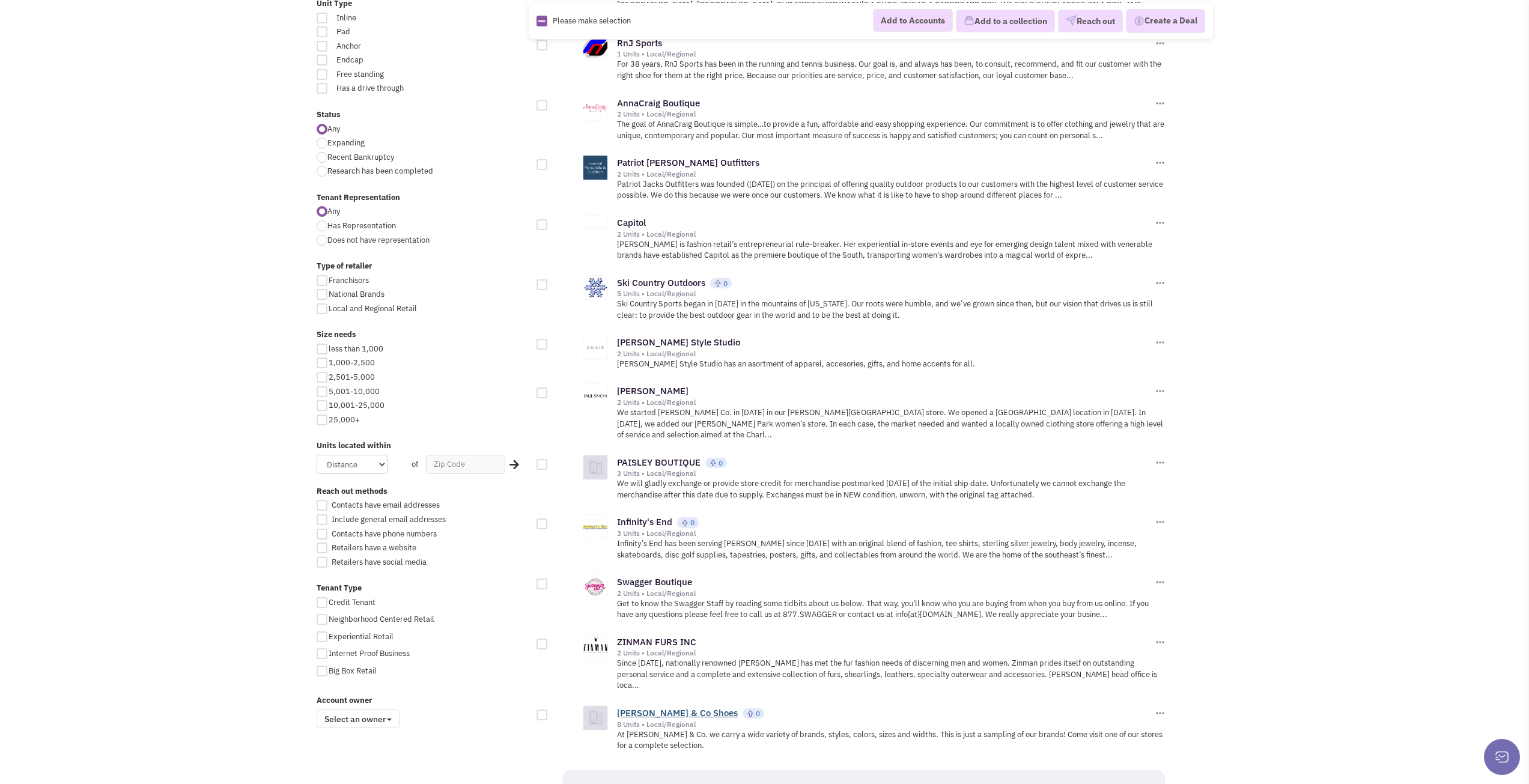
scroll to position [1070, 0]
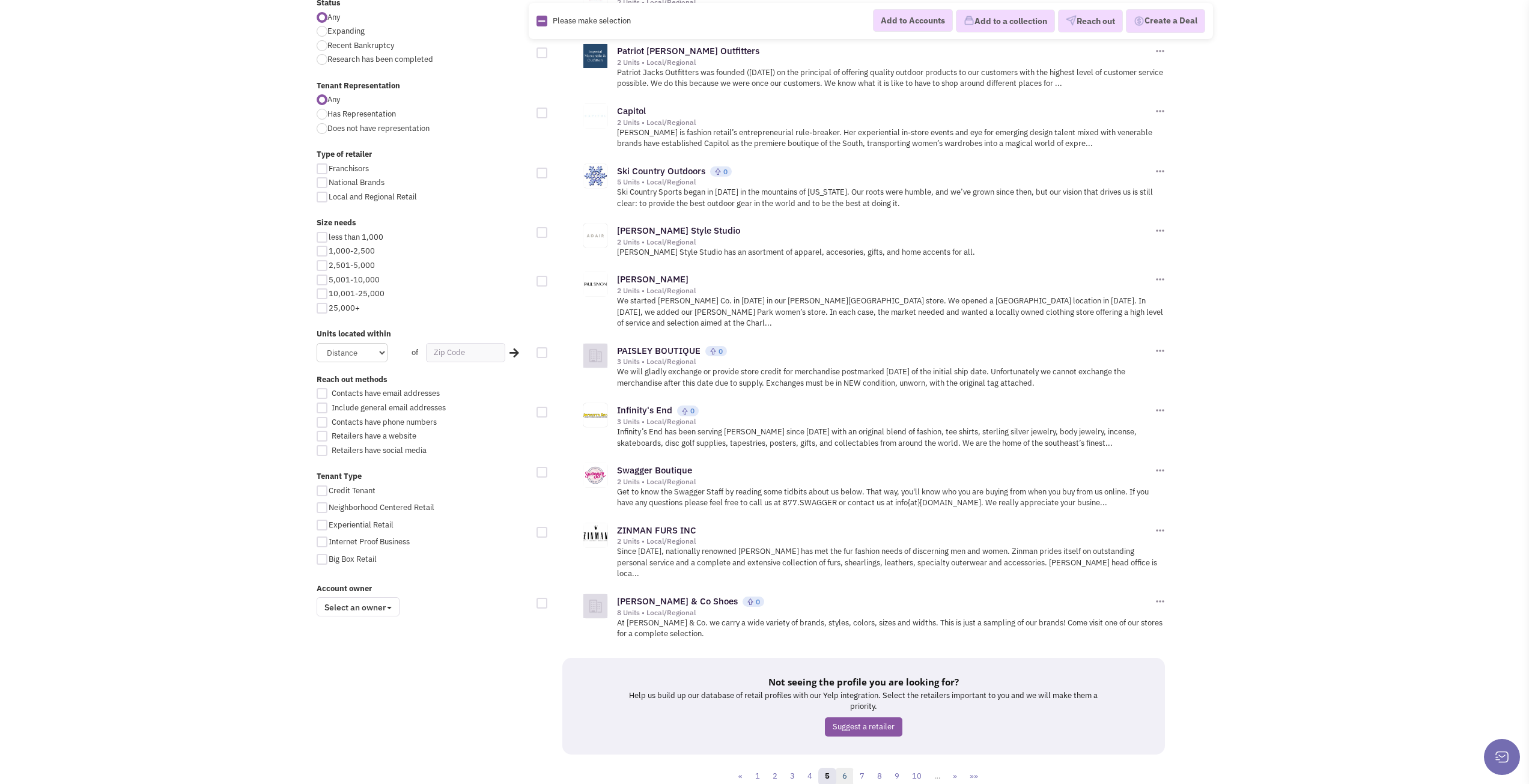
click at [848, 768] on link "6" at bounding box center [845, 776] width 18 height 18
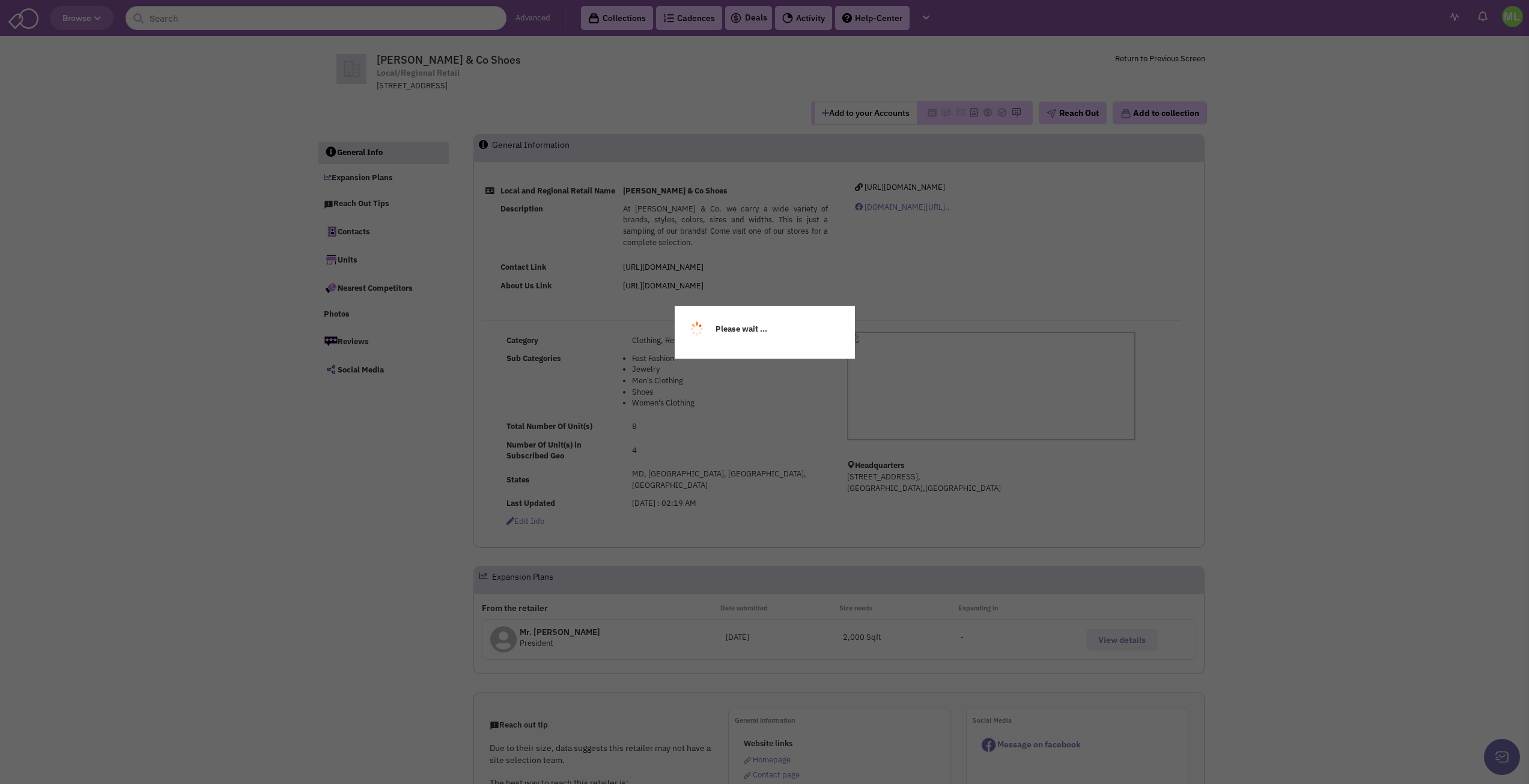
select select
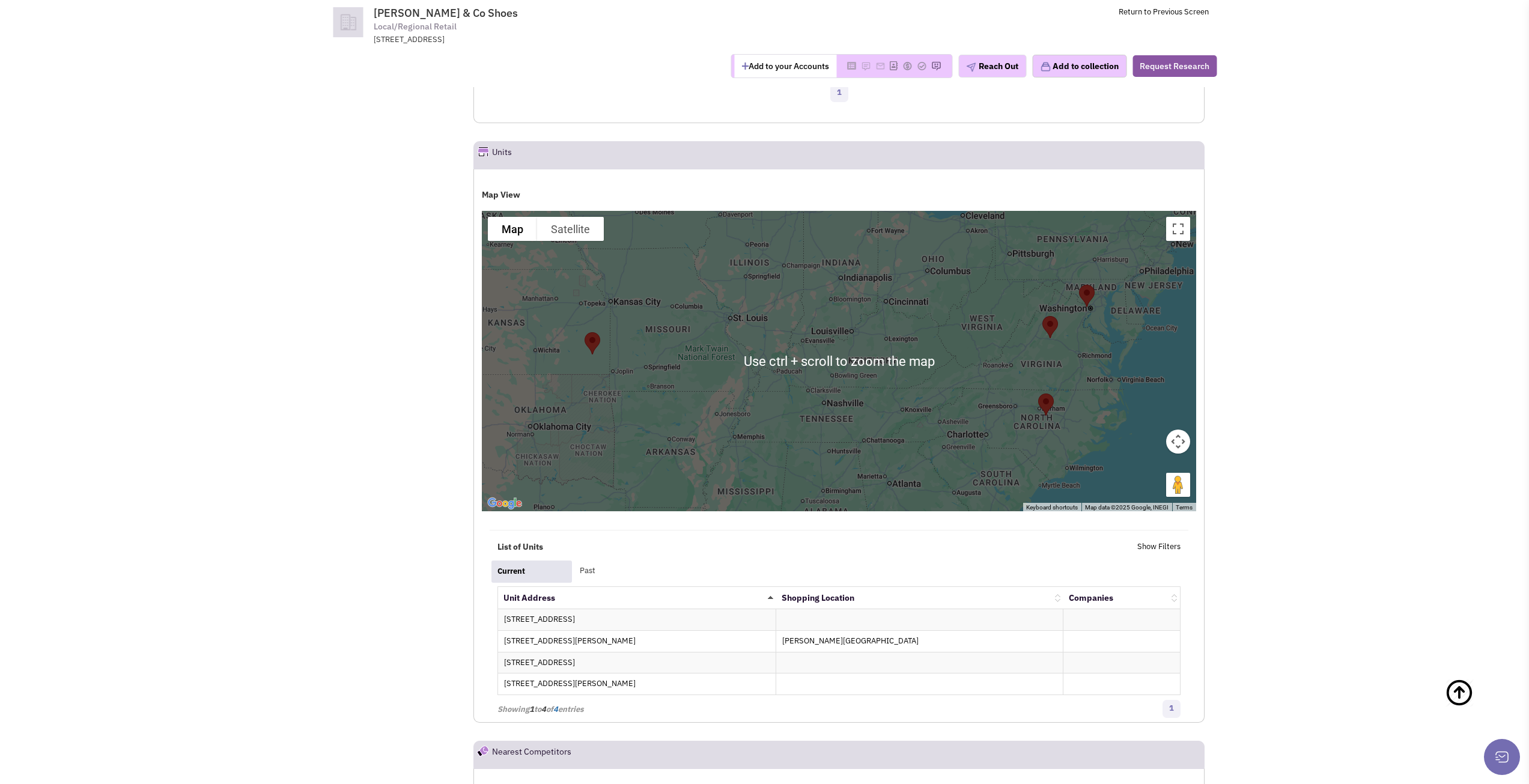
scroll to position [1141, 0]
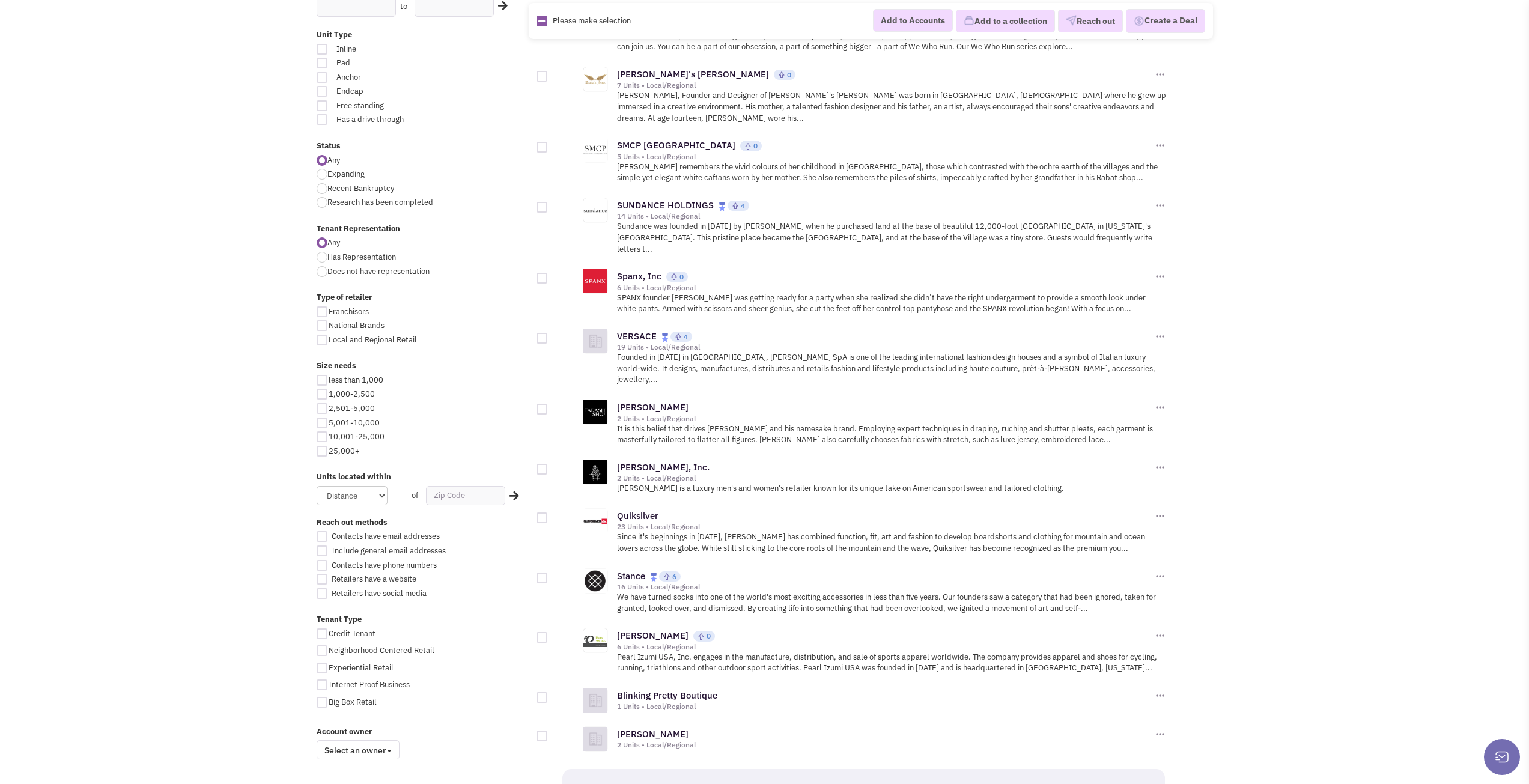
scroll to position [961, 0]
